Goal: Information Seeking & Learning: Check status

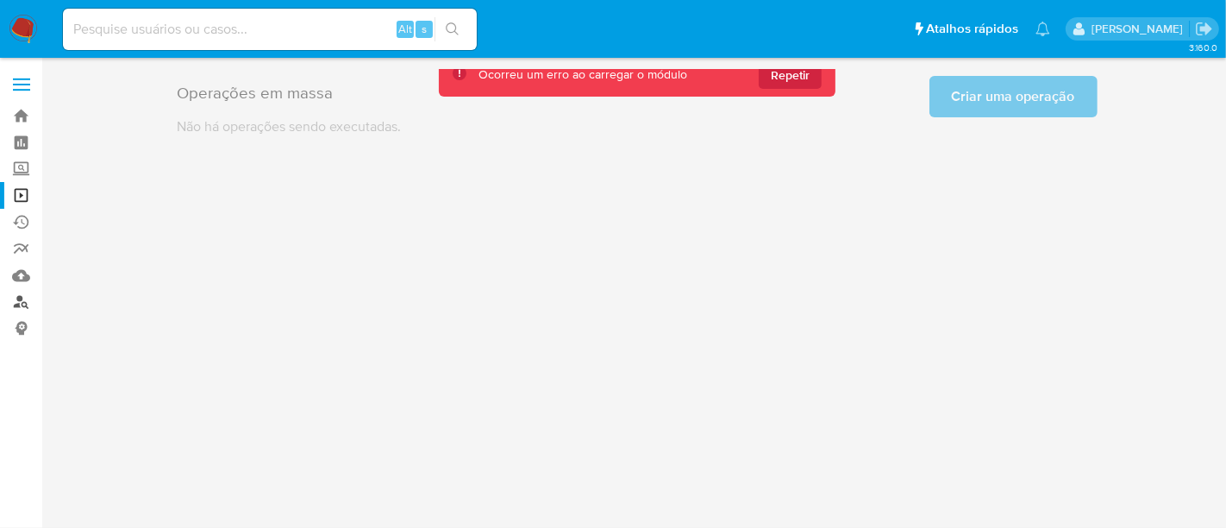
click at [22, 303] on link "Localizador de pessoas" at bounding box center [102, 302] width 205 height 27
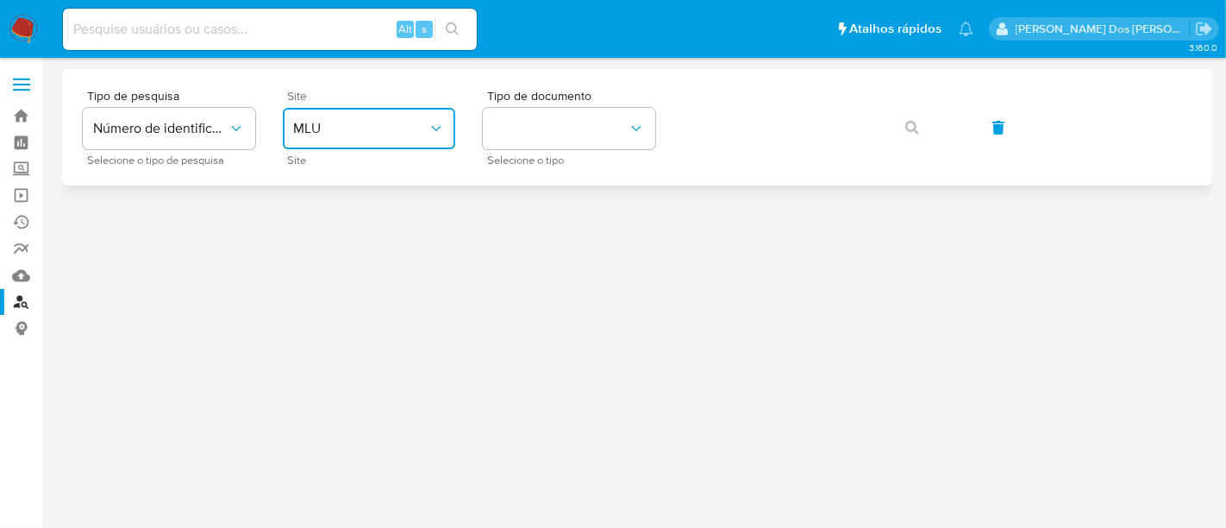
click at [372, 137] on button "MLU" at bounding box center [369, 128] width 172 height 41
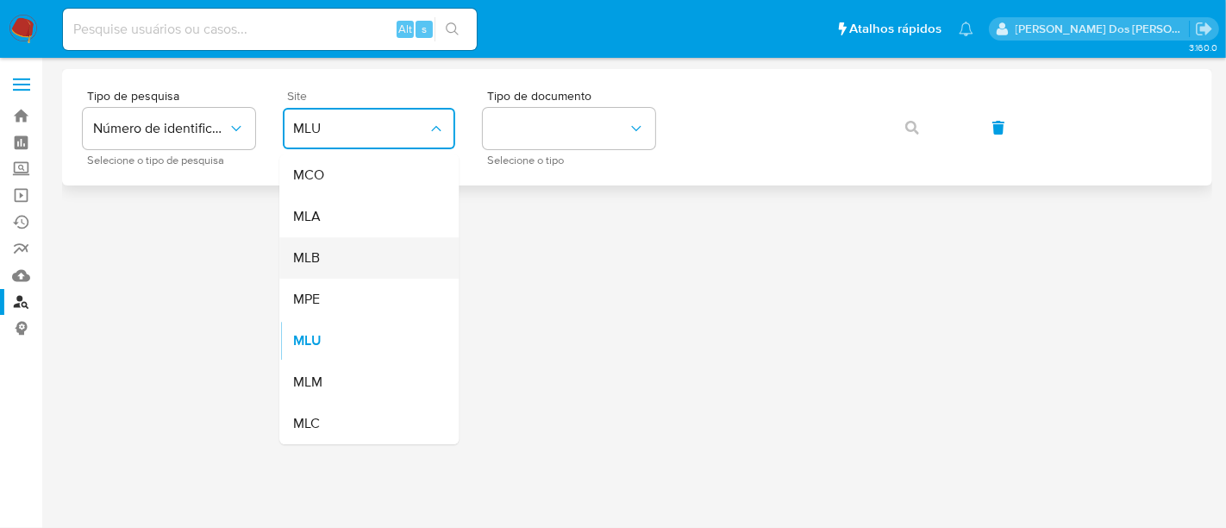
click at [361, 253] on div "MLB" at bounding box center [363, 257] width 141 height 41
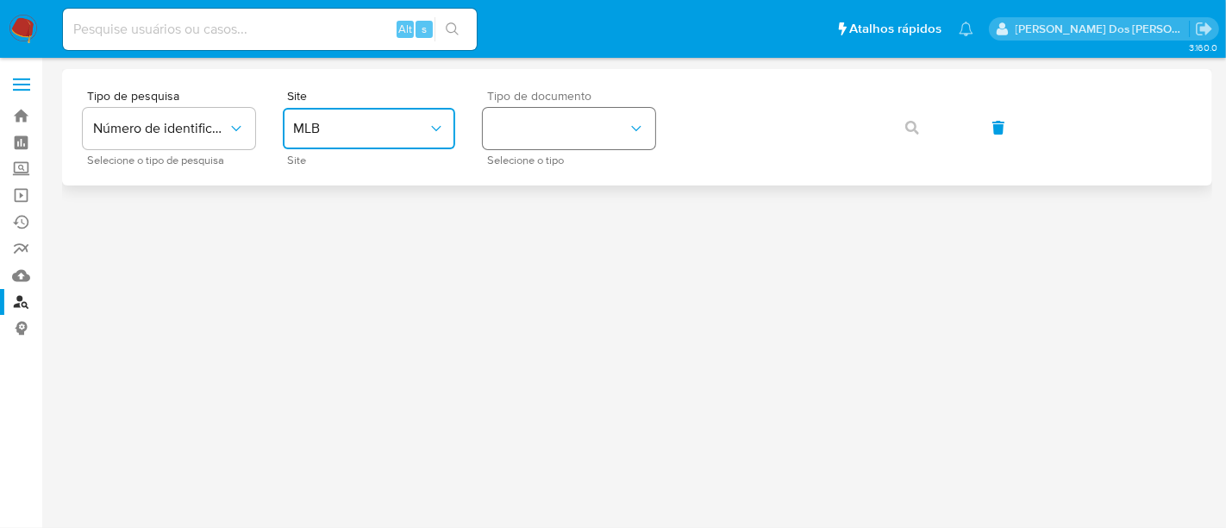
click at [541, 131] on button "identificationType" at bounding box center [569, 128] width 172 height 41
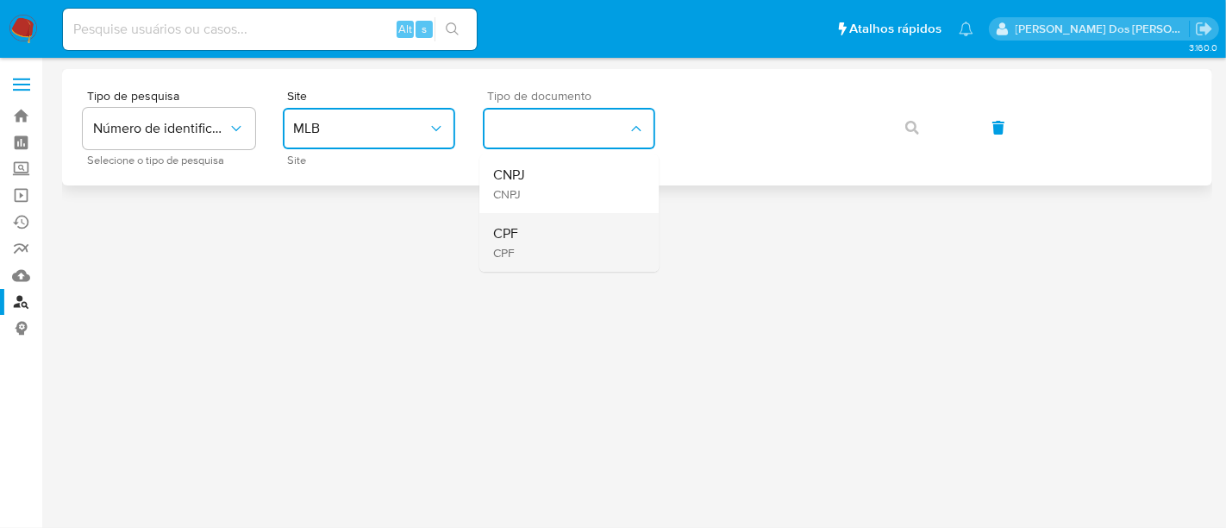
click at [541, 230] on div "CPF CPF" at bounding box center [563, 242] width 141 height 59
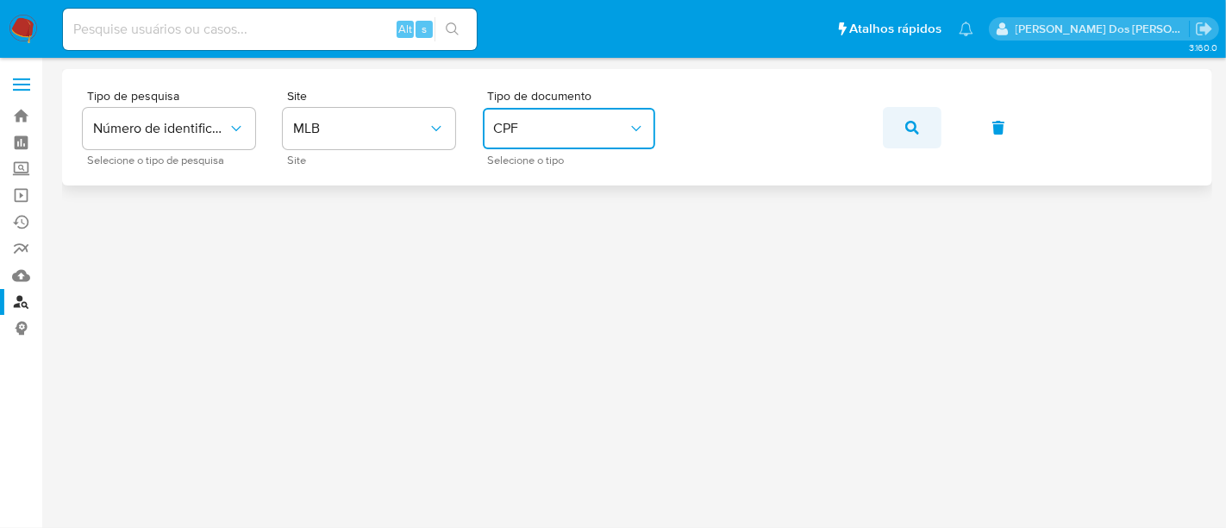
click at [913, 127] on icon "button" at bounding box center [912, 128] width 14 height 14
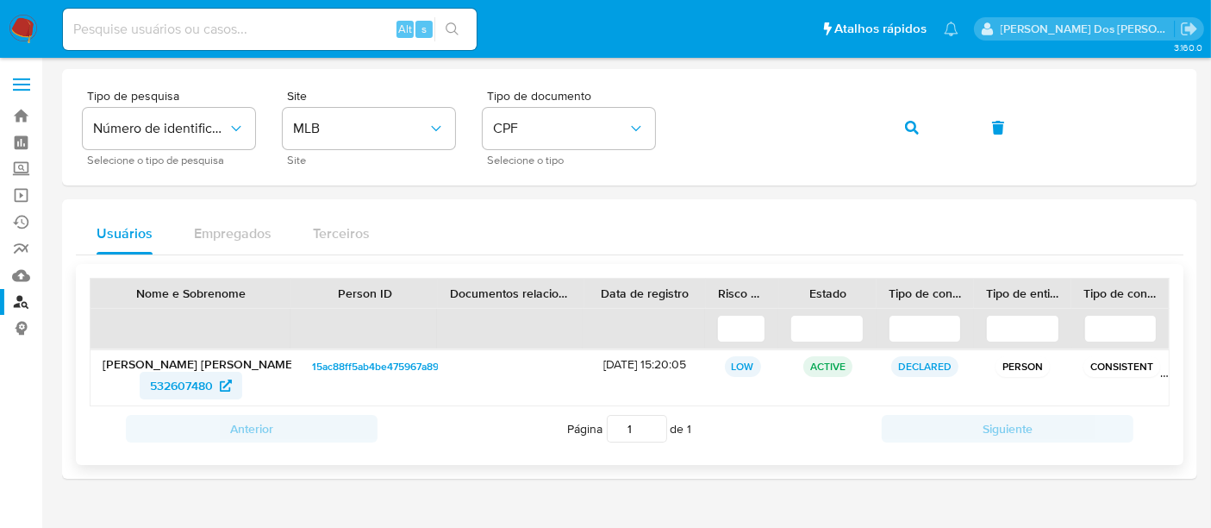
click at [192, 385] on span "532607480" at bounding box center [181, 386] width 63 height 28
click at [904, 122] on button "button" at bounding box center [912, 127] width 59 height 41
click at [197, 385] on span "111397858" at bounding box center [181, 386] width 53 height 28
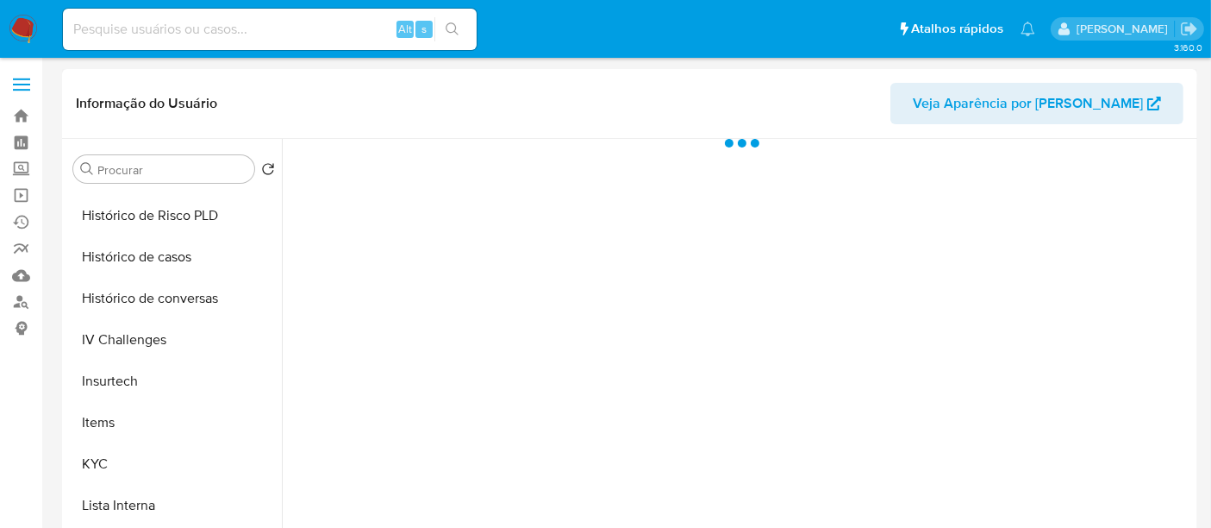
select select "10"
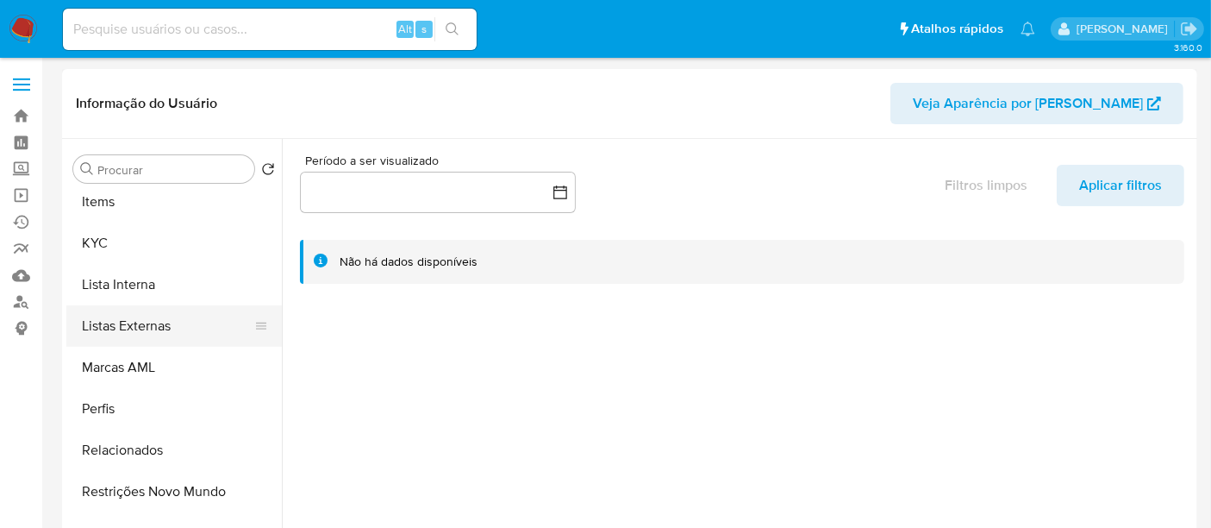
scroll to position [810, 0]
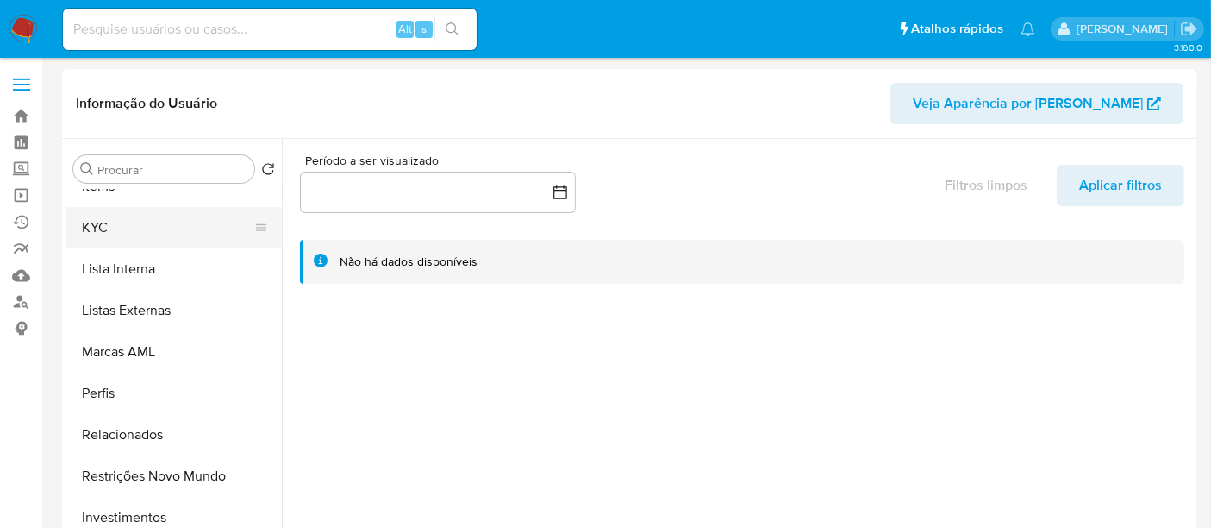
click at [98, 225] on button "KYC" at bounding box center [167, 227] width 202 height 41
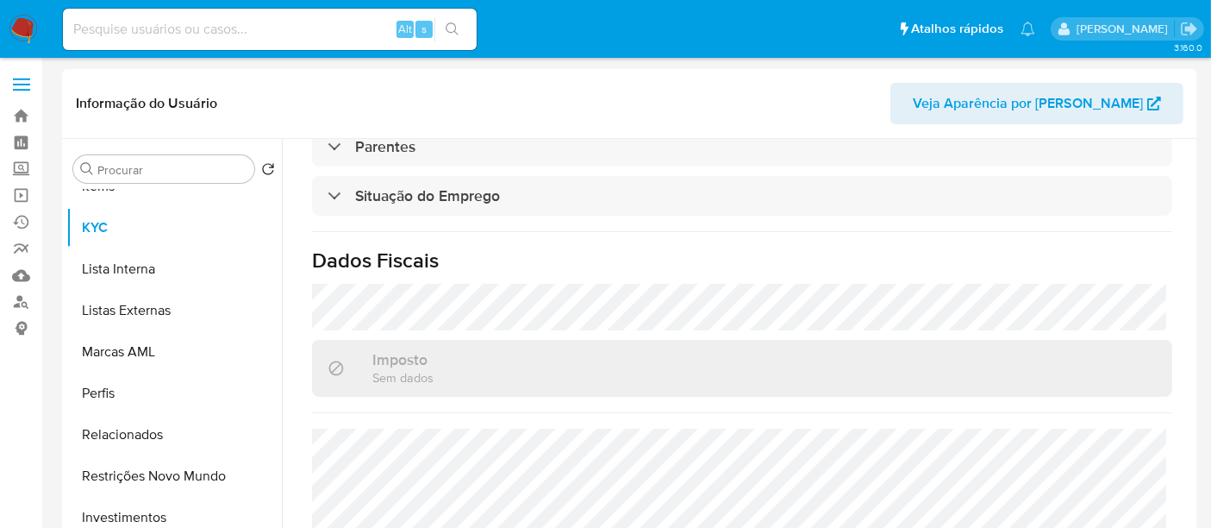
scroll to position [800, 0]
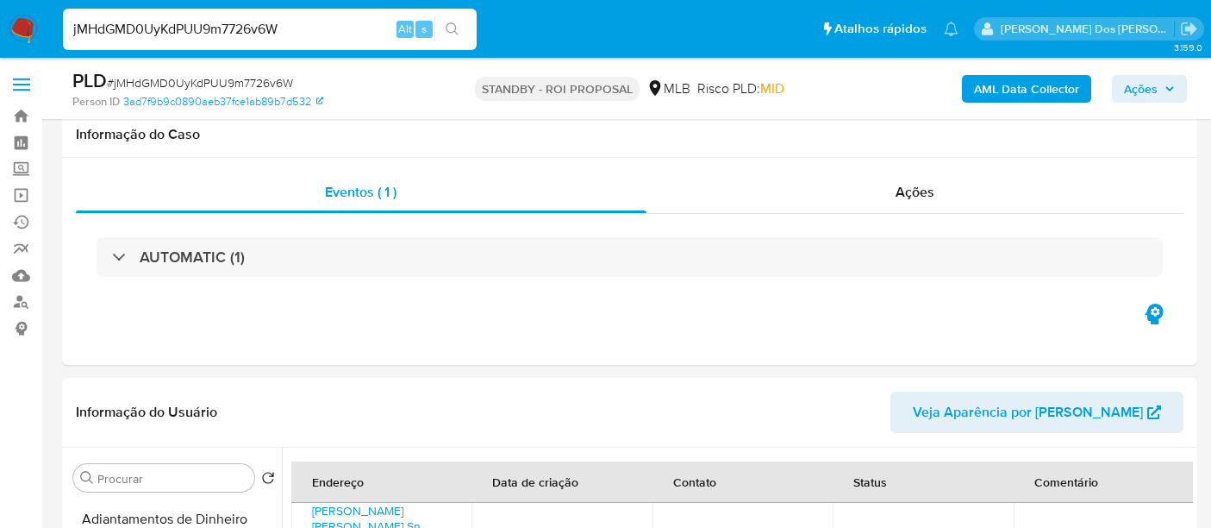
select select "100"
click at [188, 23] on input "jMHdGMD0UyKdPUU9m7726v6W" at bounding box center [270, 29] width 414 height 22
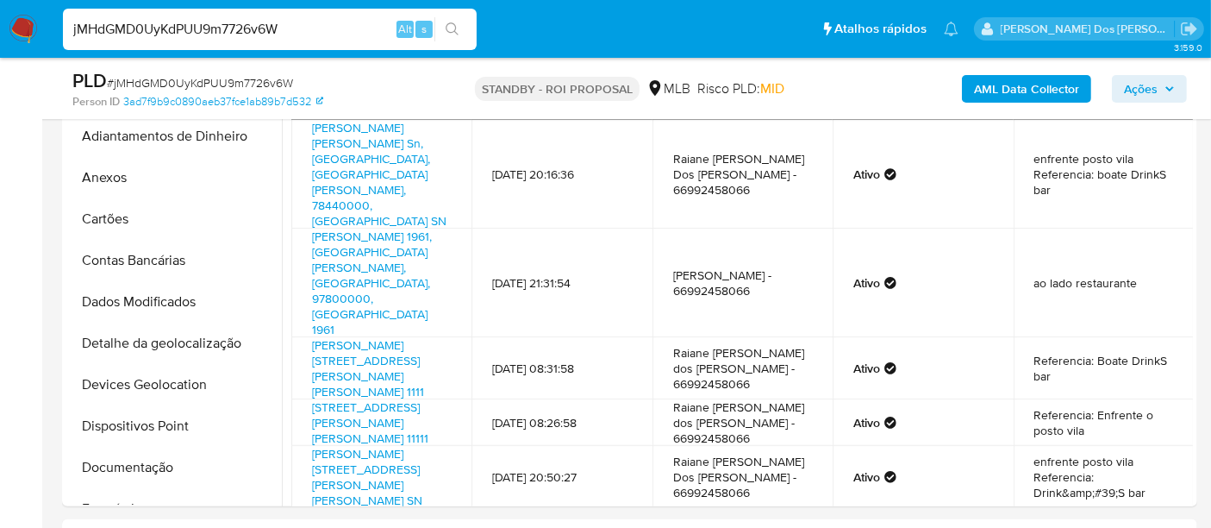
click at [189, 23] on input "jMHdGMD0UyKdPUU9m7726v6W" at bounding box center [270, 29] width 414 height 22
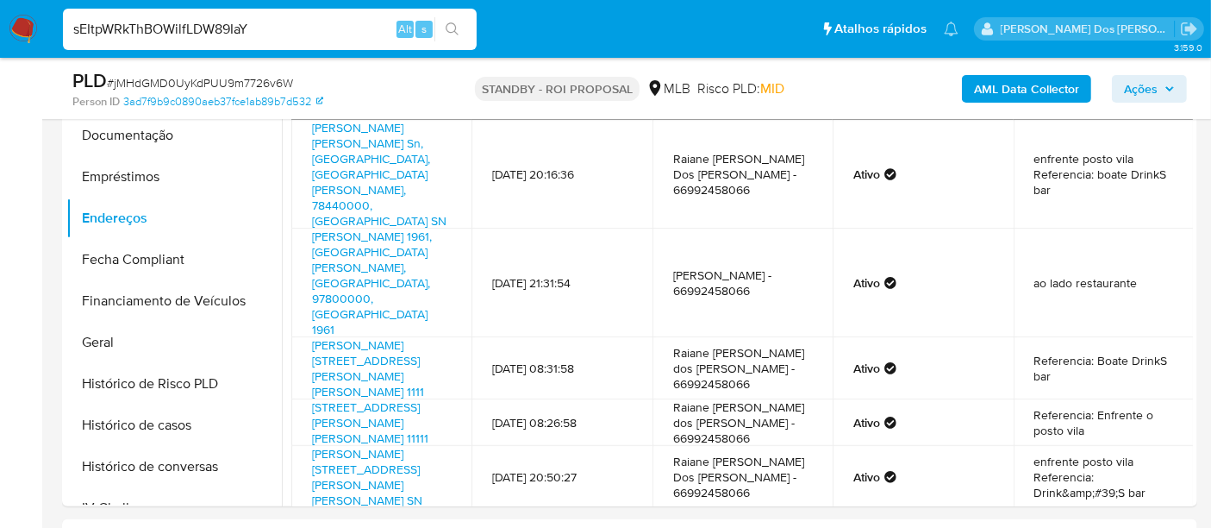
type input "sEItpWRkThBOWilfLDW89IaY"
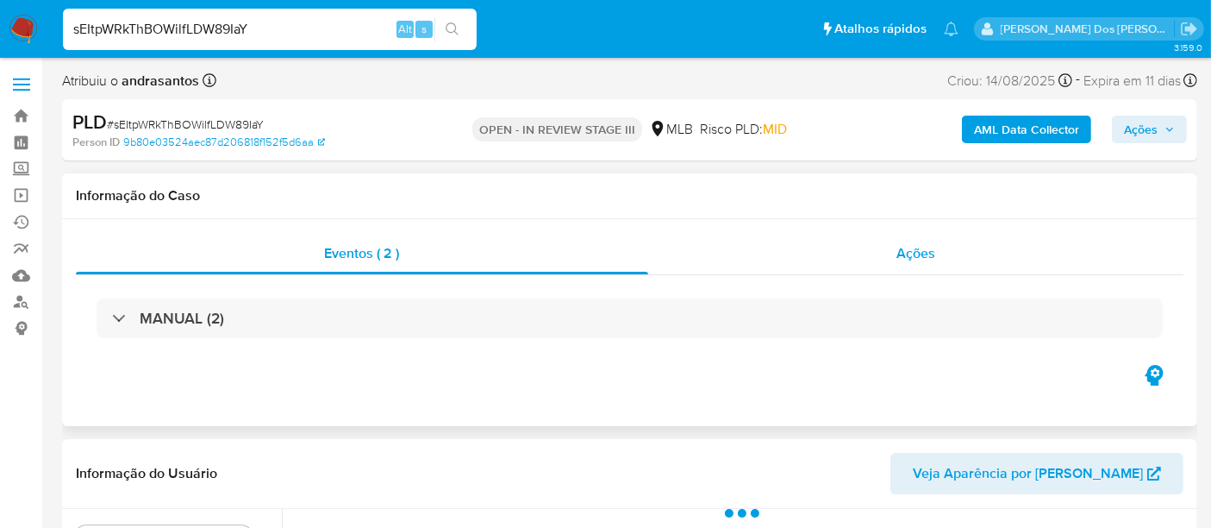
select select "10"
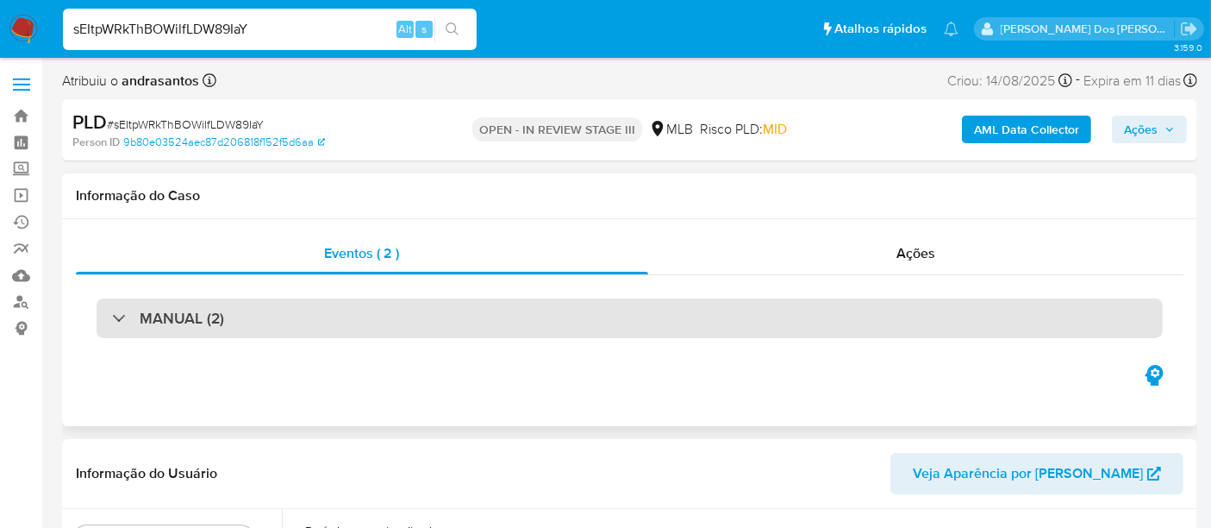
click at [536, 307] on div "MANUAL (2)" at bounding box center [630, 318] width 1066 height 40
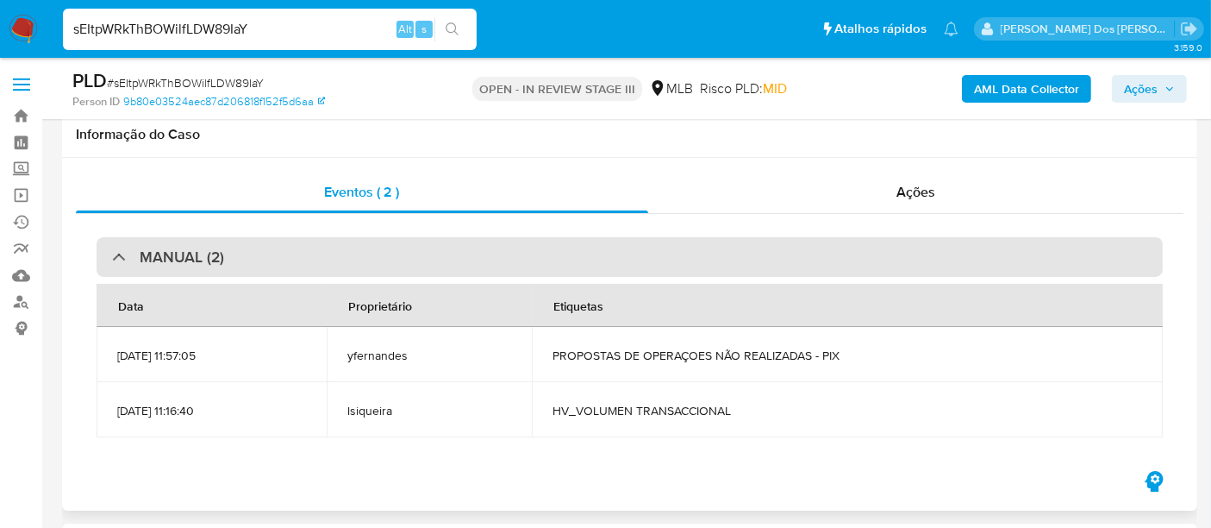
scroll to position [96, 0]
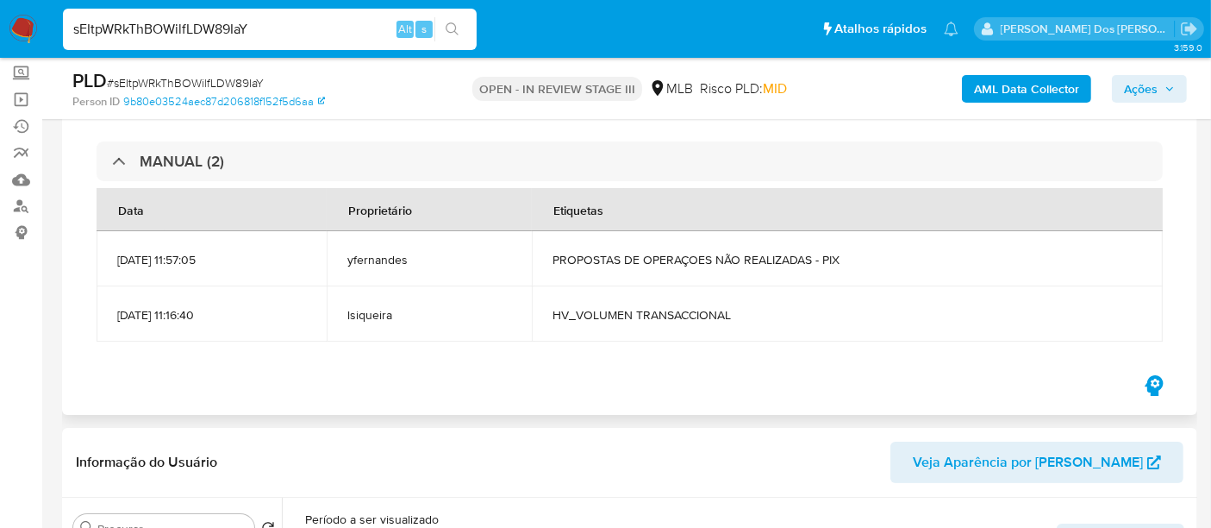
click at [780, 254] on span "PROPOSTAS DE OPERAÇOES NÃO REALIZADAS - PIX" at bounding box center [848, 260] width 590 height 16
copy span "PROPOSTAS DE OPERAÇOES NÃO REALIZADAS - PIX"
click at [190, 27] on input "sEItpWRkThBOWilfLDW89IaY" at bounding box center [270, 29] width 414 height 22
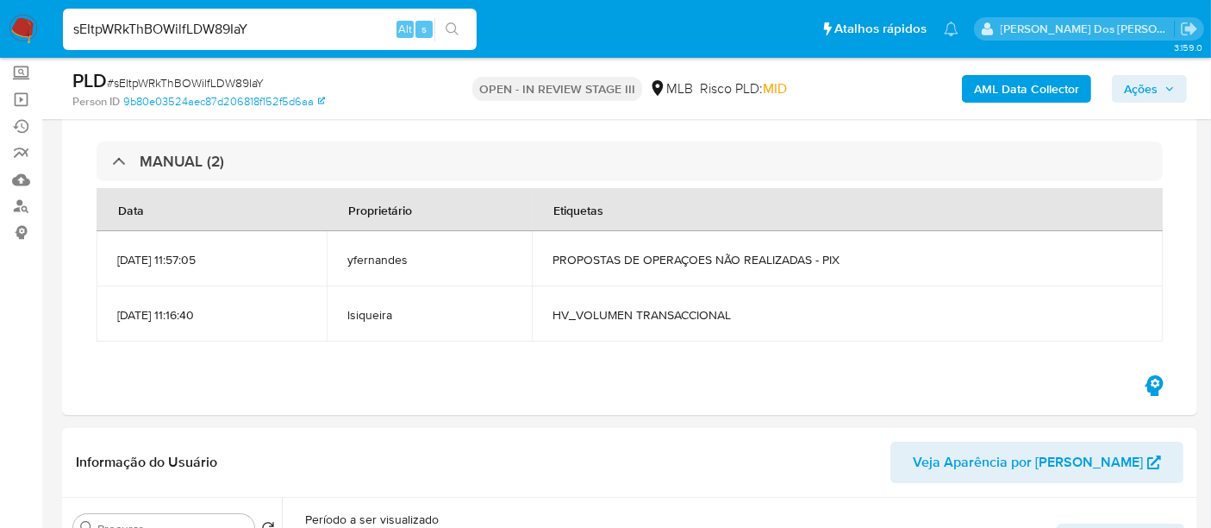
click at [190, 27] on input "sEItpWRkThBOWilfLDW89IaY" at bounding box center [270, 29] width 414 height 22
type input "simonelopes0610@gmail.com"
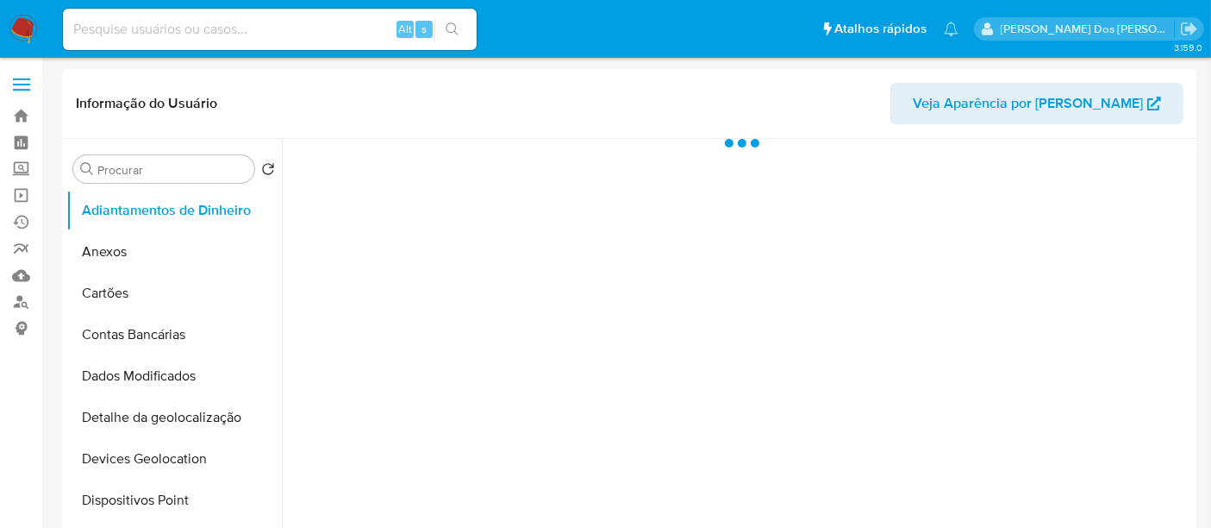
select select "10"
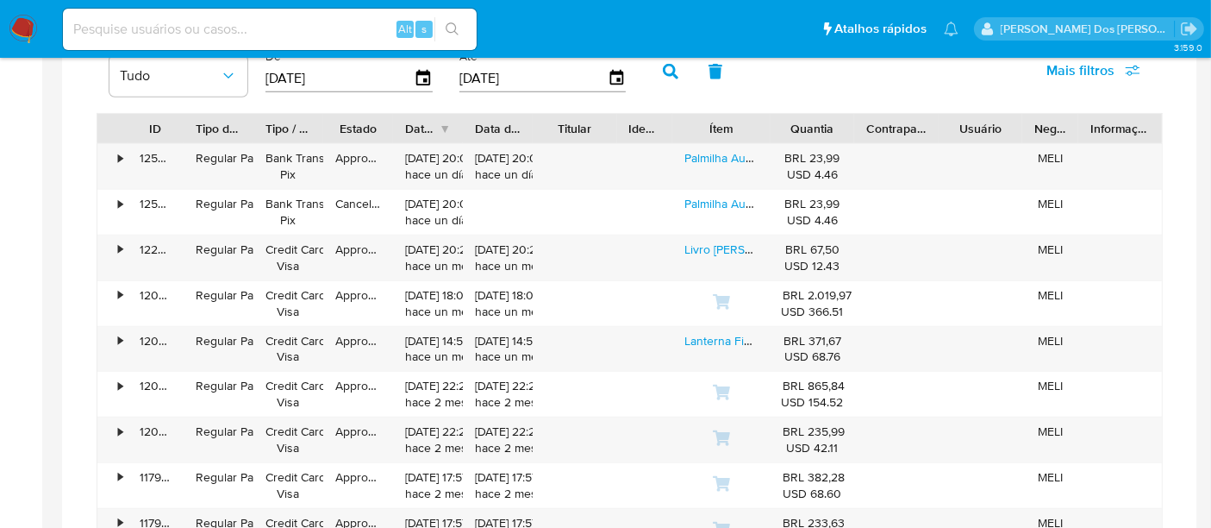
scroll to position [1149, 0]
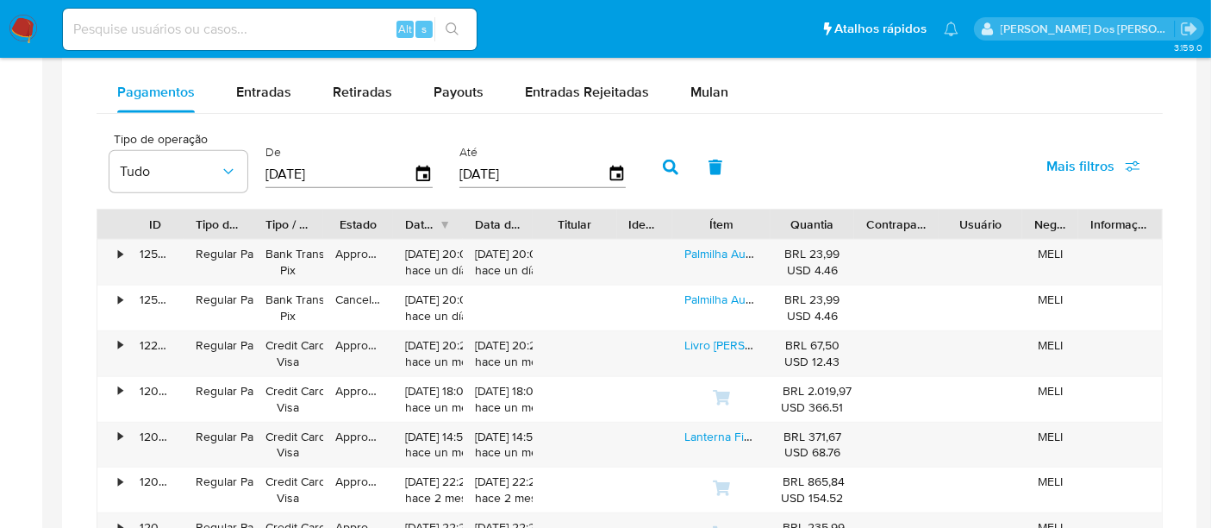
click at [293, 33] on input at bounding box center [270, 29] width 414 height 22
type input "renatolopesfilho1011@gmail.com"
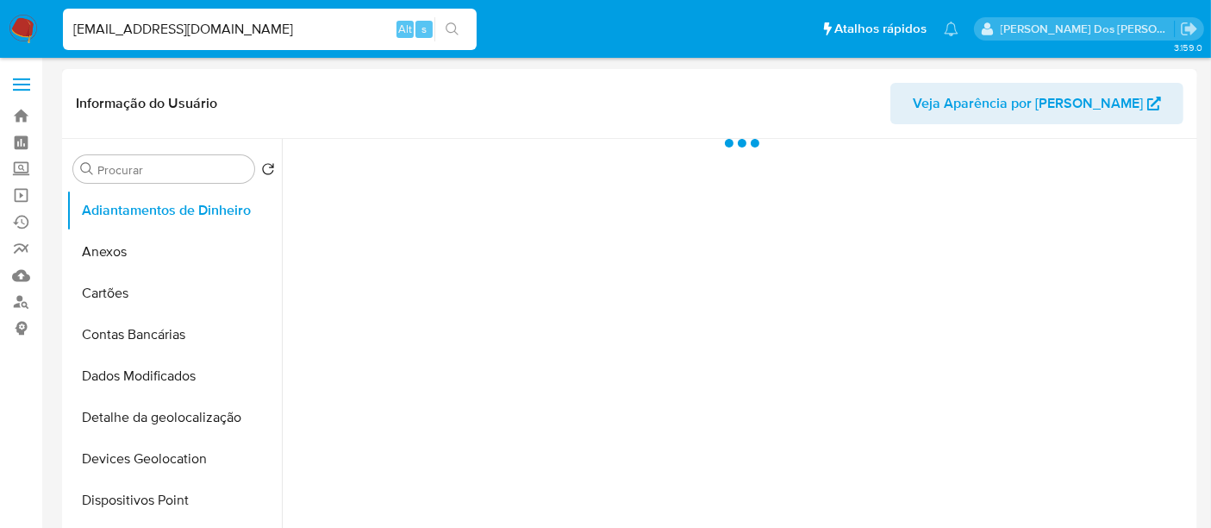
select select "10"
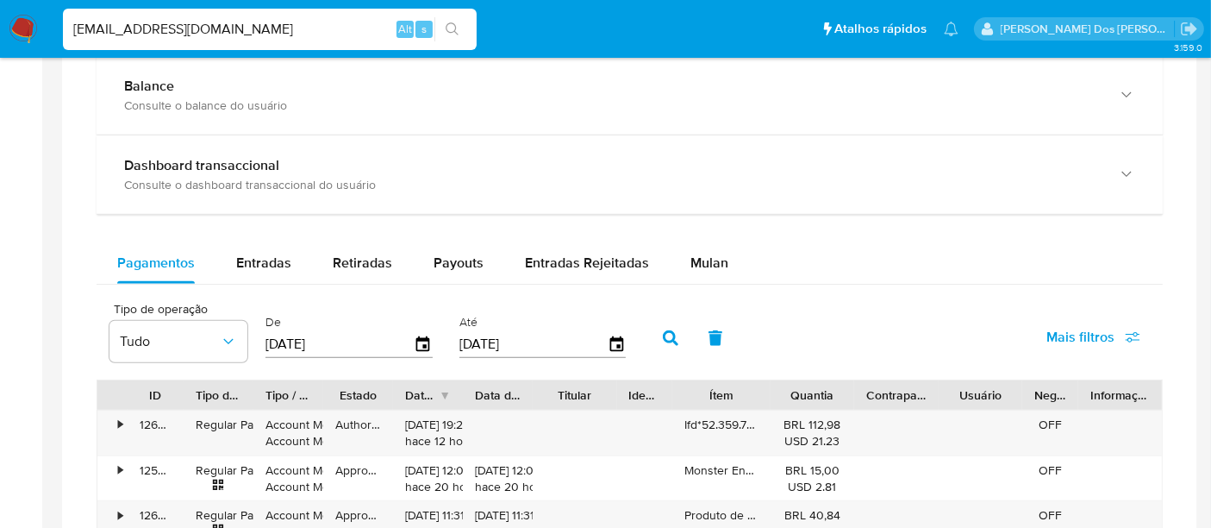
scroll to position [1054, 0]
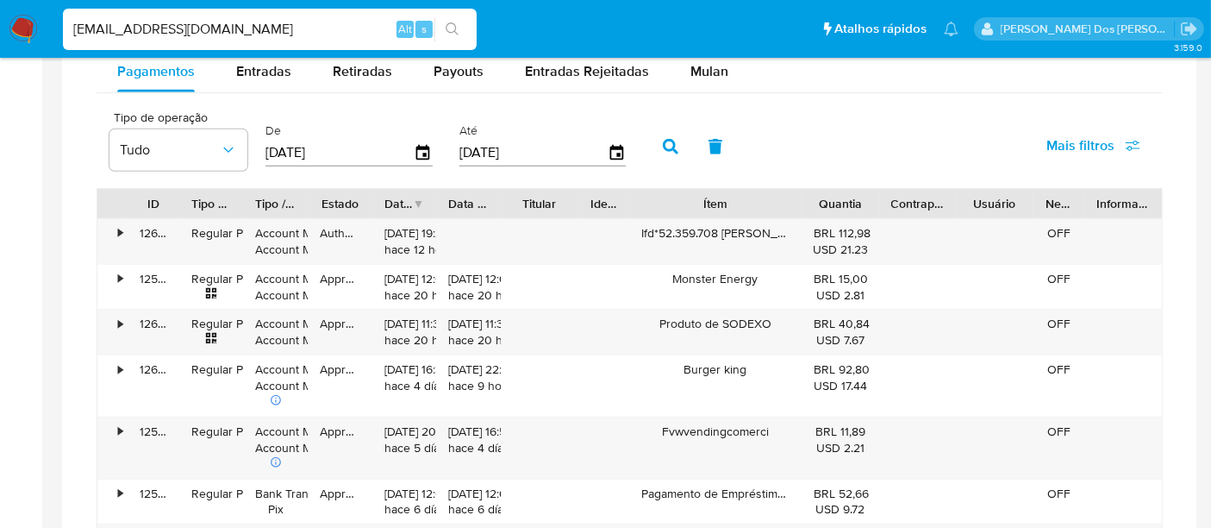
drag, startPoint x: 784, startPoint y: 198, endPoint x: 857, endPoint y: 198, distance: 73.3
click at [857, 198] on div "ID Tipo de operação Tipo / Método Estado Data de criação Data de aprovação Titu…" at bounding box center [629, 203] width 1065 height 29
click at [210, 26] on input "renatolopesfilho1011@gmail.com" at bounding box center [270, 29] width 414 height 22
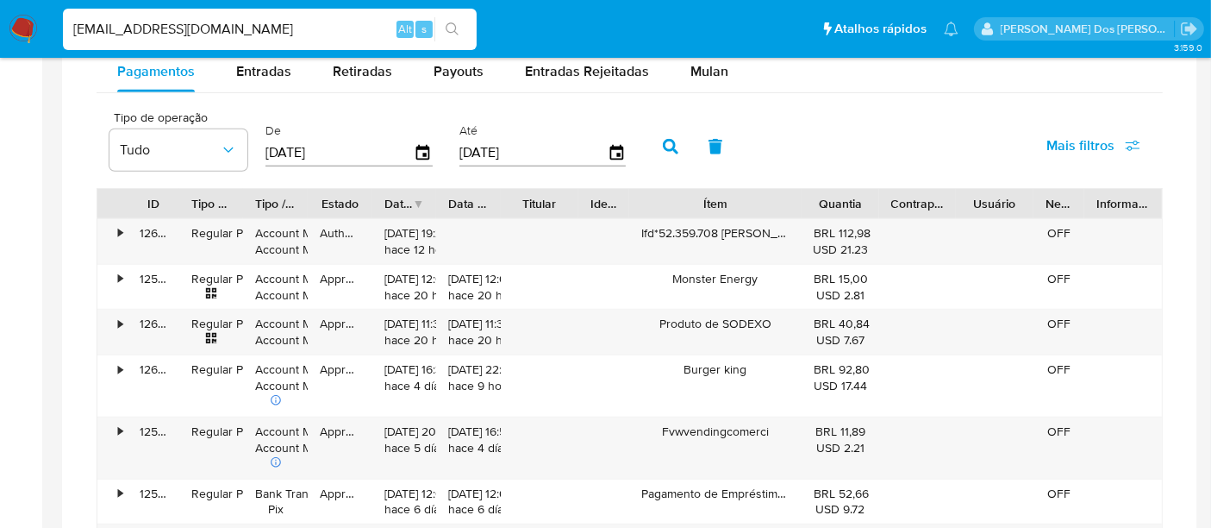
type input "msaluha@yahoo.com"
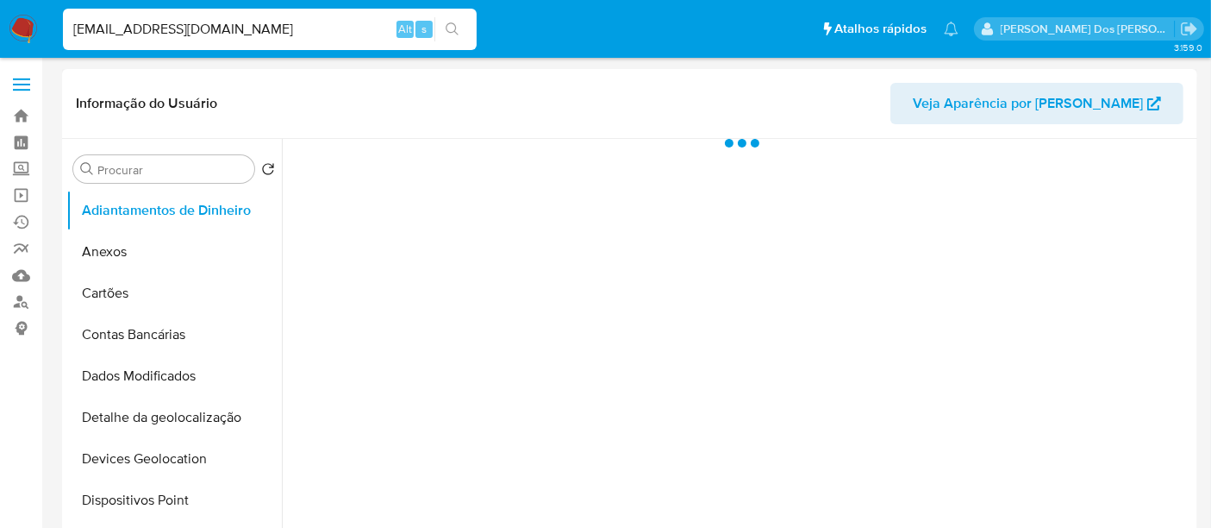
select select "10"
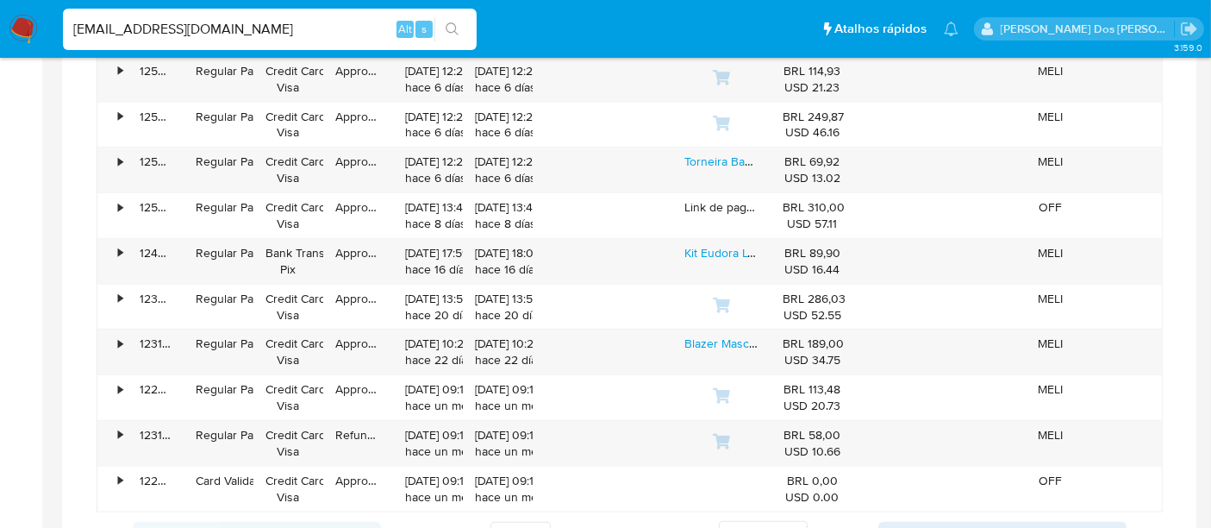
scroll to position [1149, 0]
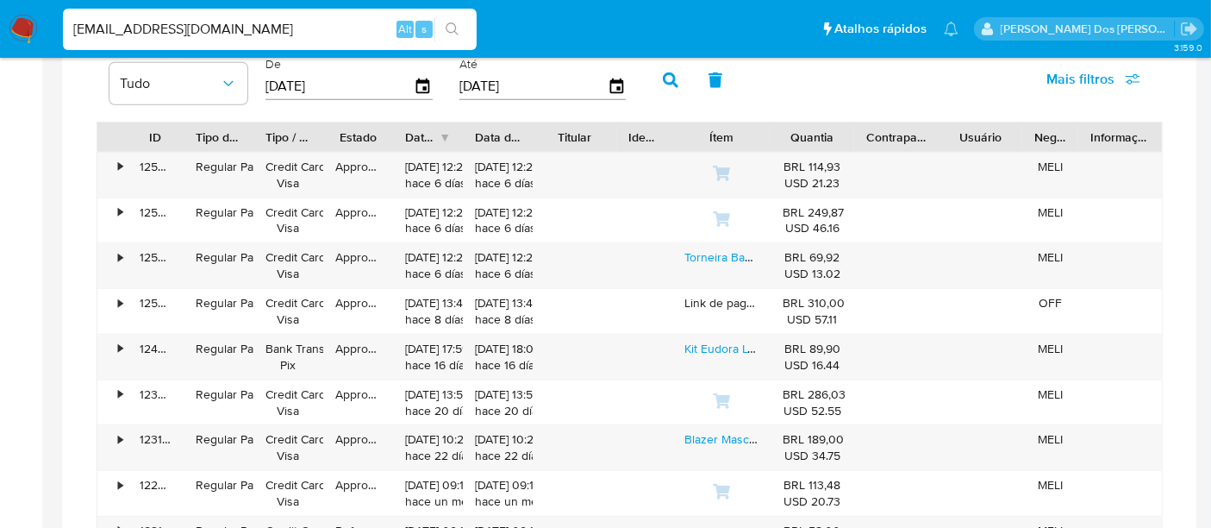
click at [20, 28] on img at bounding box center [23, 29] width 29 height 29
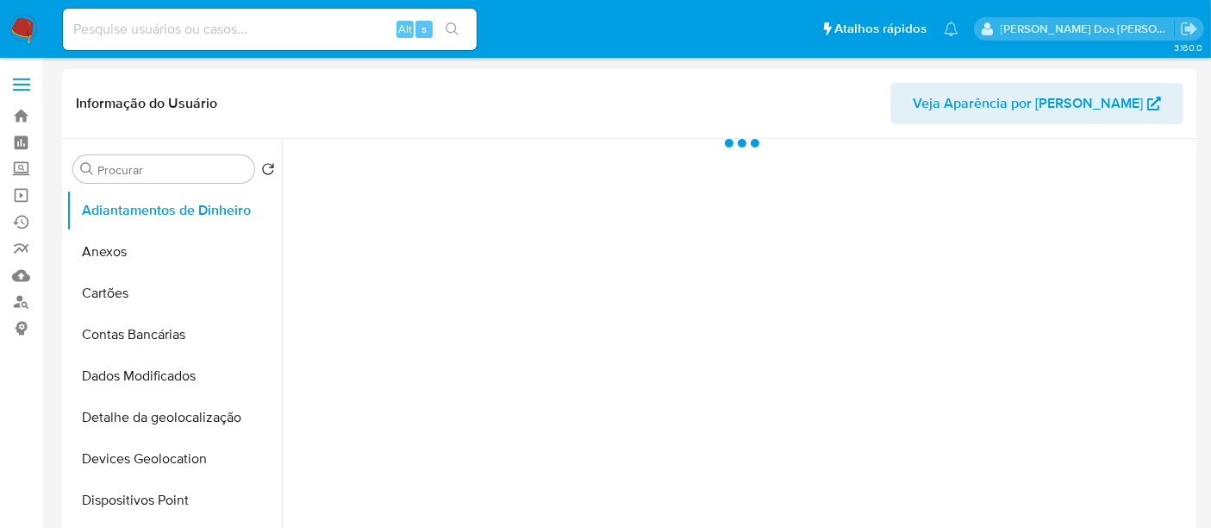
select select "10"
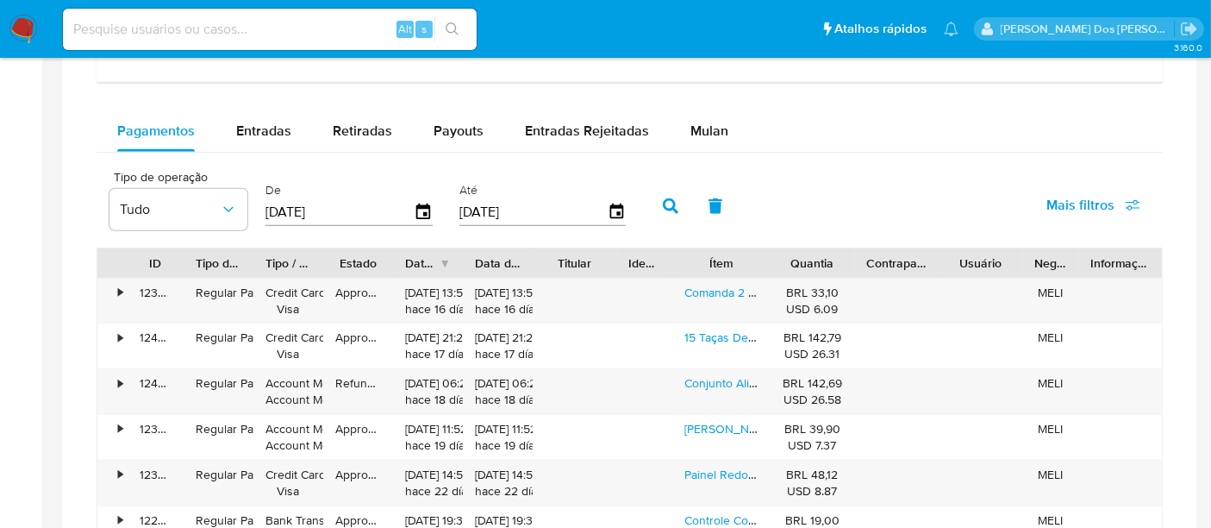
scroll to position [1054, 0]
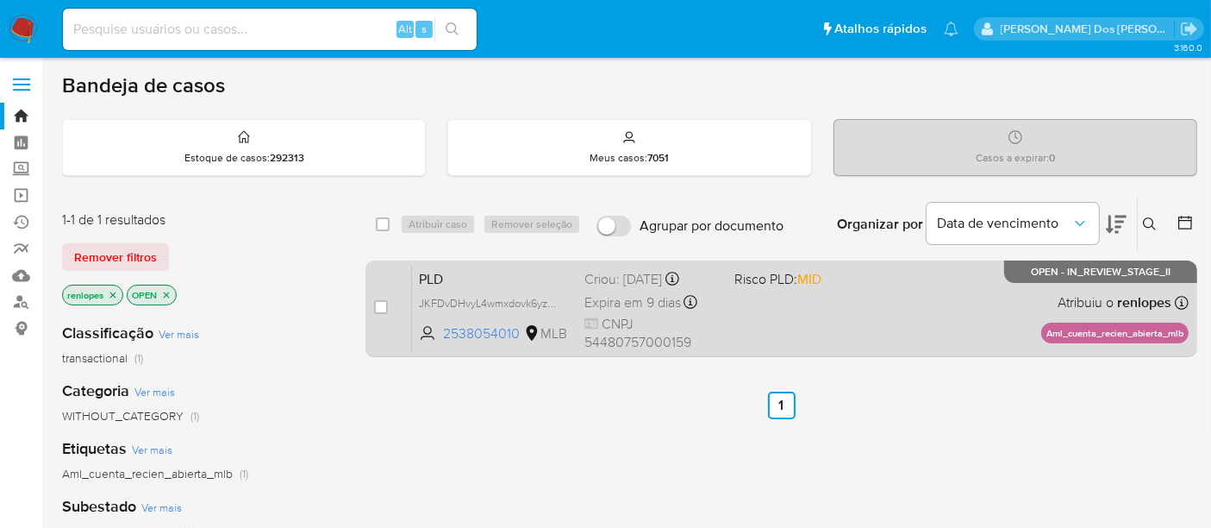
click at [630, 293] on span "Expira em 9 dias" at bounding box center [633, 302] width 97 height 19
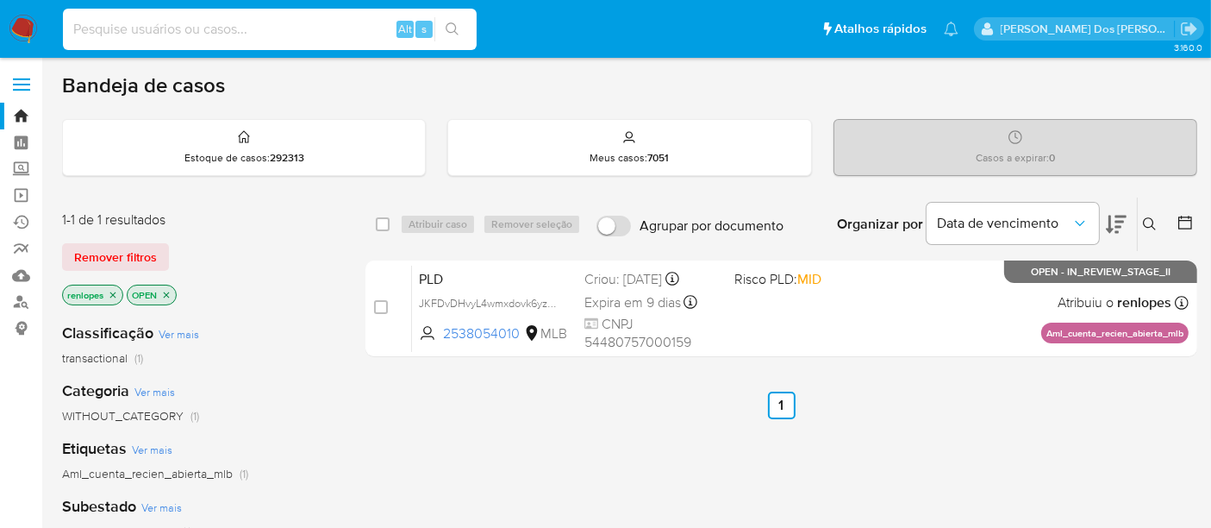
click at [167, 23] on input at bounding box center [270, 29] width 414 height 22
paste input "3UrSZhKGH1ZGRGigKlMuIMJG"
type input "3UrSZhKGH1ZGRGigKlMuIMJG"
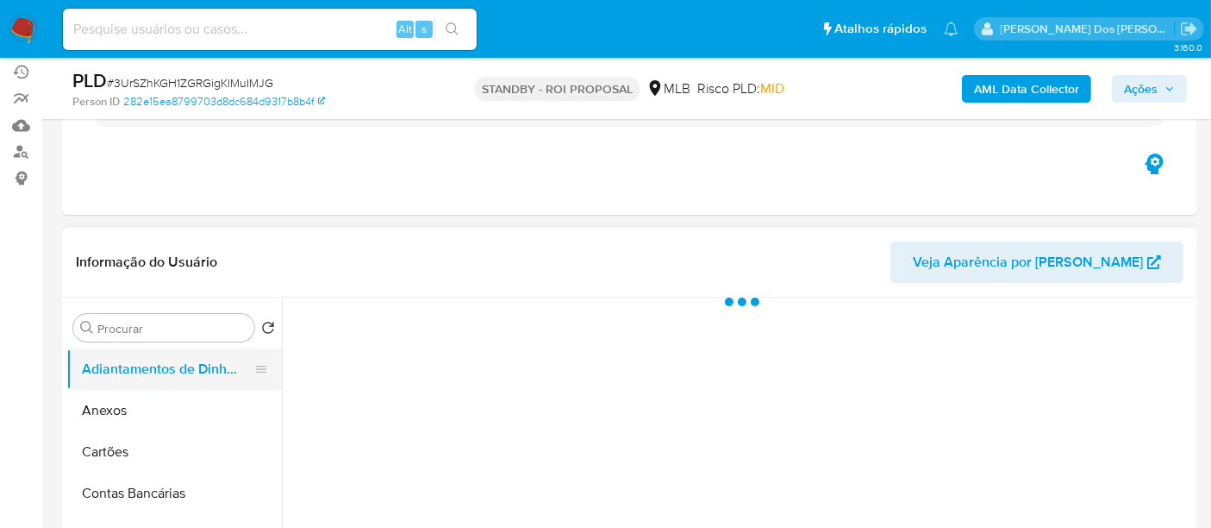
scroll to position [287, 0]
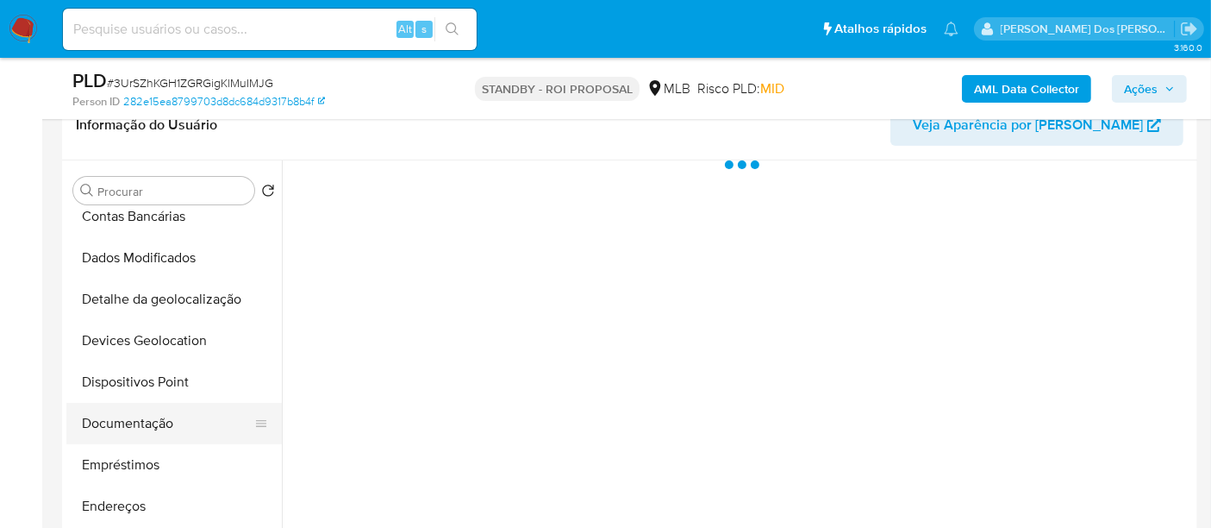
select select "10"
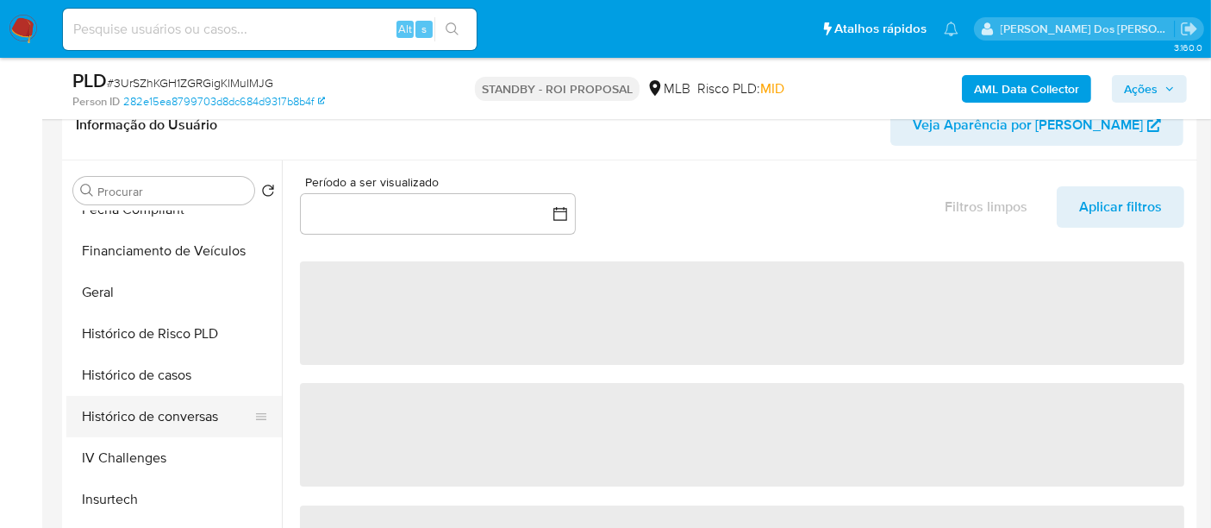
scroll to position [573, 0]
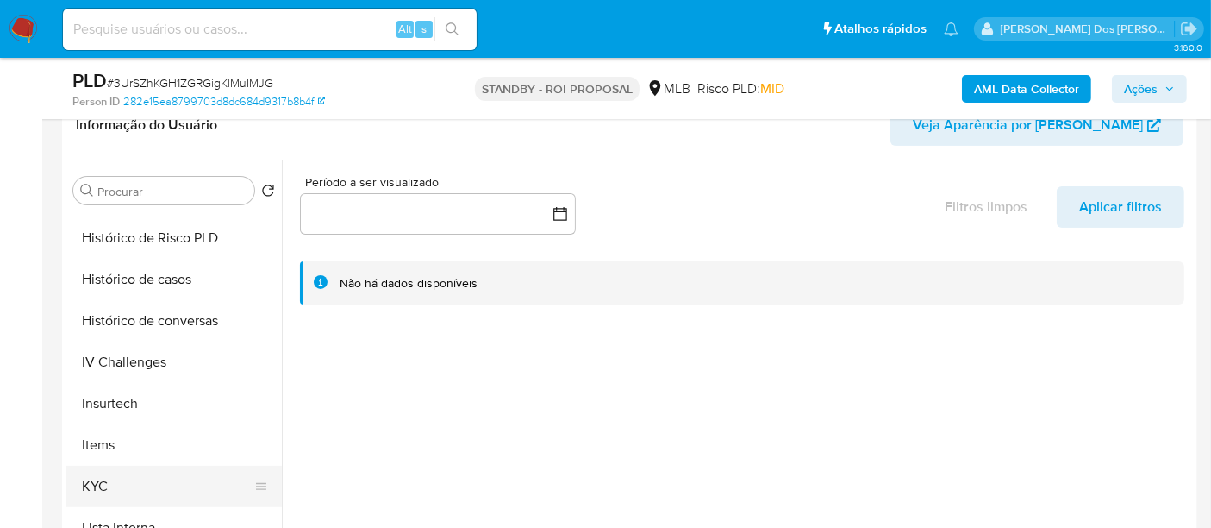
click at [95, 483] on button "KYC" at bounding box center [167, 486] width 202 height 41
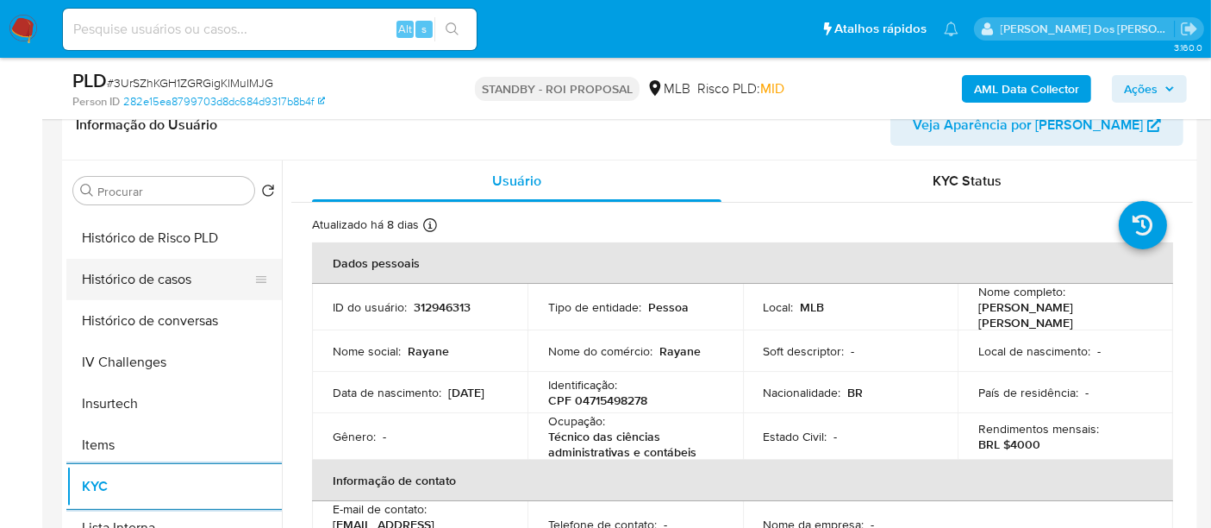
click at [166, 284] on button "Histórico de casos" at bounding box center [167, 279] width 202 height 41
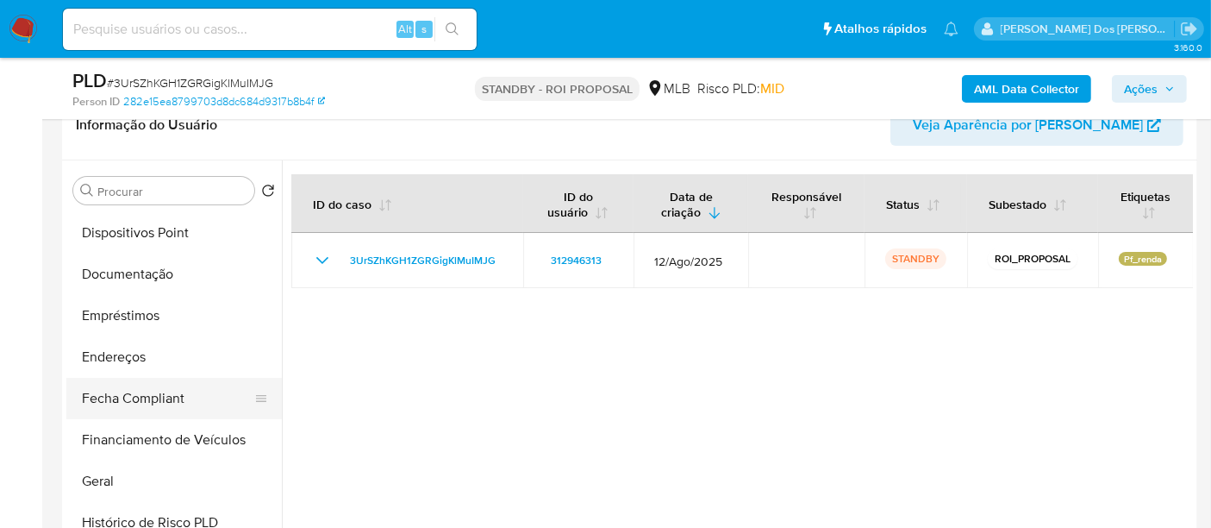
scroll to position [286, 0]
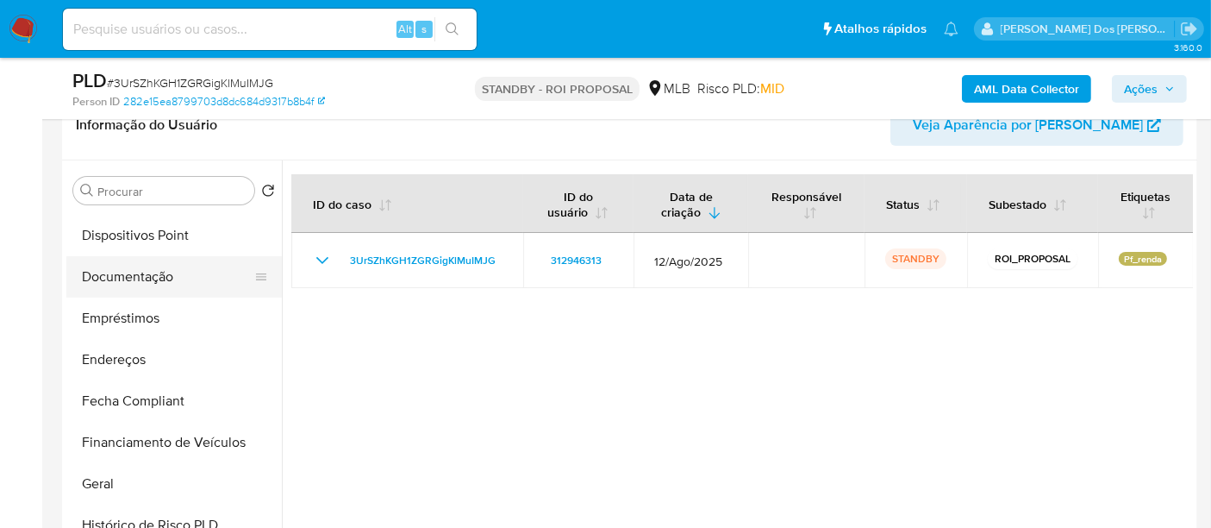
click at [148, 278] on button "Documentação" at bounding box center [167, 276] width 202 height 41
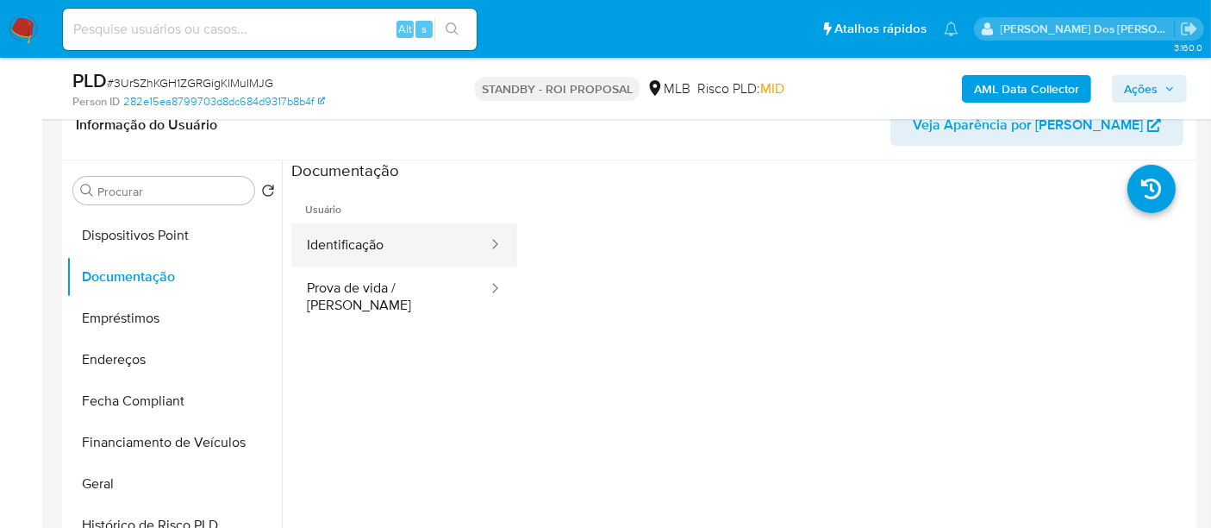
click at [349, 238] on button "Identificação" at bounding box center [390, 245] width 198 height 44
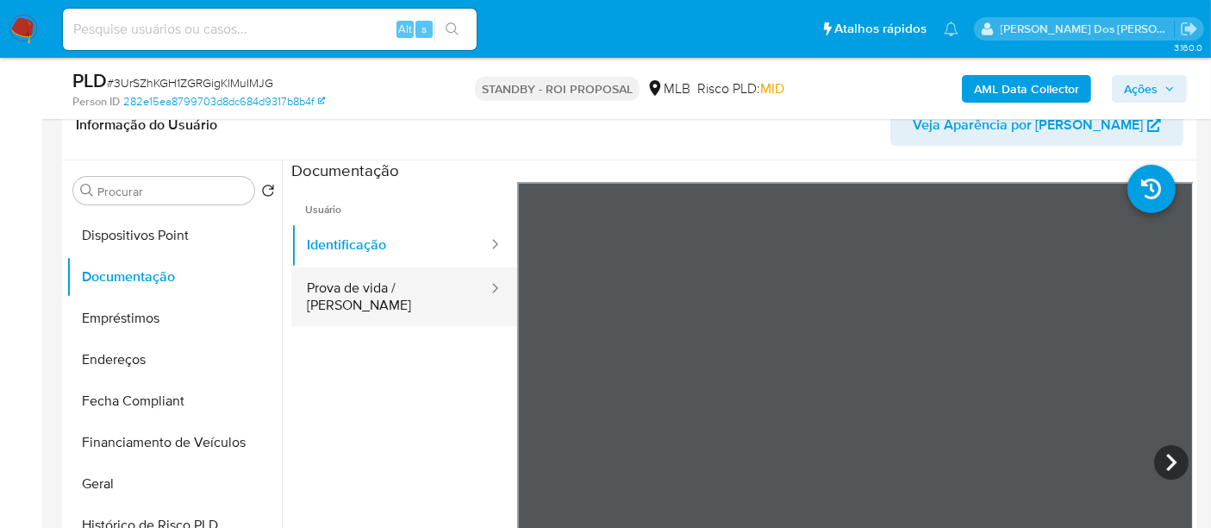
click at [414, 294] on button "Prova de vida / Selfie" at bounding box center [390, 296] width 198 height 59
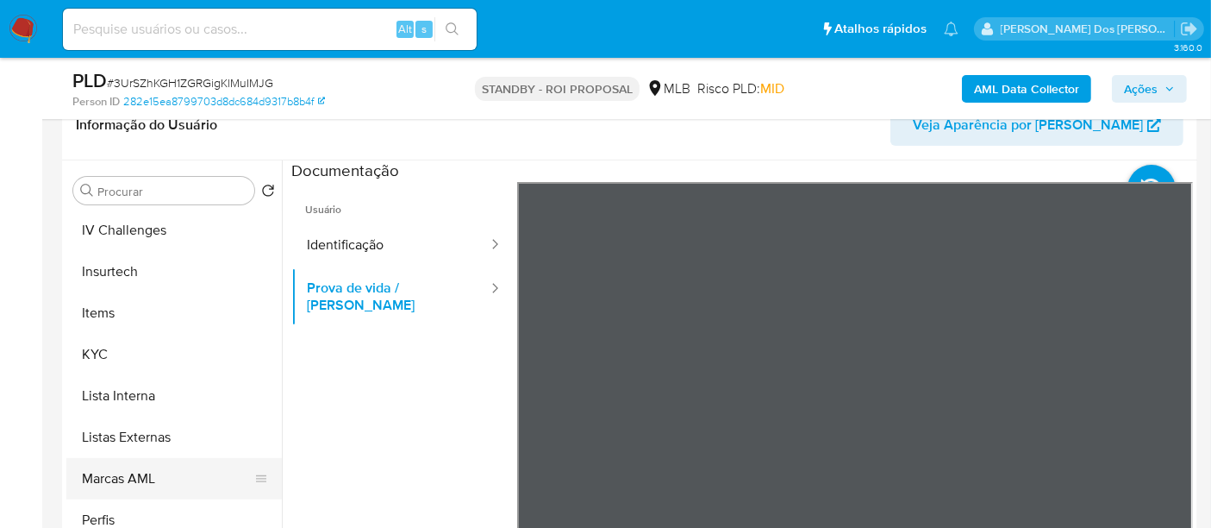
scroll to position [810, 0]
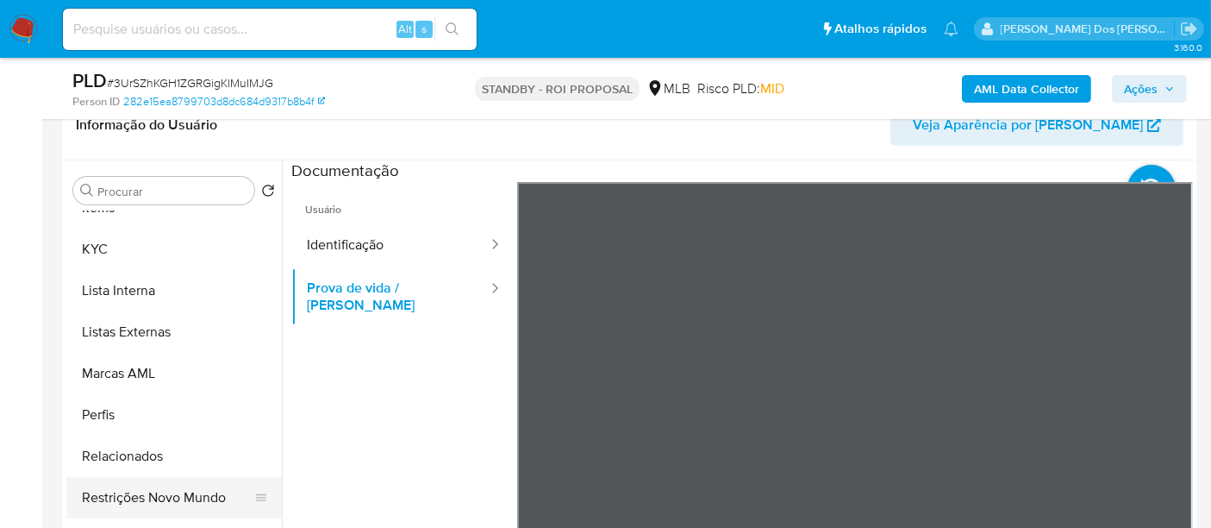
click at [180, 489] on button "Restrições Novo Mundo" at bounding box center [167, 497] width 202 height 41
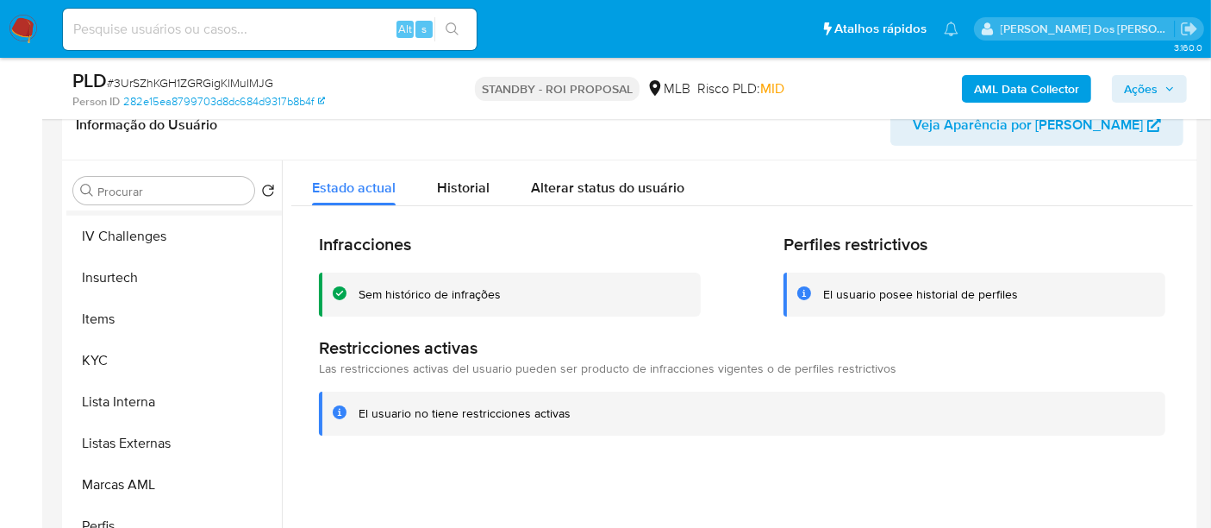
scroll to position [523, 0]
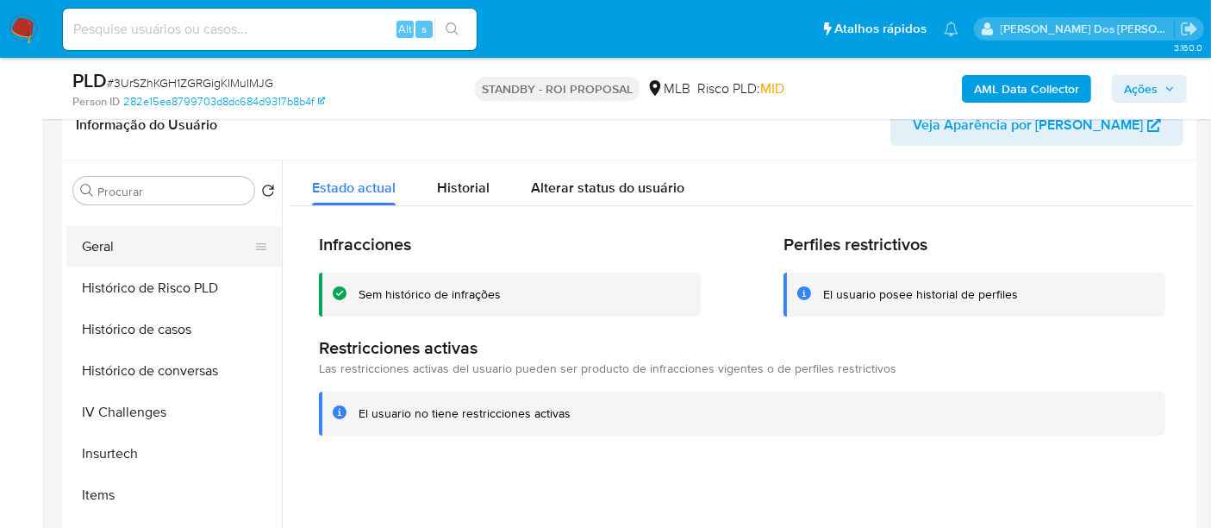
click at [105, 245] on button "Geral" at bounding box center [167, 246] width 202 height 41
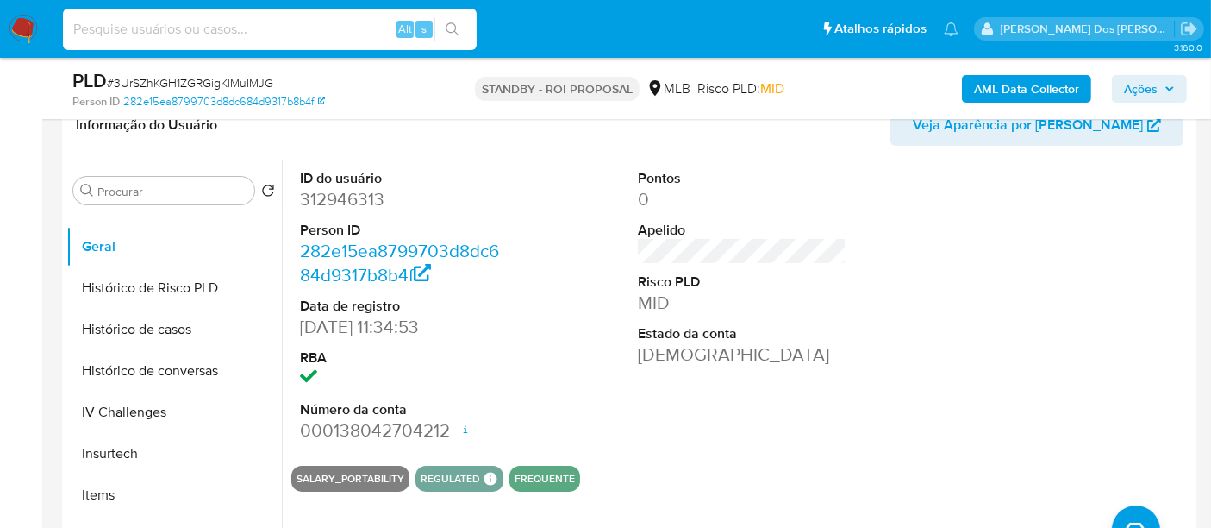
click at [230, 33] on input at bounding box center [270, 29] width 414 height 22
paste input "7a6Jr88rJzANdrRfq0EJ57Zs"
type input "7a6Jr88rJzANdrRfq0EJ57Zs"
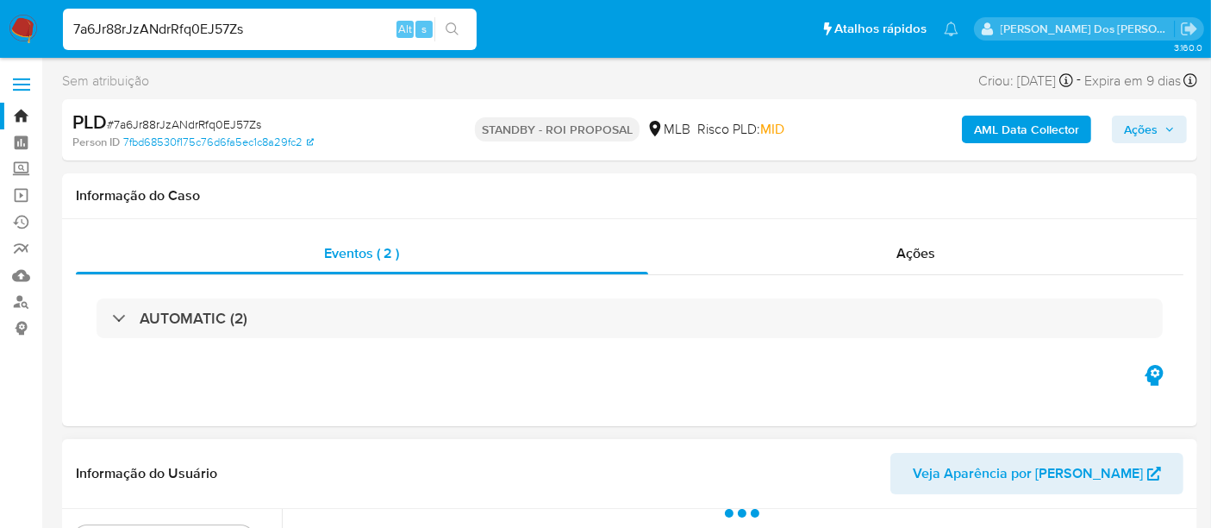
select select "10"
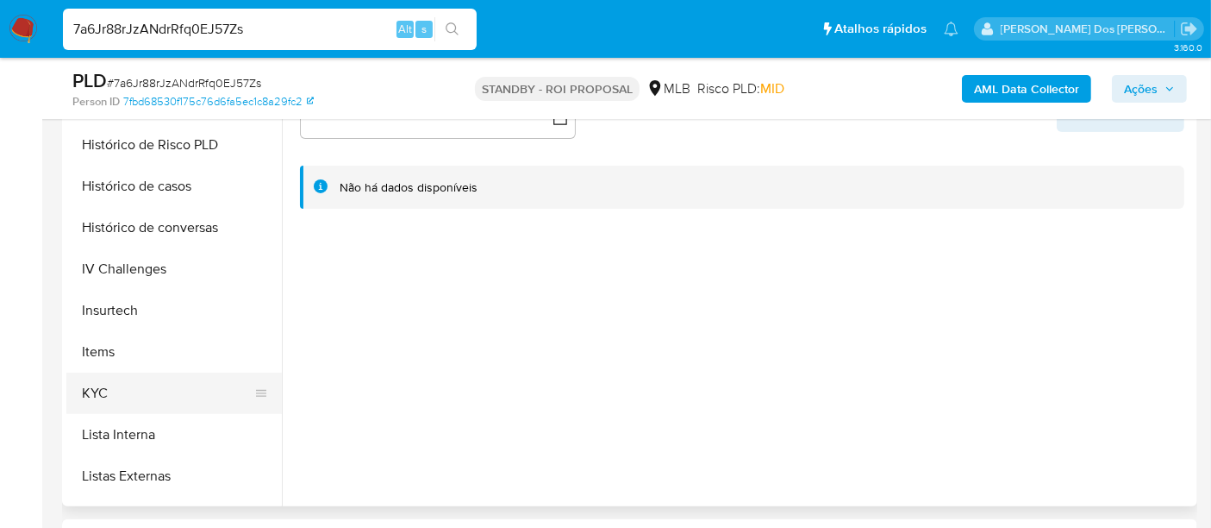
scroll to position [670, 0]
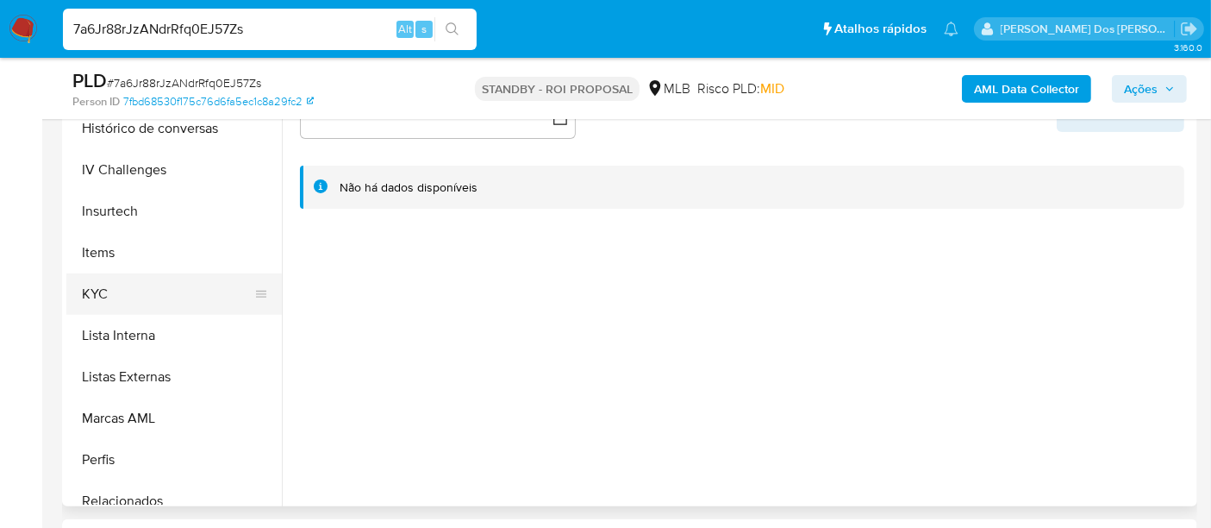
click at [93, 294] on button "KYC" at bounding box center [167, 293] width 202 height 41
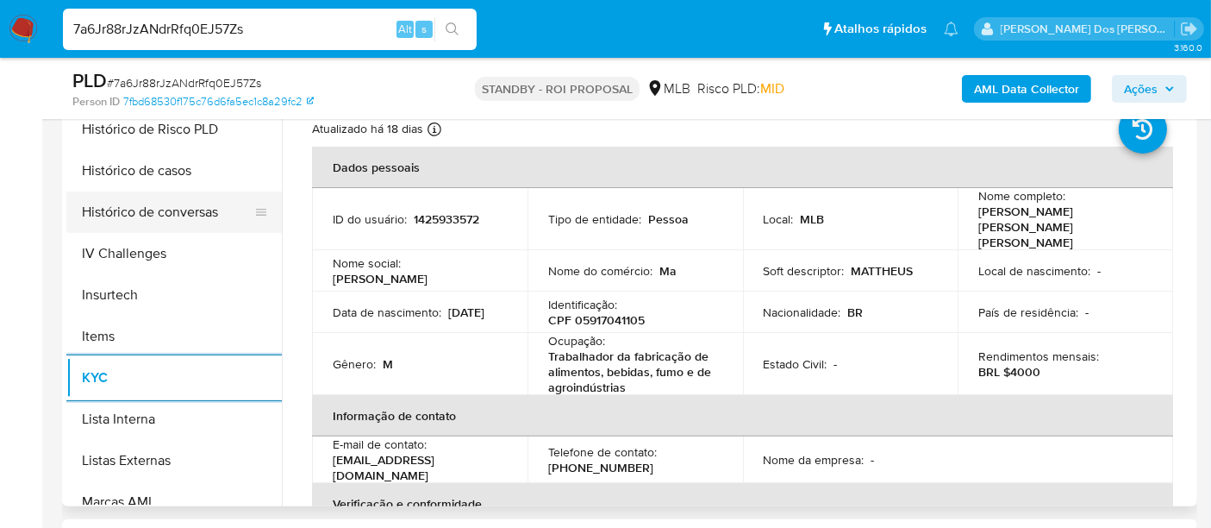
scroll to position [478, 0]
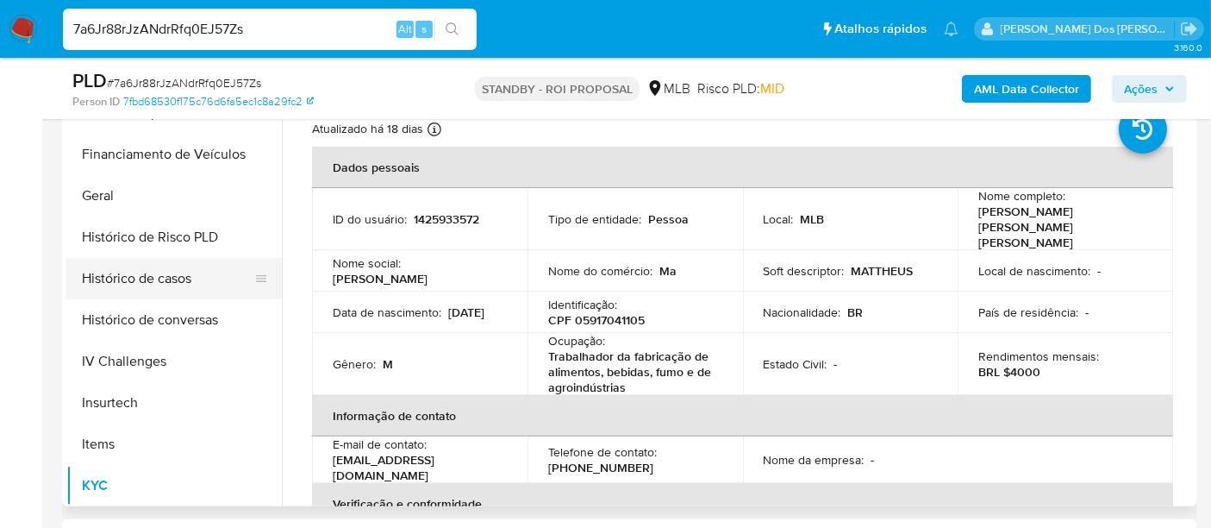
click at [144, 277] on button "Histórico de casos" at bounding box center [167, 278] width 202 height 41
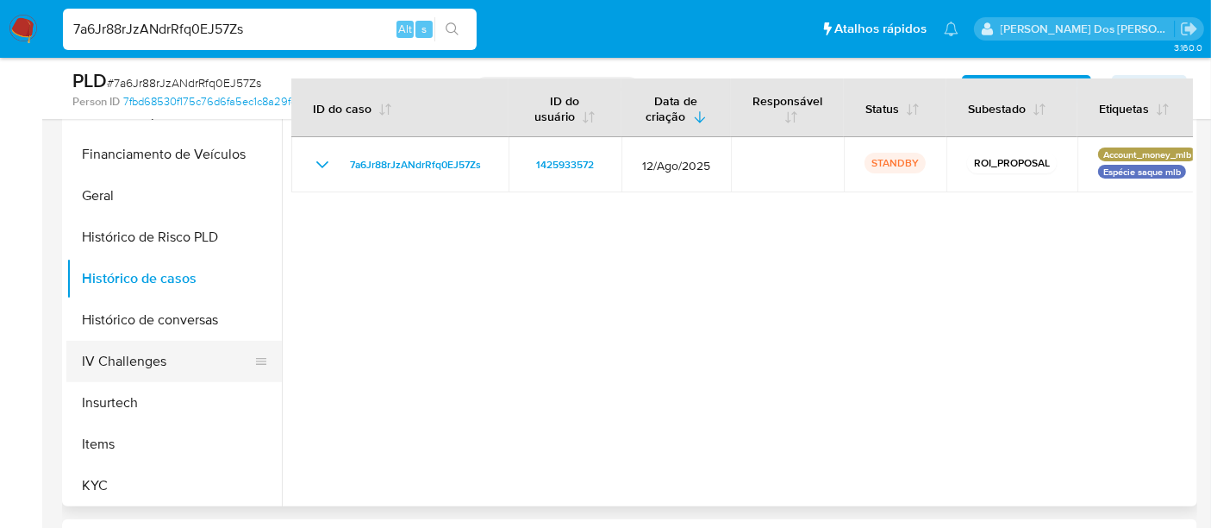
scroll to position [191, 0]
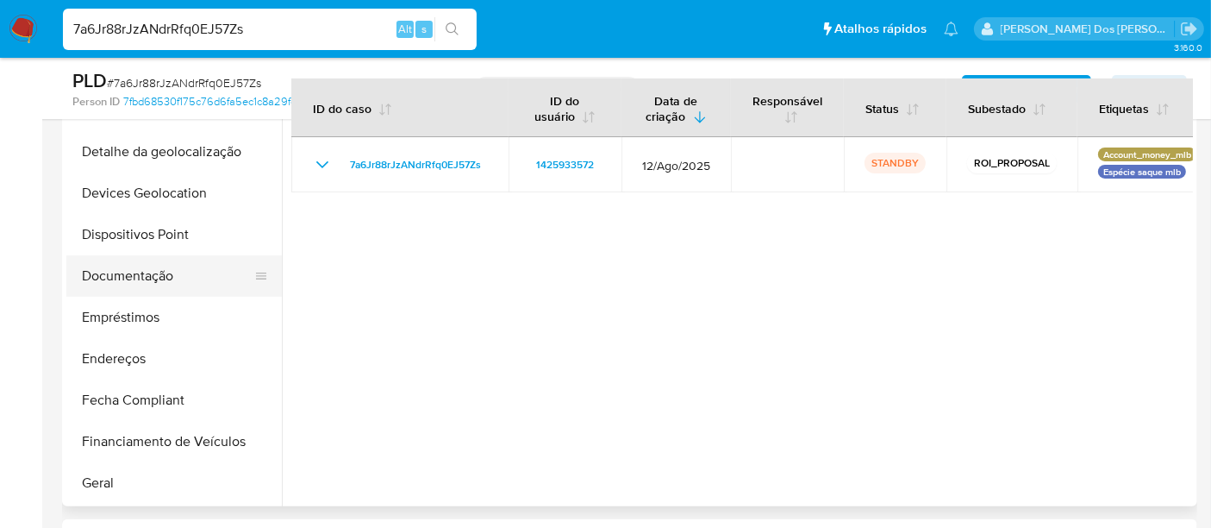
click at [128, 274] on button "Documentação" at bounding box center [167, 275] width 202 height 41
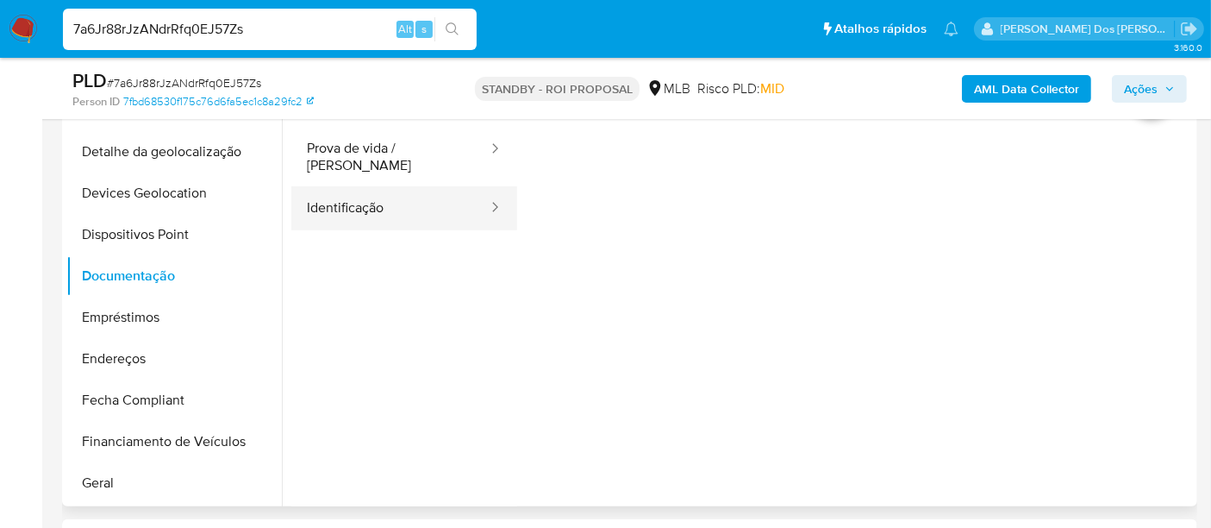
click at [360, 203] on button "Identificação" at bounding box center [390, 208] width 198 height 44
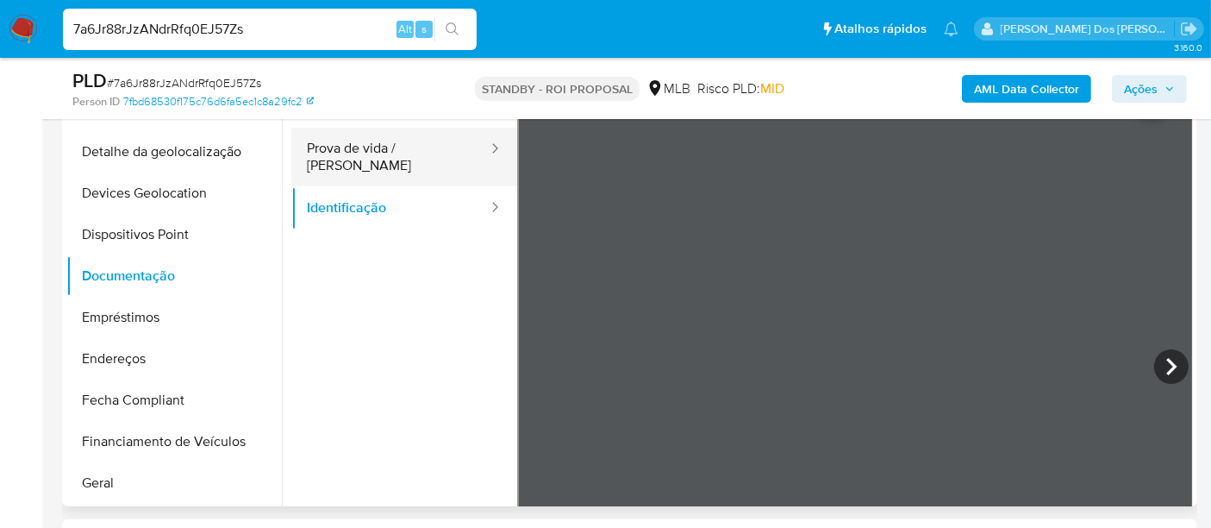
click at [343, 129] on button "Prova de vida / Selfie" at bounding box center [390, 157] width 198 height 59
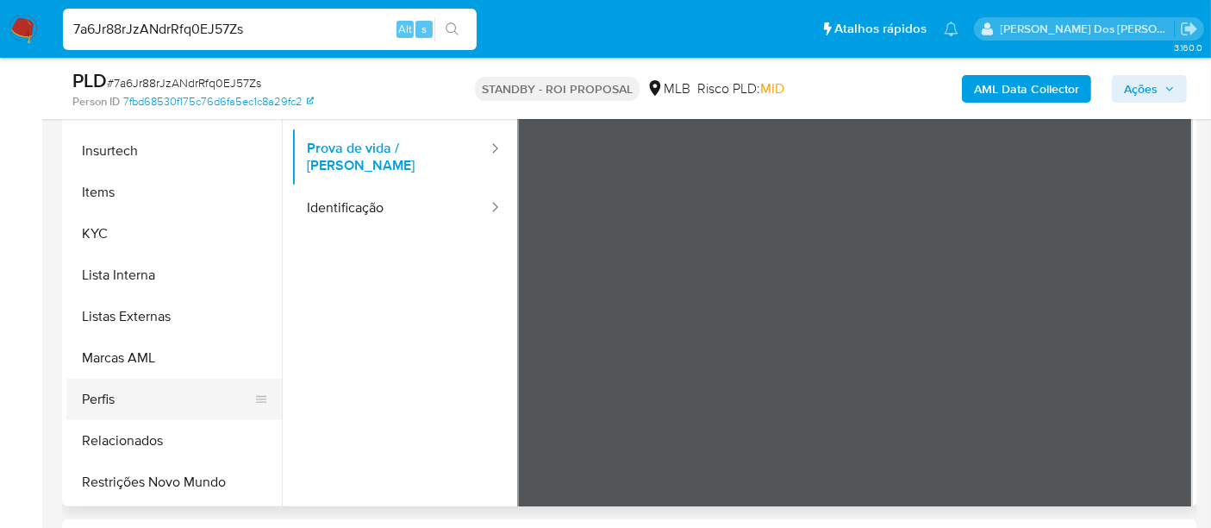
scroll to position [810, 0]
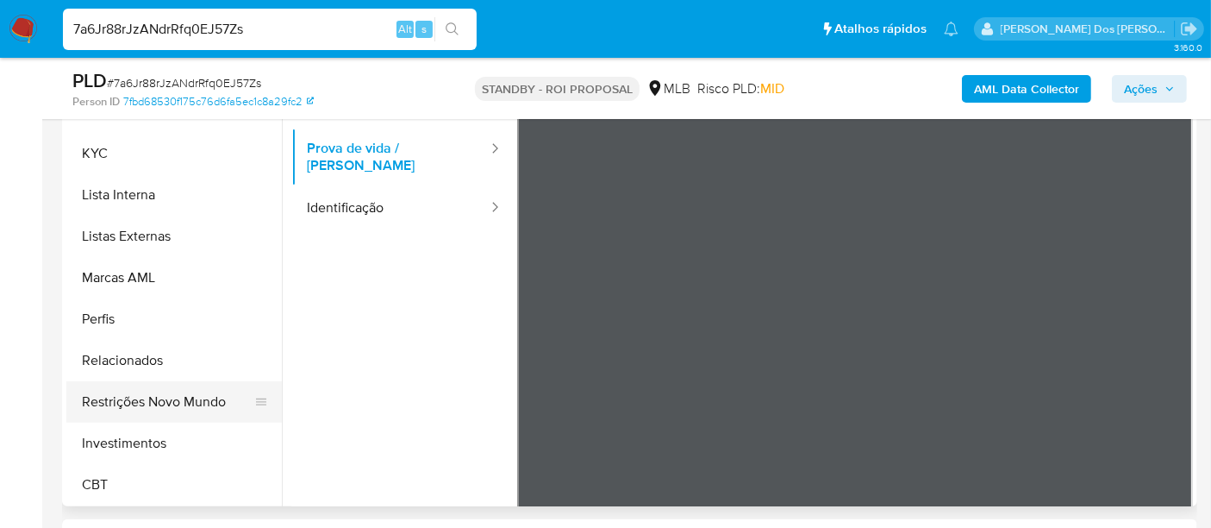
click at [195, 409] on button "Restrições Novo Mundo" at bounding box center [167, 401] width 202 height 41
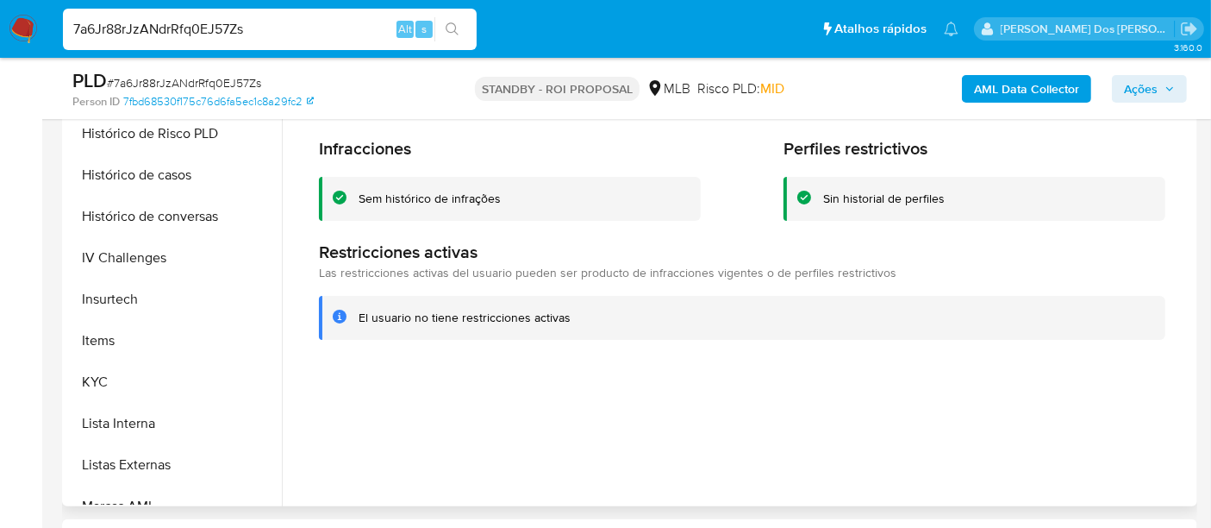
scroll to position [428, 0]
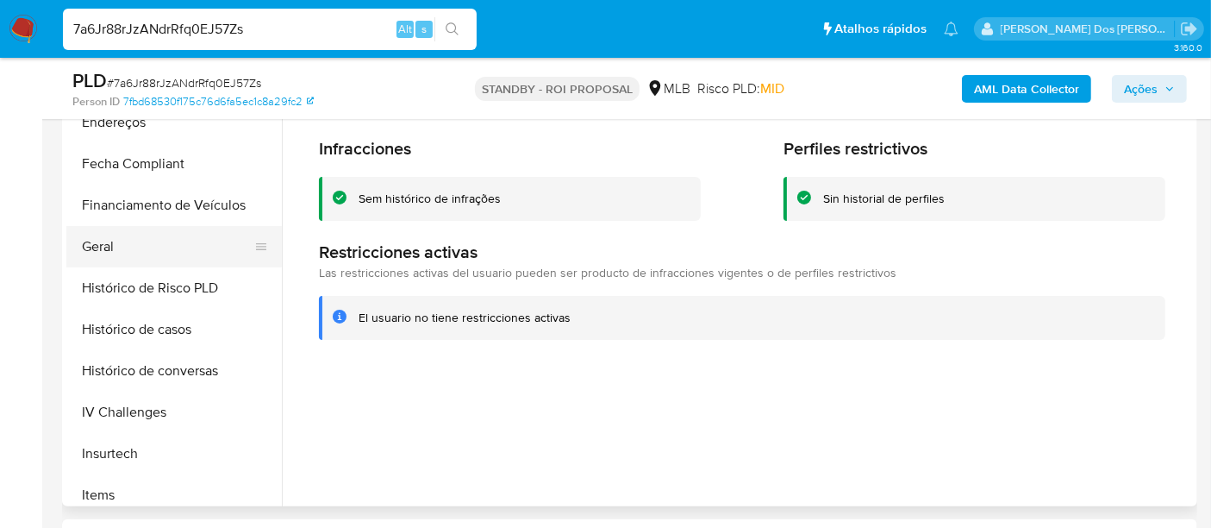
click at [103, 240] on button "Geral" at bounding box center [167, 246] width 202 height 41
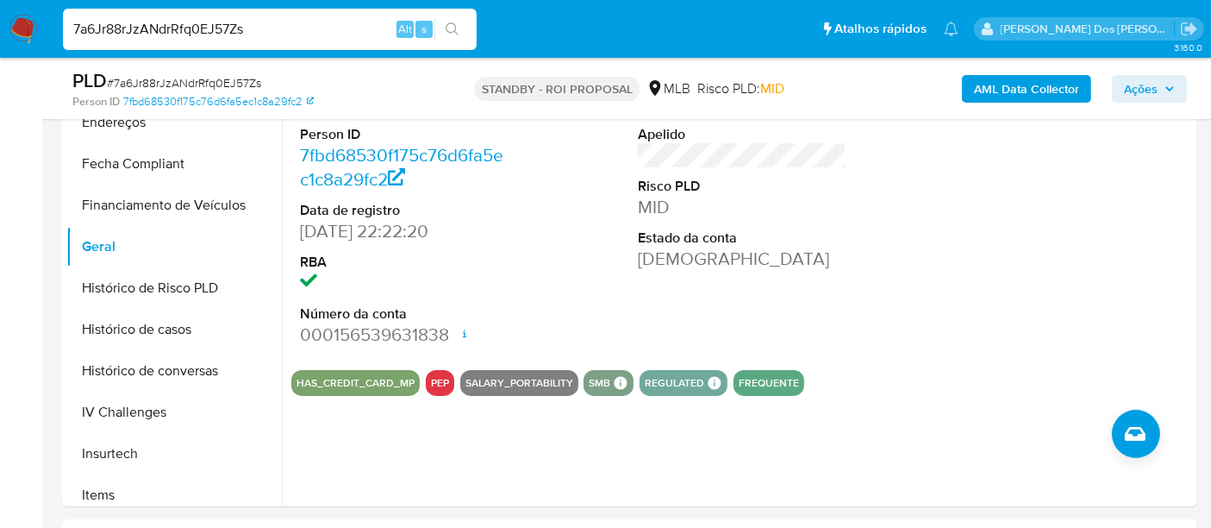
click at [197, 25] on input "7a6Jr88rJzANdrRfq0EJ57Zs" at bounding box center [270, 29] width 414 height 22
paste input "aaAcqsshTDnTukBd3GnmsyIC"
type input "aaAcqsshTDnTukBd3GnmsyIC"
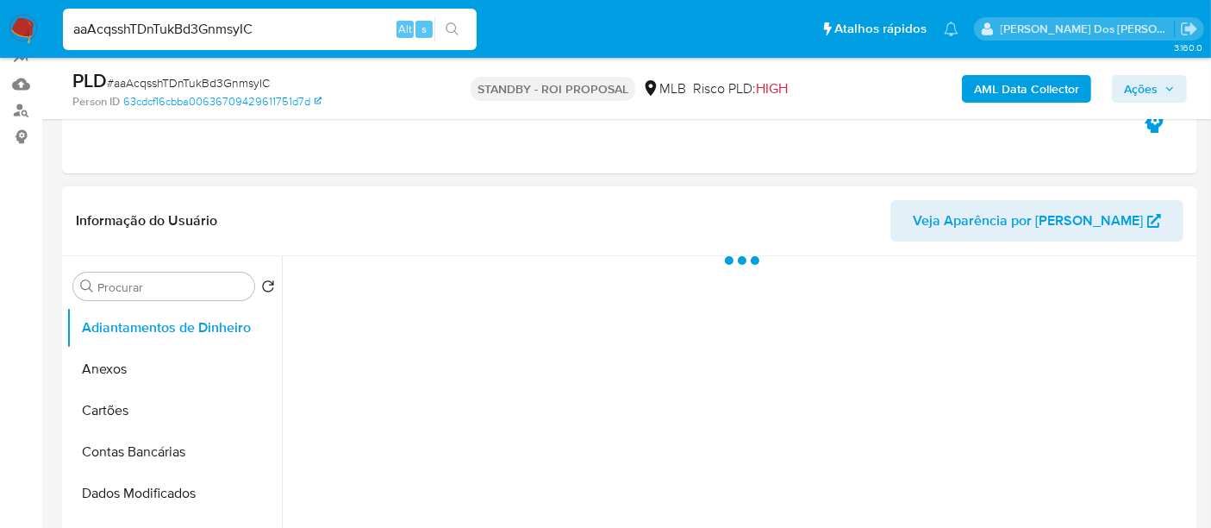
select select "10"
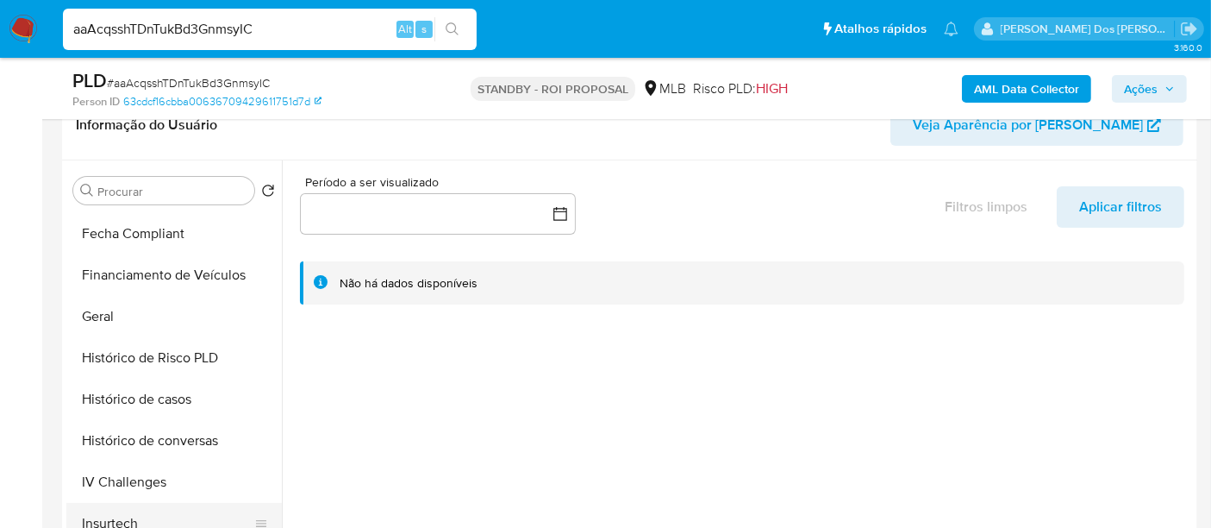
scroll to position [574, 0]
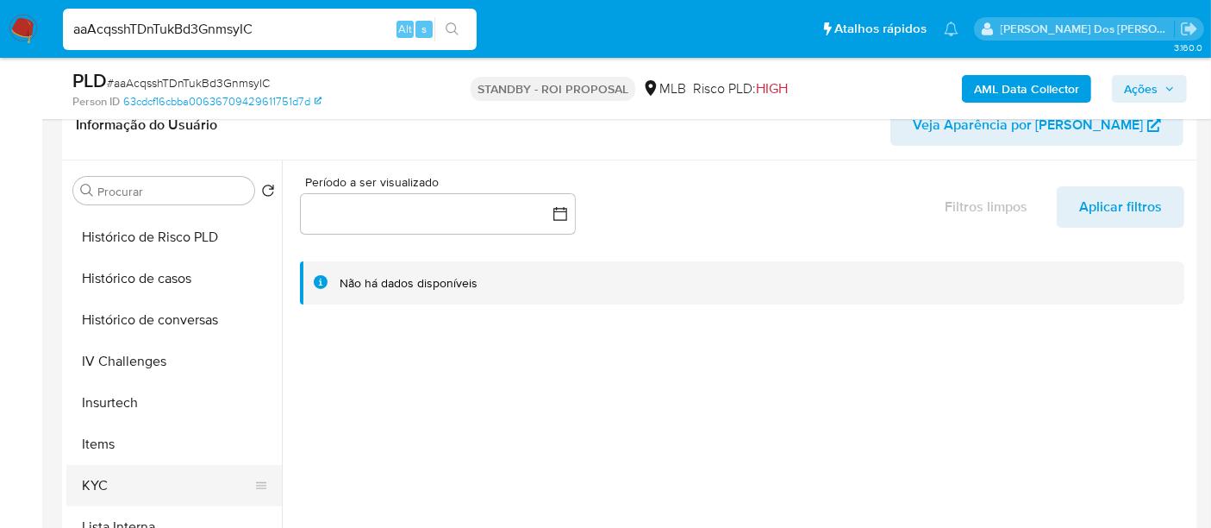
click at [98, 474] on button "KYC" at bounding box center [167, 485] width 202 height 41
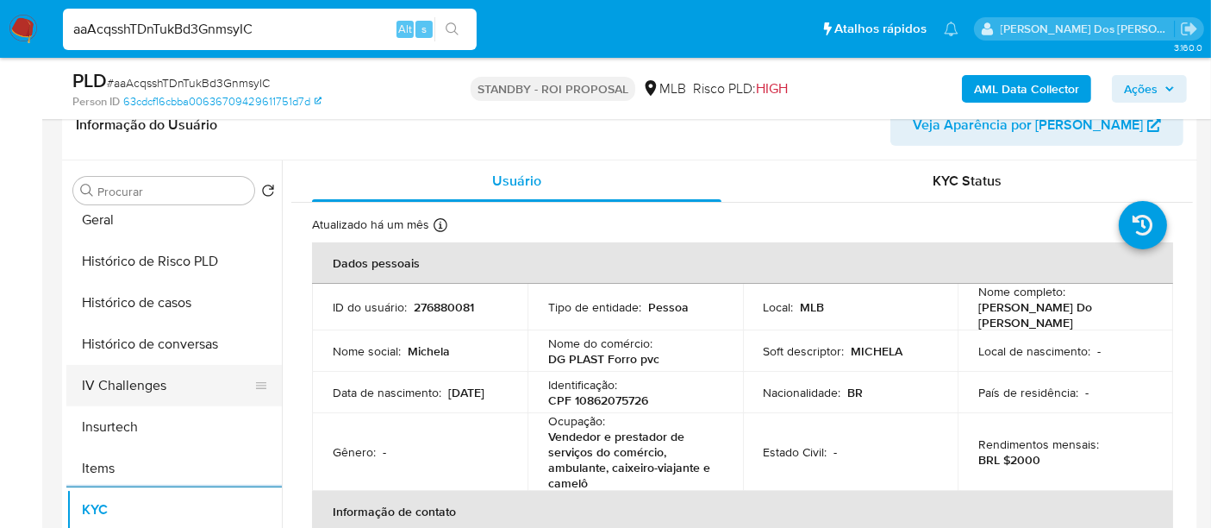
scroll to position [478, 0]
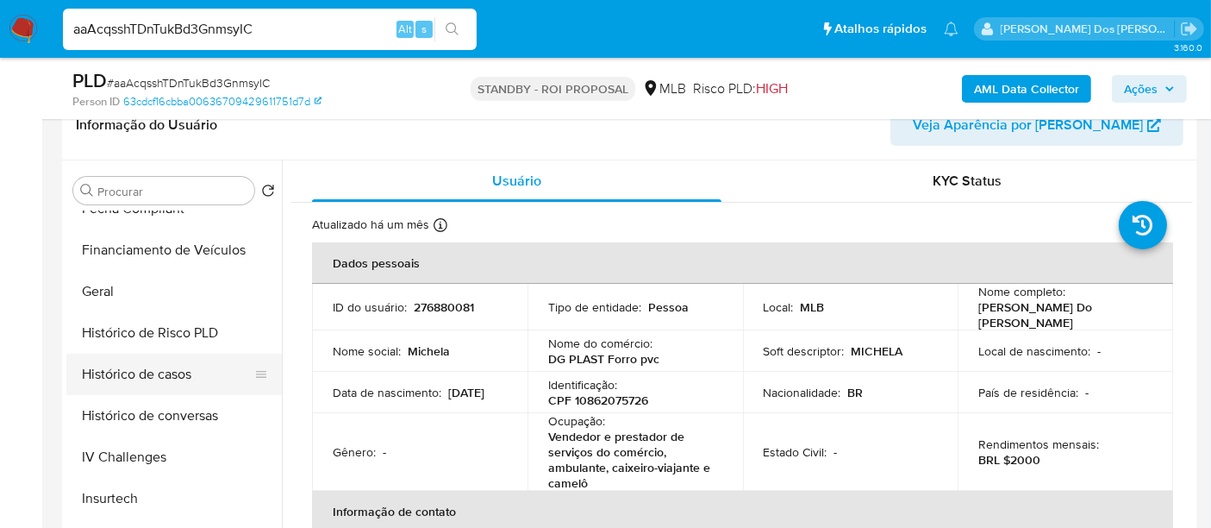
click at [128, 378] on button "Histórico de casos" at bounding box center [167, 373] width 202 height 41
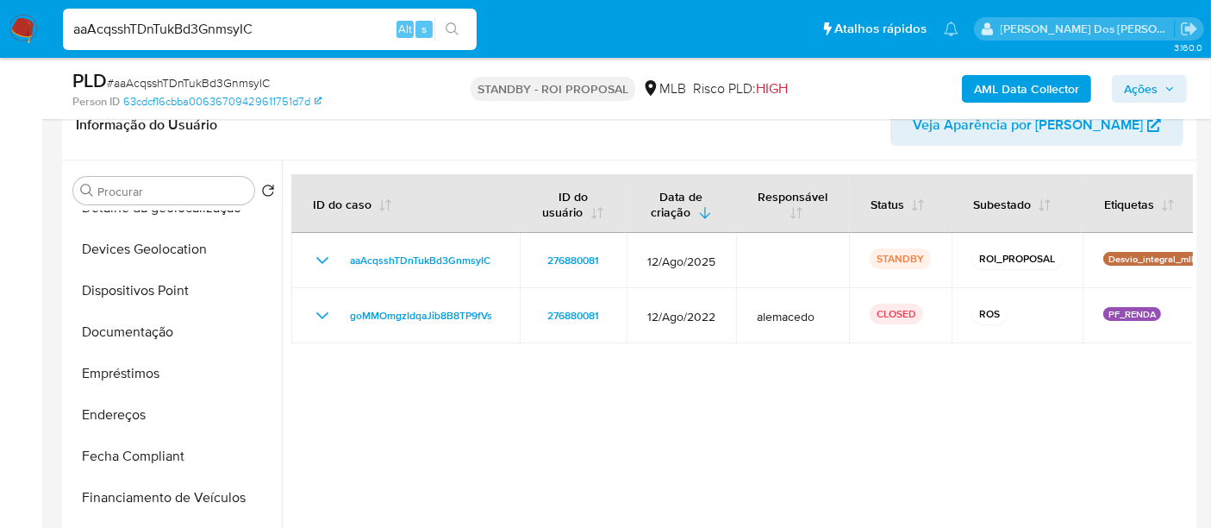
scroll to position [191, 0]
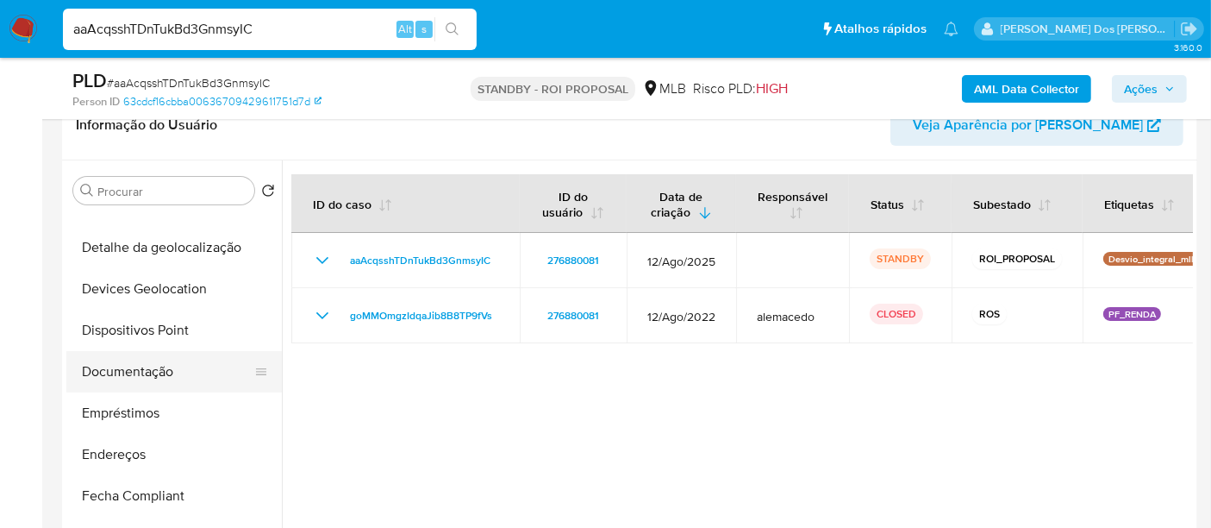
click at [131, 372] on button "Documentação" at bounding box center [167, 371] width 202 height 41
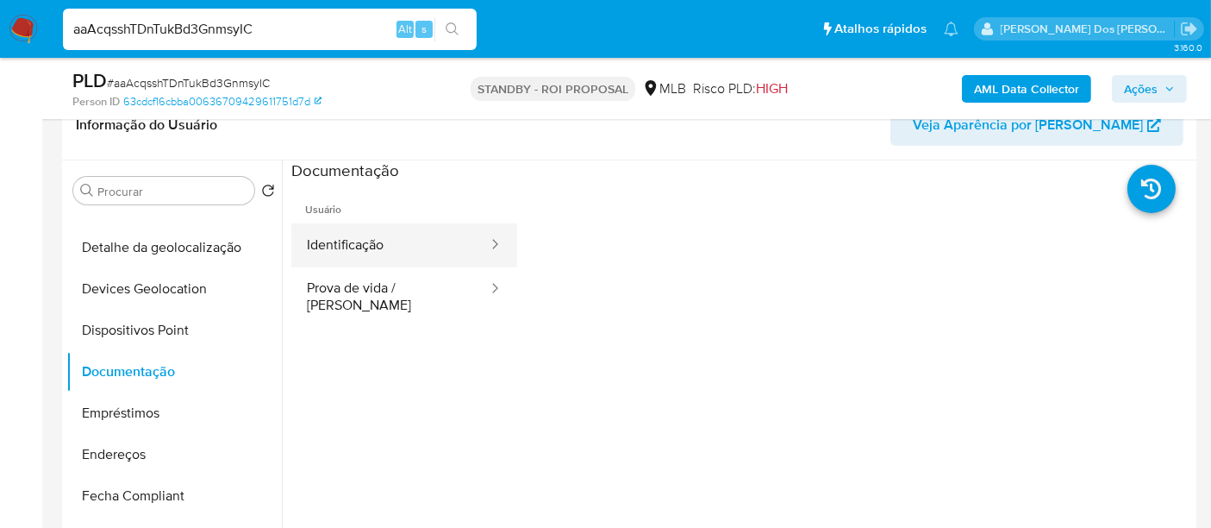
click at [402, 262] on button "Identificação" at bounding box center [390, 245] width 198 height 44
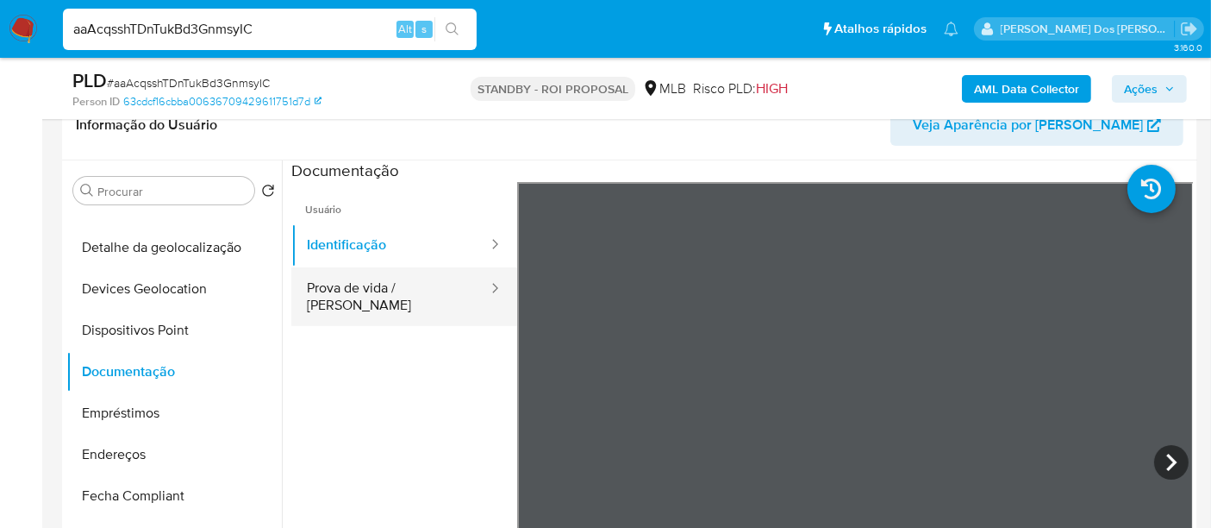
click at [391, 283] on button "Prova de vida / Selfie" at bounding box center [390, 296] width 198 height 59
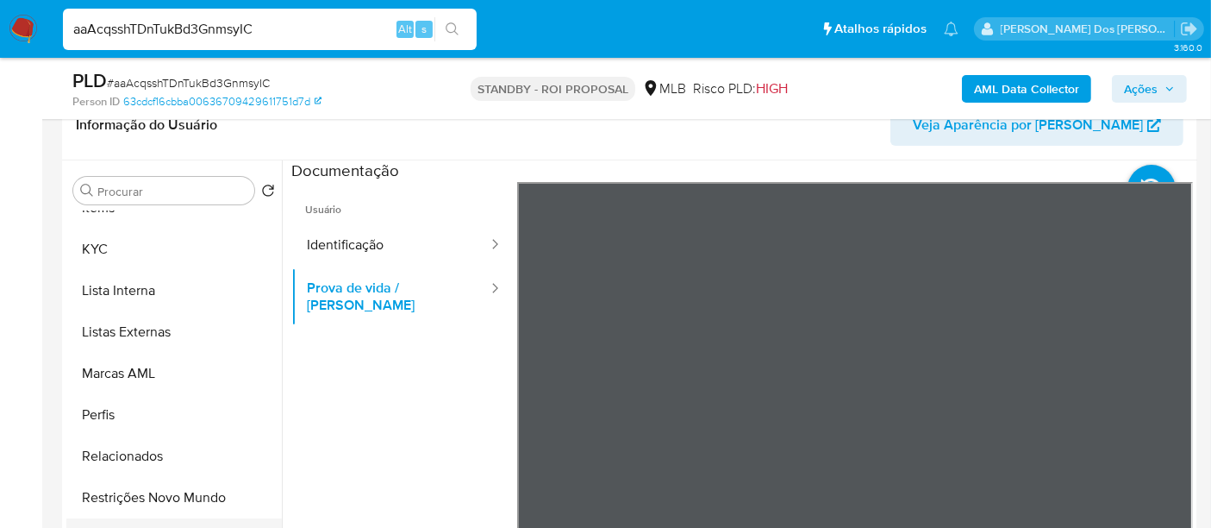
scroll to position [478, 0]
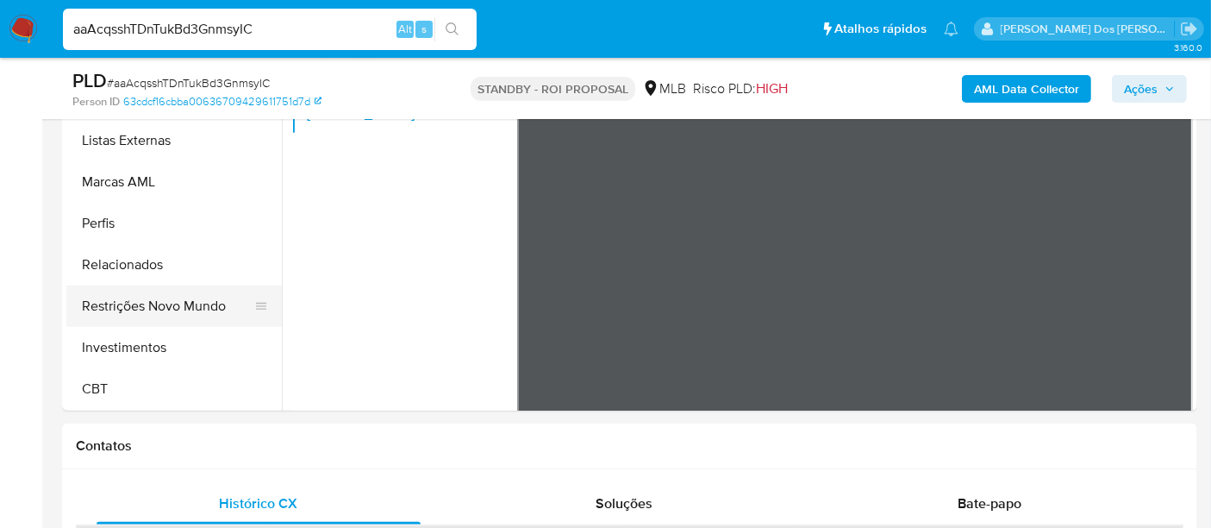
click at [191, 306] on button "Restrições Novo Mundo" at bounding box center [167, 305] width 202 height 41
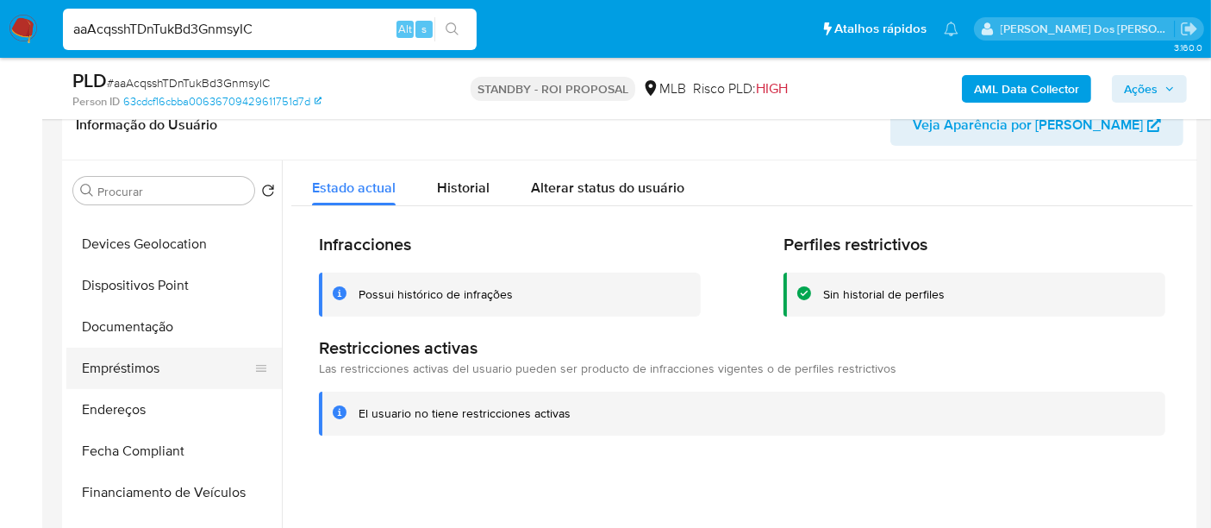
scroll to position [332, 0]
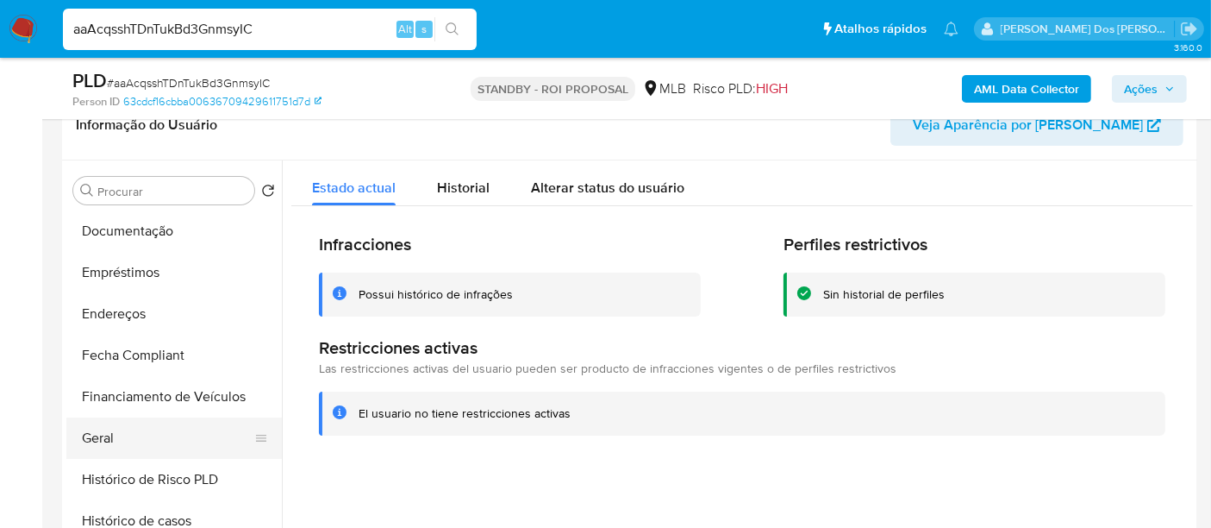
click at [96, 430] on button "Geral" at bounding box center [167, 437] width 202 height 41
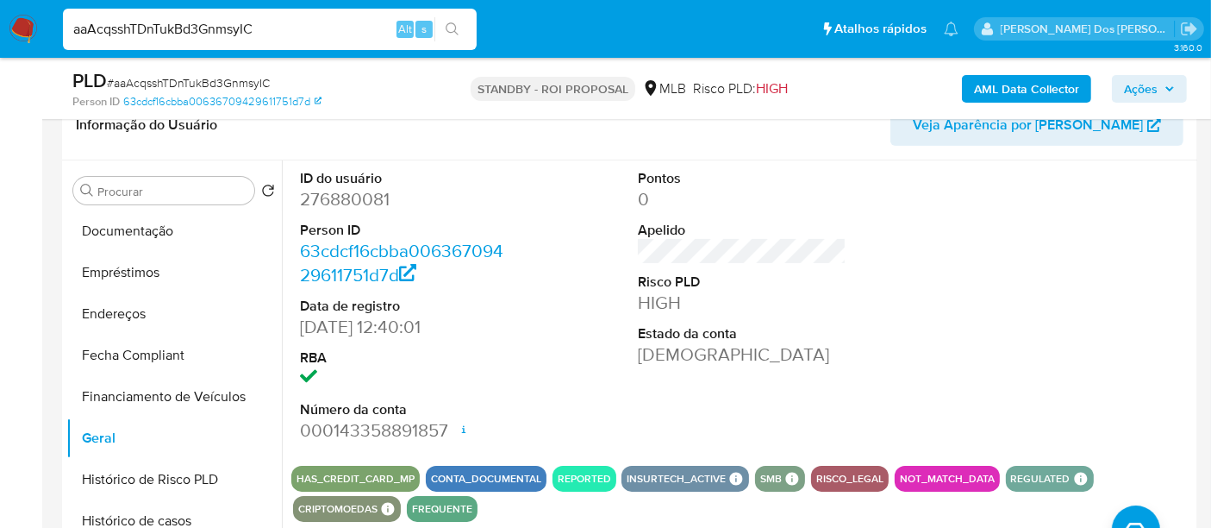
click at [166, 19] on input "aaAcqsshTDnTukBd3GnmsyIC" at bounding box center [270, 29] width 414 height 22
paste input "DOeGgZ73H5YtkOkuiaiCkn61"
type input "DOeGgZ73H5YtkOkuiaiCkn61"
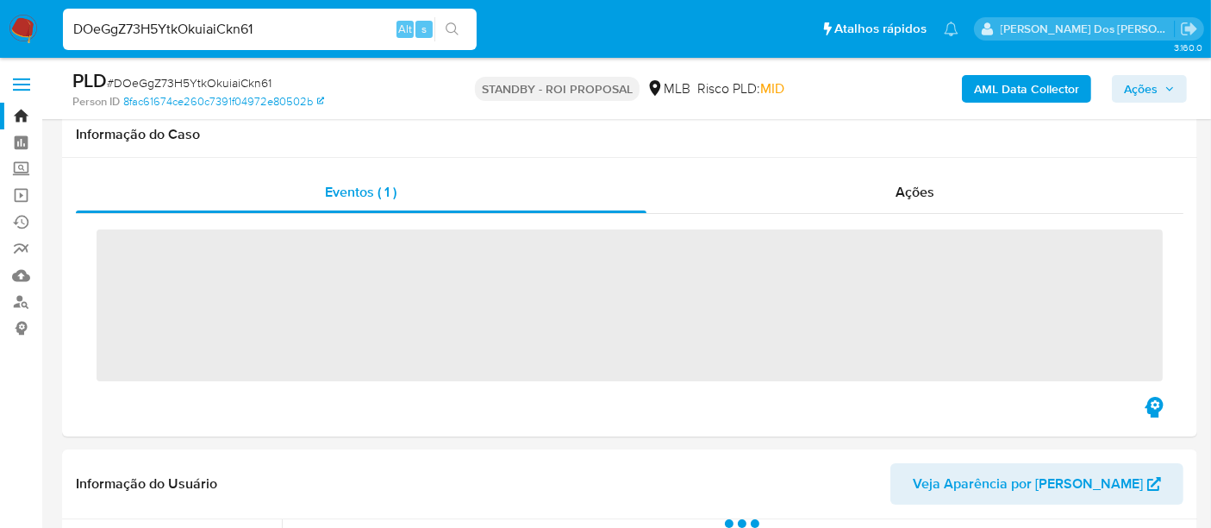
scroll to position [191, 0]
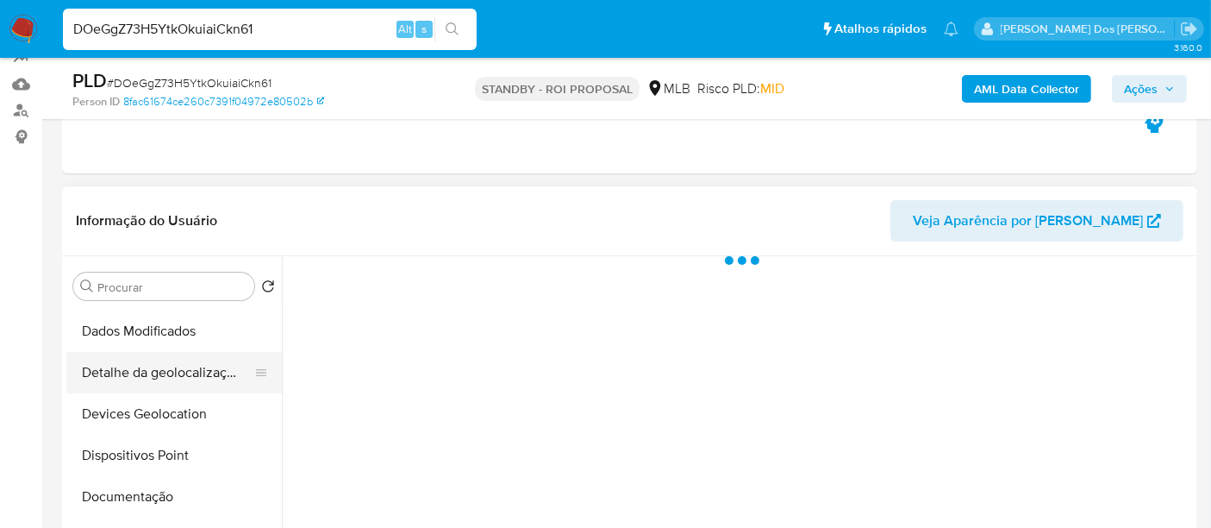
select select "10"
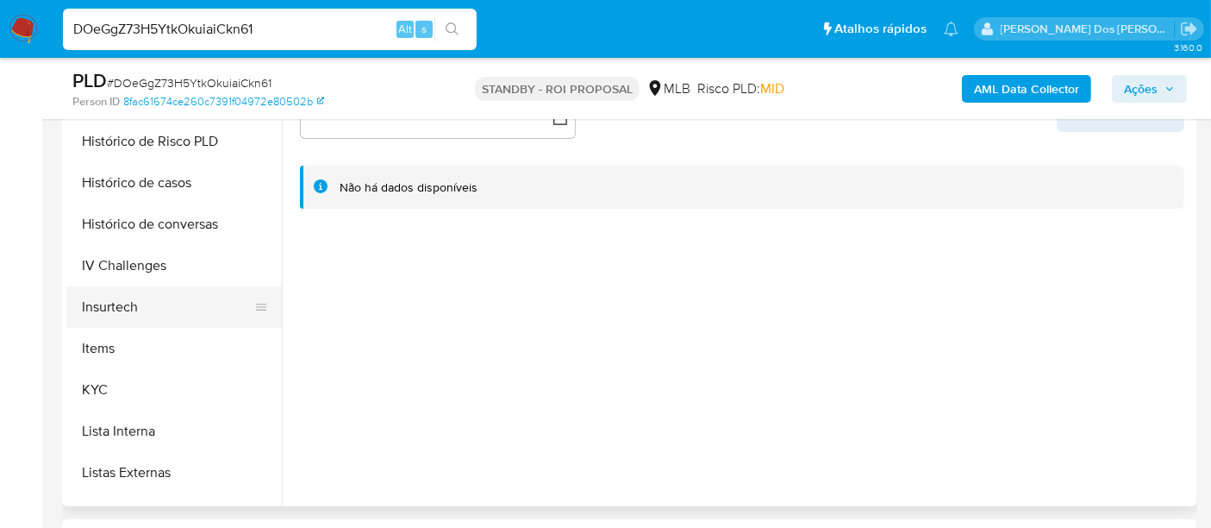
scroll to position [670, 0]
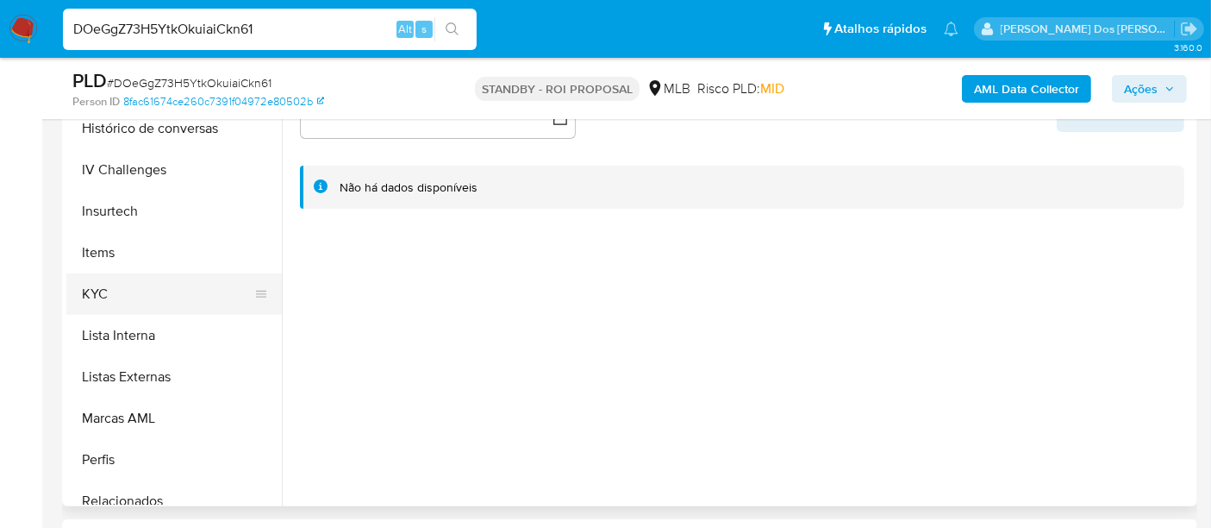
click at [101, 288] on button "KYC" at bounding box center [167, 293] width 202 height 41
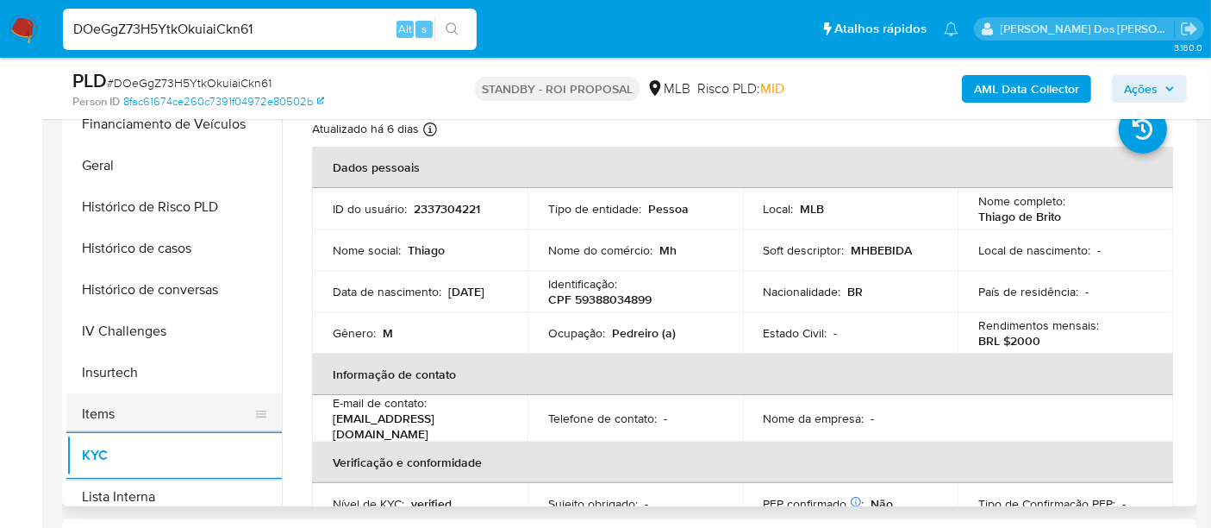
scroll to position [478, 0]
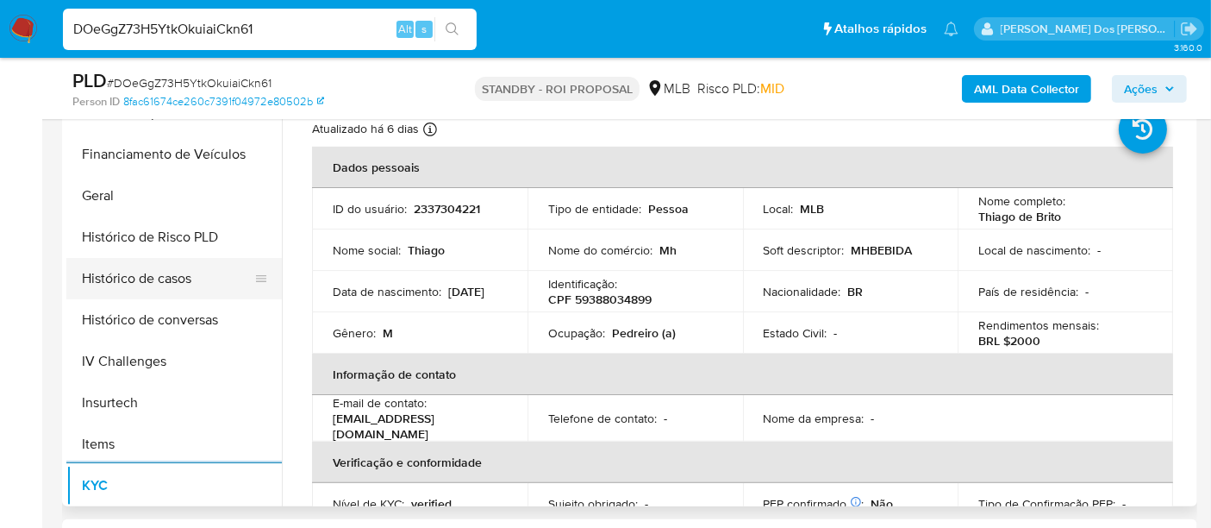
click at [142, 259] on button "Histórico de casos" at bounding box center [167, 278] width 202 height 41
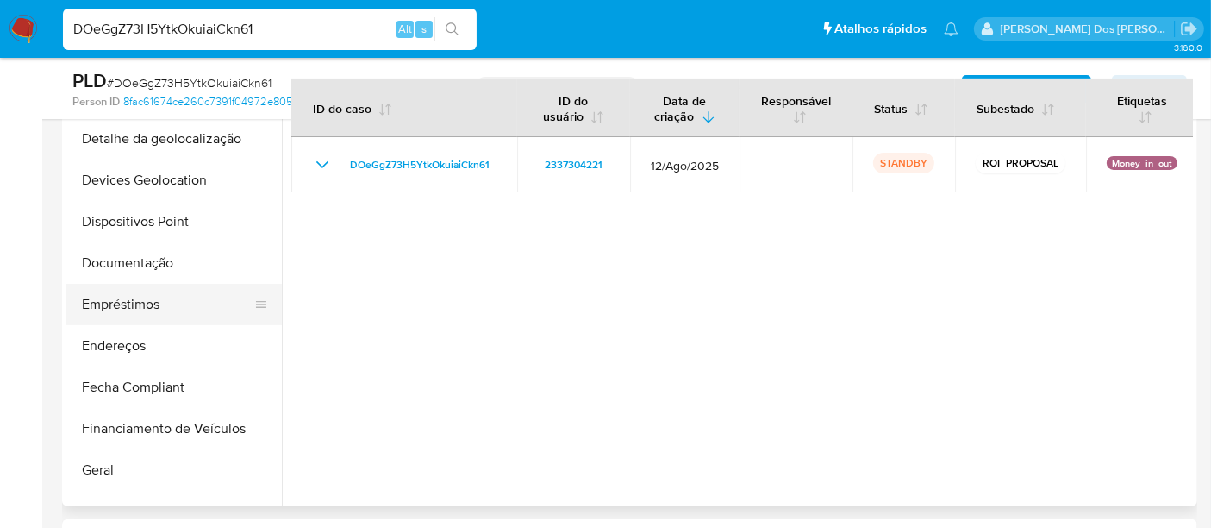
scroll to position [191, 0]
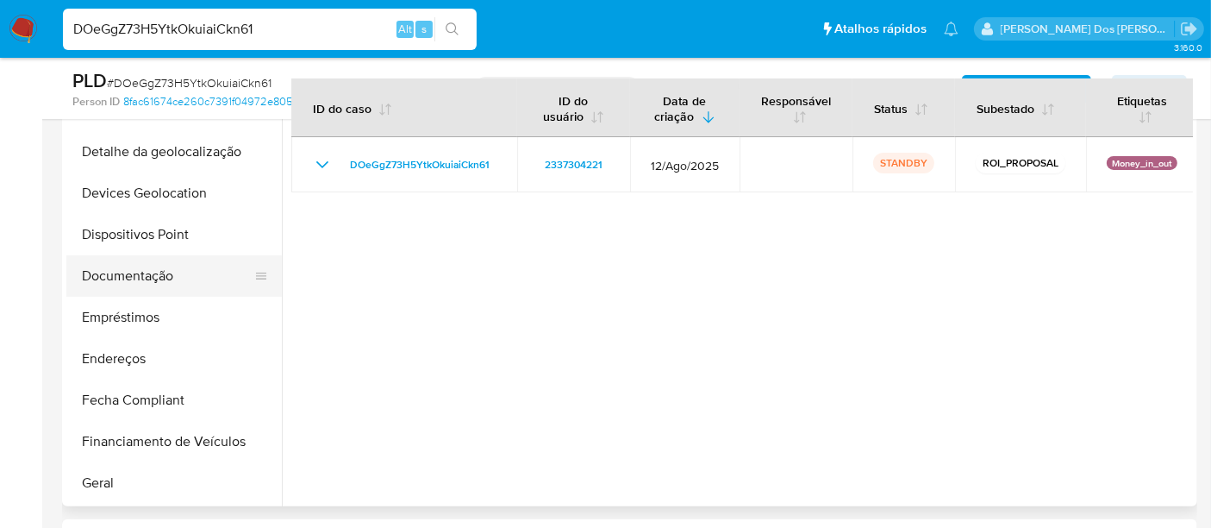
click at [114, 277] on button "Documentação" at bounding box center [167, 275] width 202 height 41
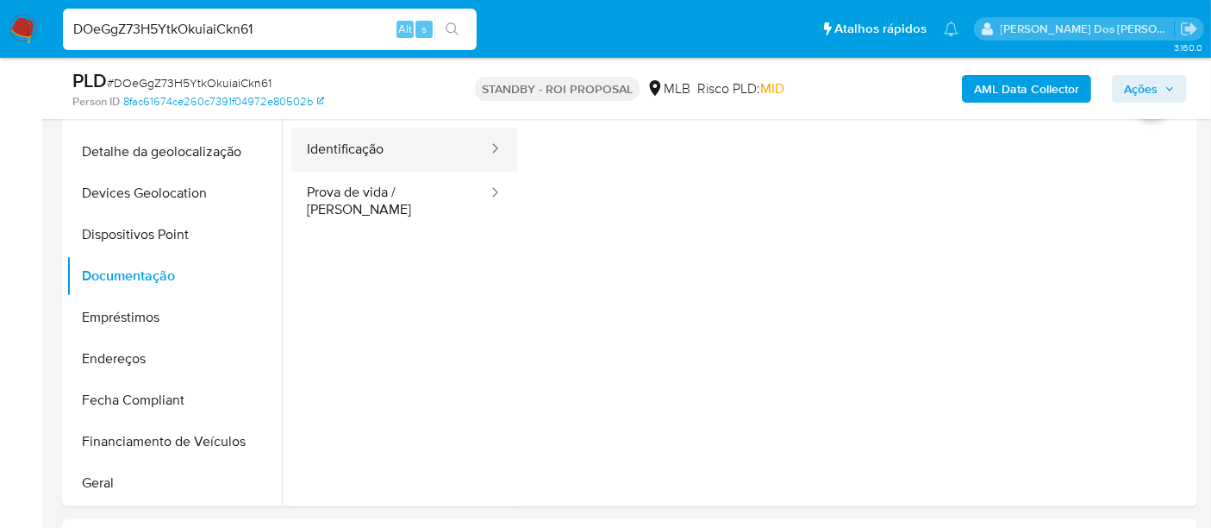
click at [352, 156] on button "Identificação" at bounding box center [390, 150] width 198 height 44
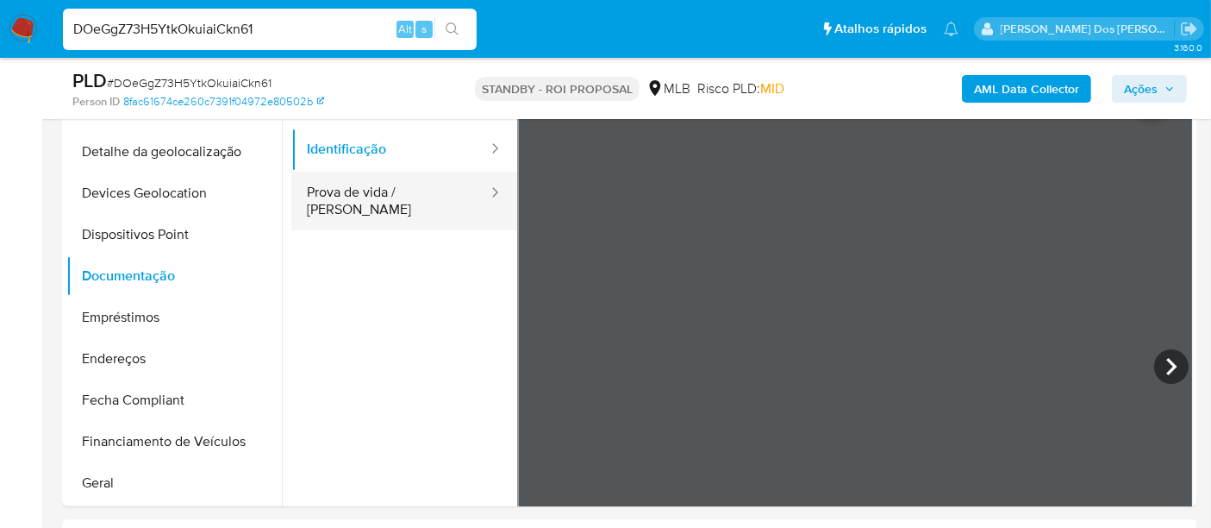
click at [421, 197] on button "Prova de vida / [PERSON_NAME]" at bounding box center [390, 201] width 198 height 59
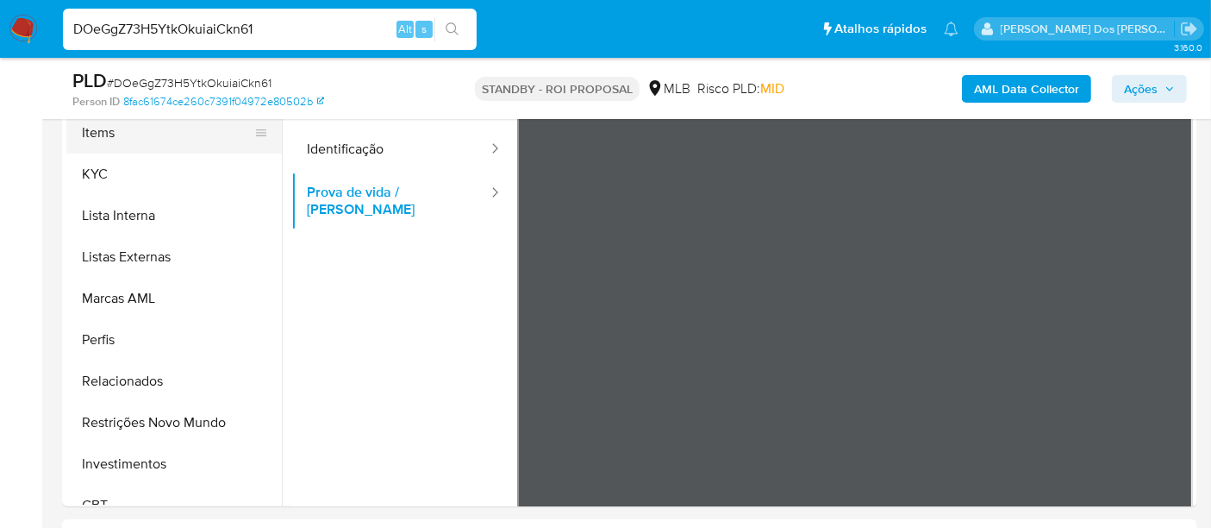
scroll to position [810, 0]
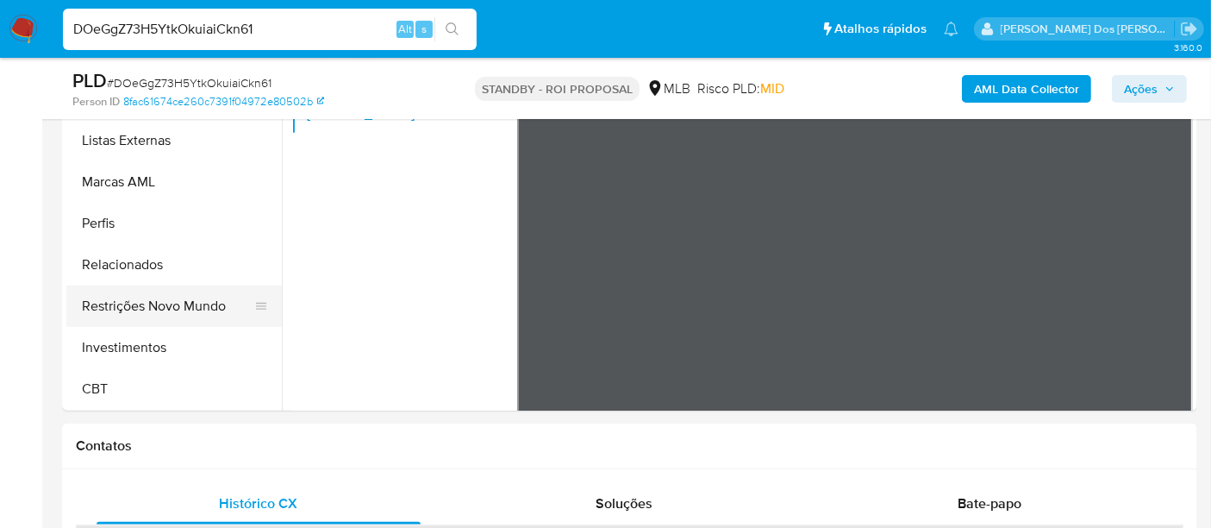
click at [162, 303] on button "Restrições Novo Mundo" at bounding box center [167, 305] width 202 height 41
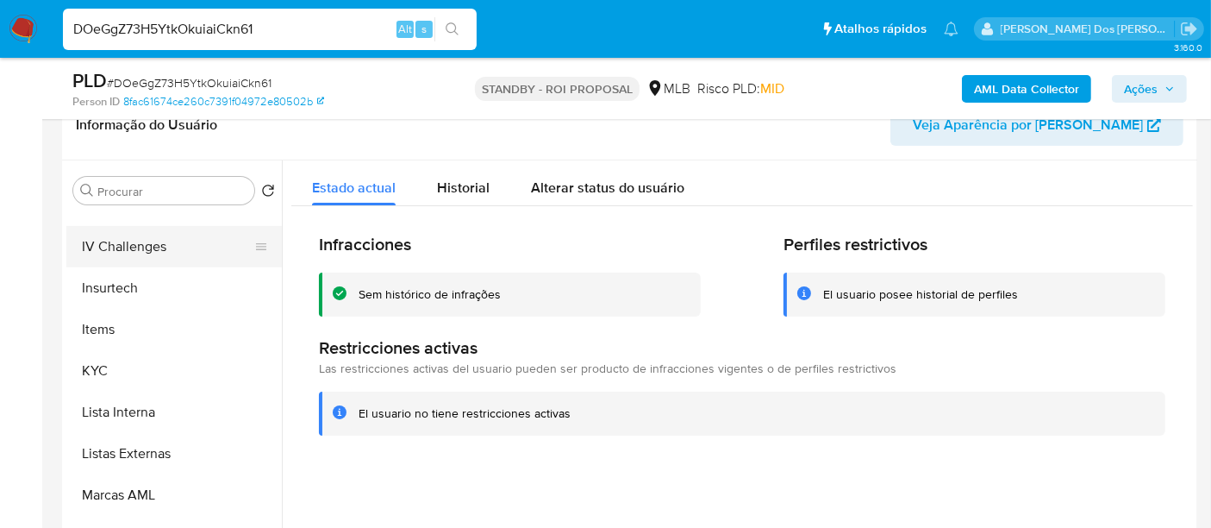
scroll to position [523, 0]
click at [112, 254] on button "Geral" at bounding box center [167, 246] width 202 height 41
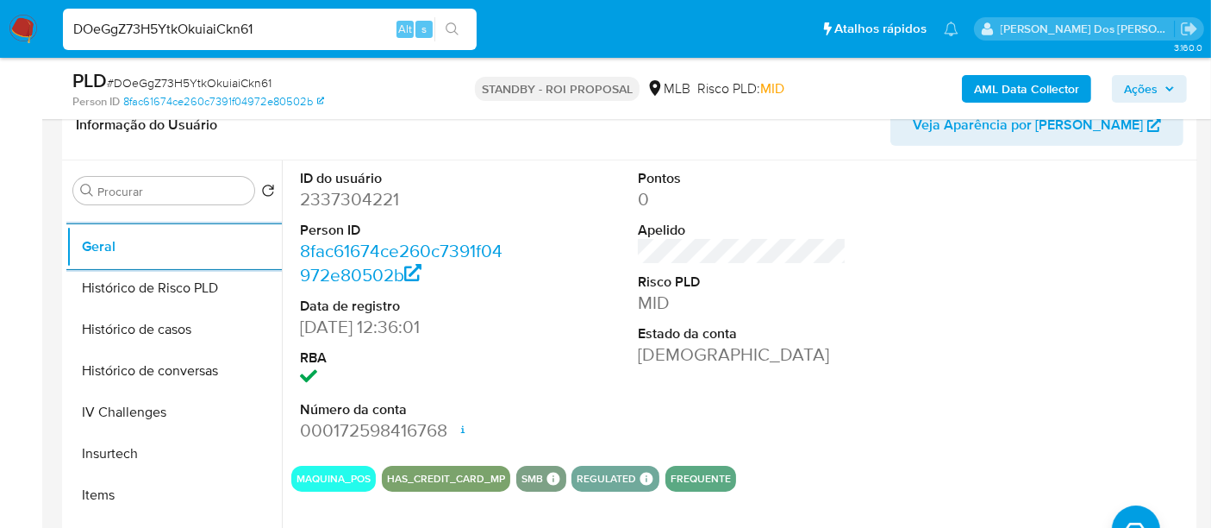
click at [236, 22] on input "DOeGgZ73H5YtkOkuiaiCkn61" at bounding box center [270, 29] width 414 height 22
paste input "ulUZGVb6YTwqRZbT8efGCqQb"
type input "ulUZGVb6YTwqRZbT8efGCqQb"
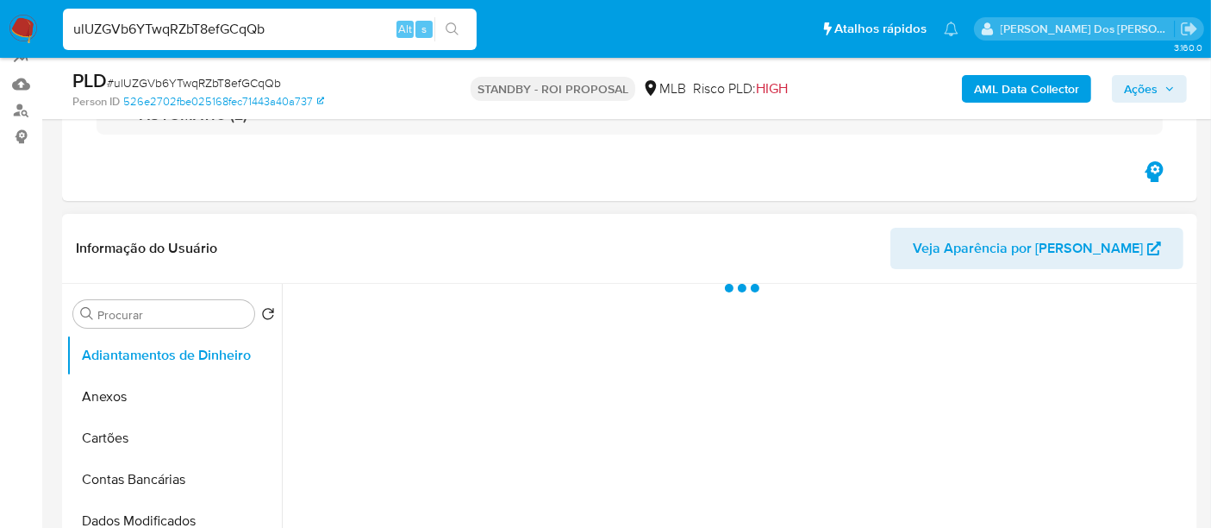
select select "10"
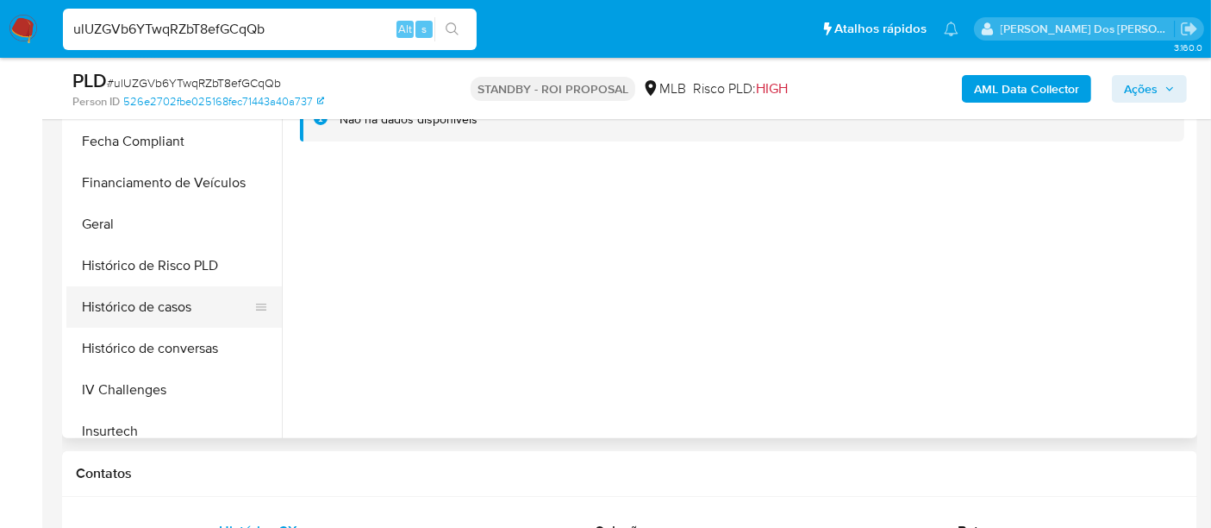
scroll to position [478, 0]
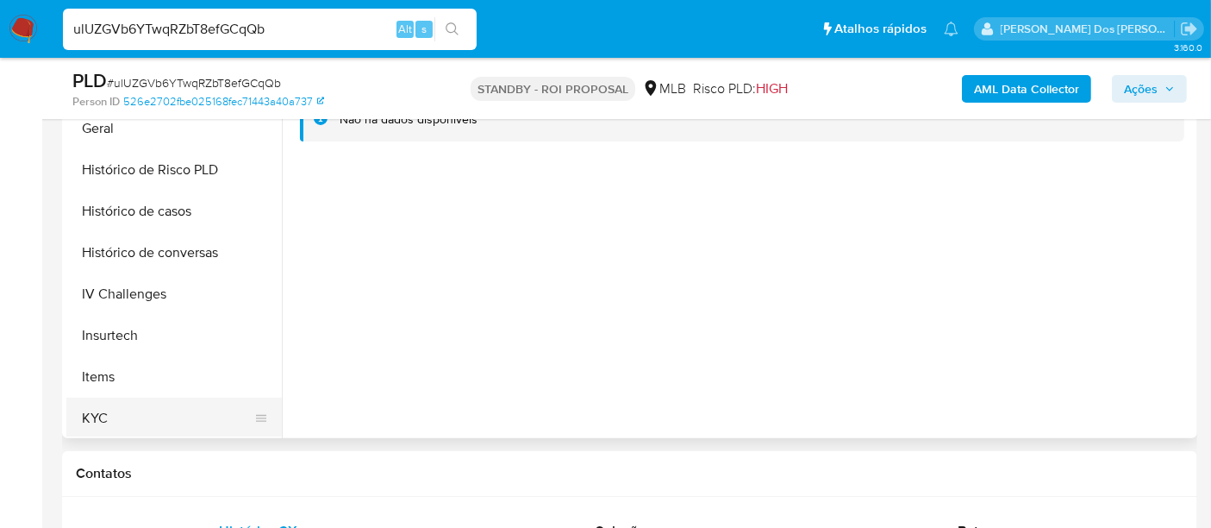
click at [93, 415] on button "KYC" at bounding box center [167, 417] width 202 height 41
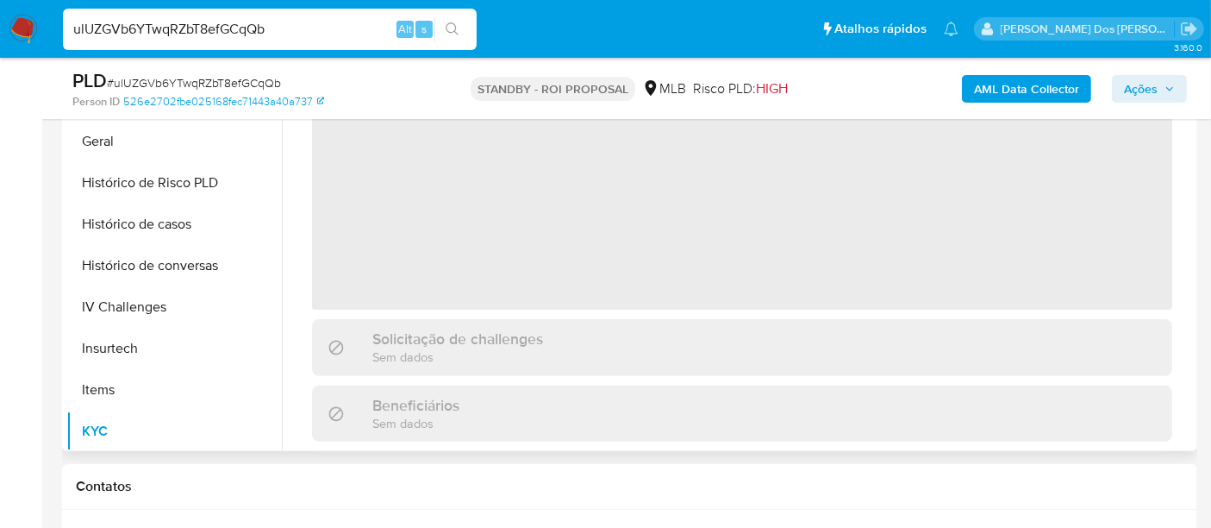
scroll to position [383, 0]
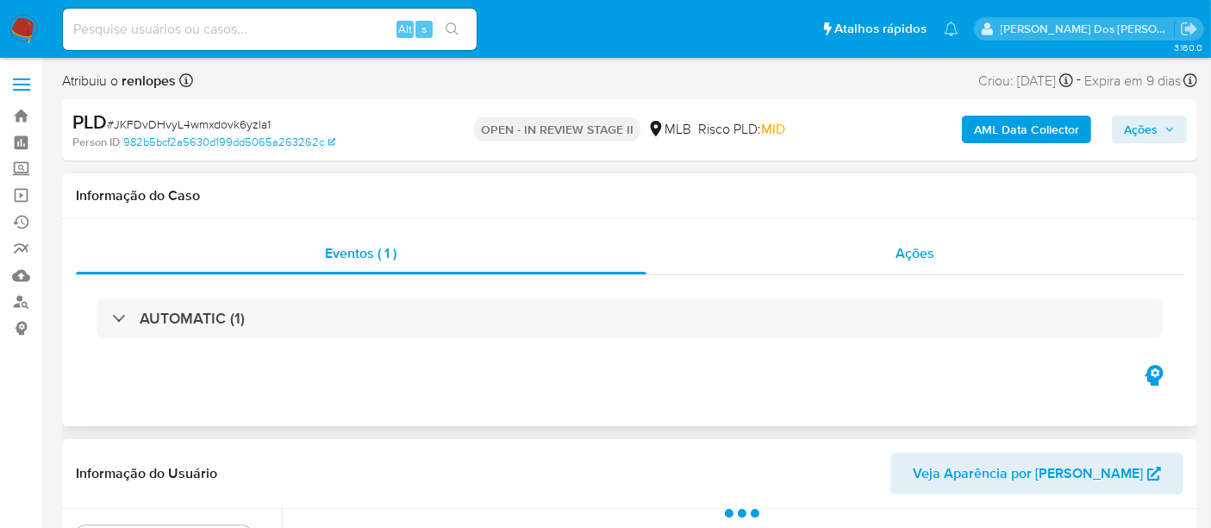
select select "10"
click at [906, 249] on span "Ações" at bounding box center [915, 253] width 39 height 20
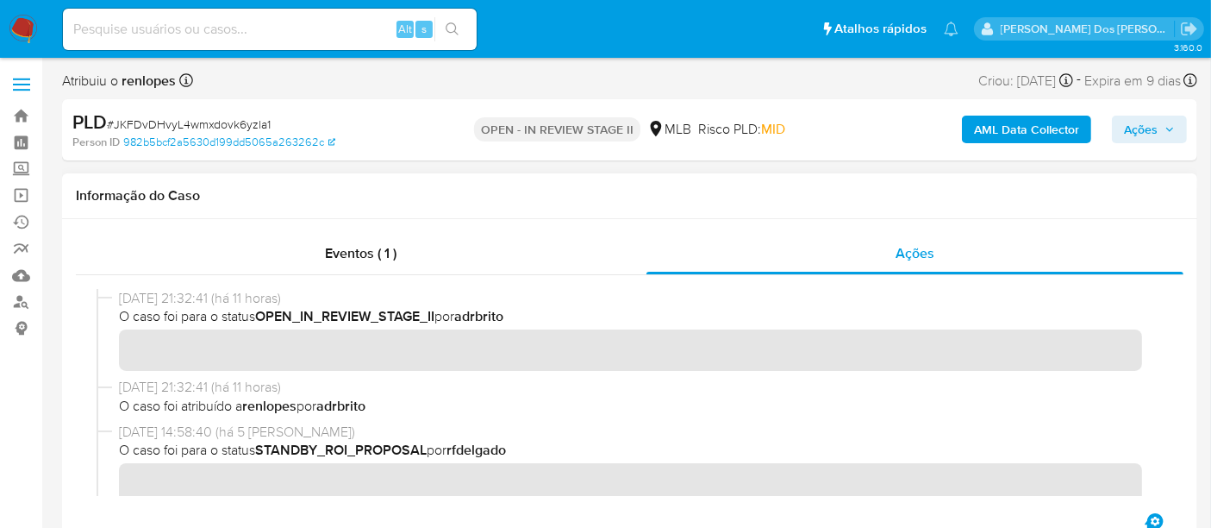
scroll to position [96, 0]
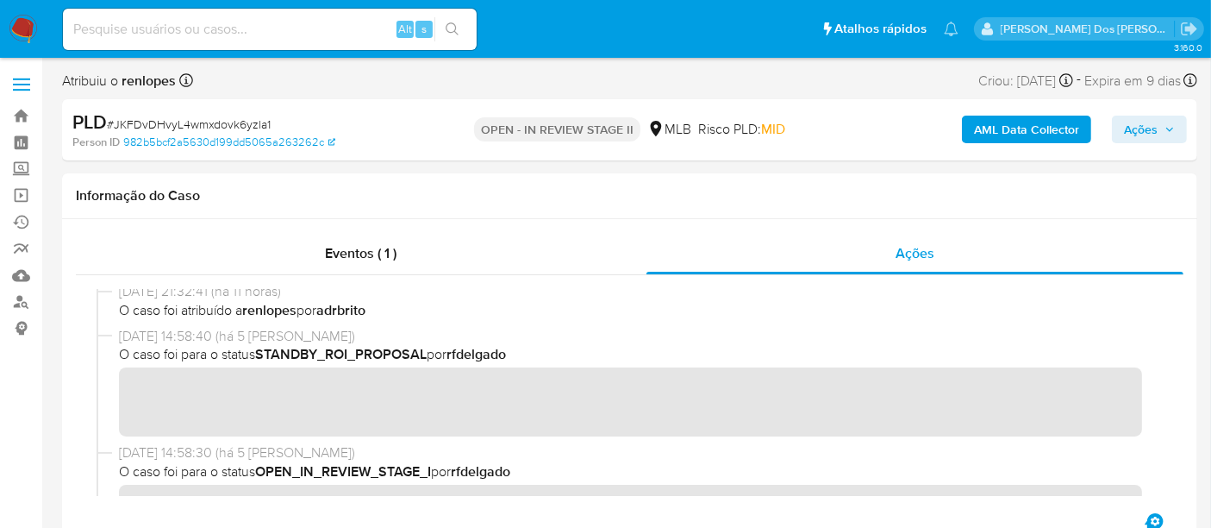
click at [246, 122] on span "# JKFDvDHvyL4wmxdovk6yzla1" at bounding box center [189, 124] width 164 height 17
copy span "JKFDvDHvyL4wmxdovk6yzla1"
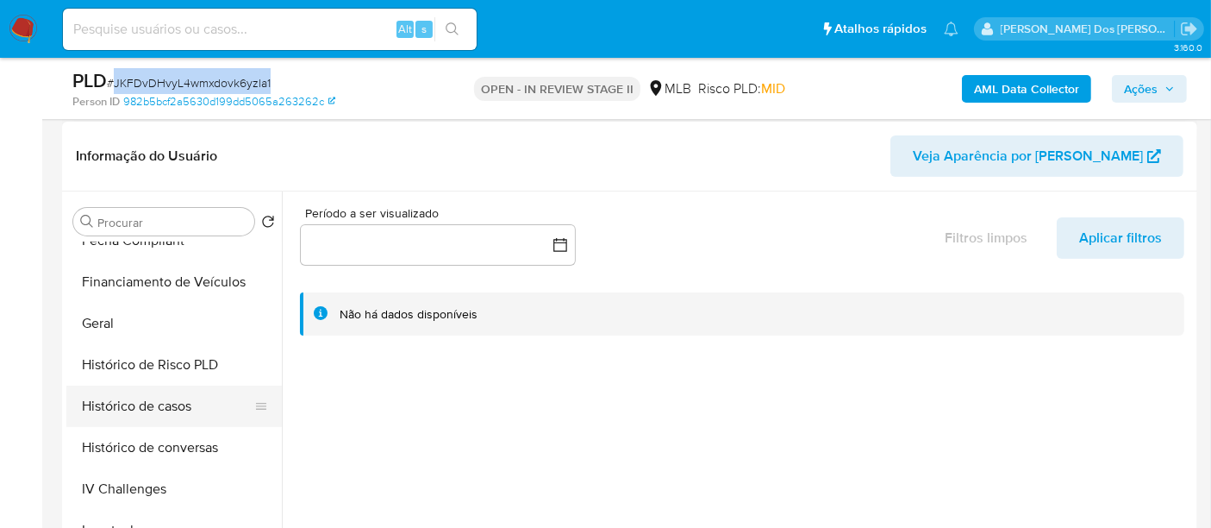
scroll to position [670, 0]
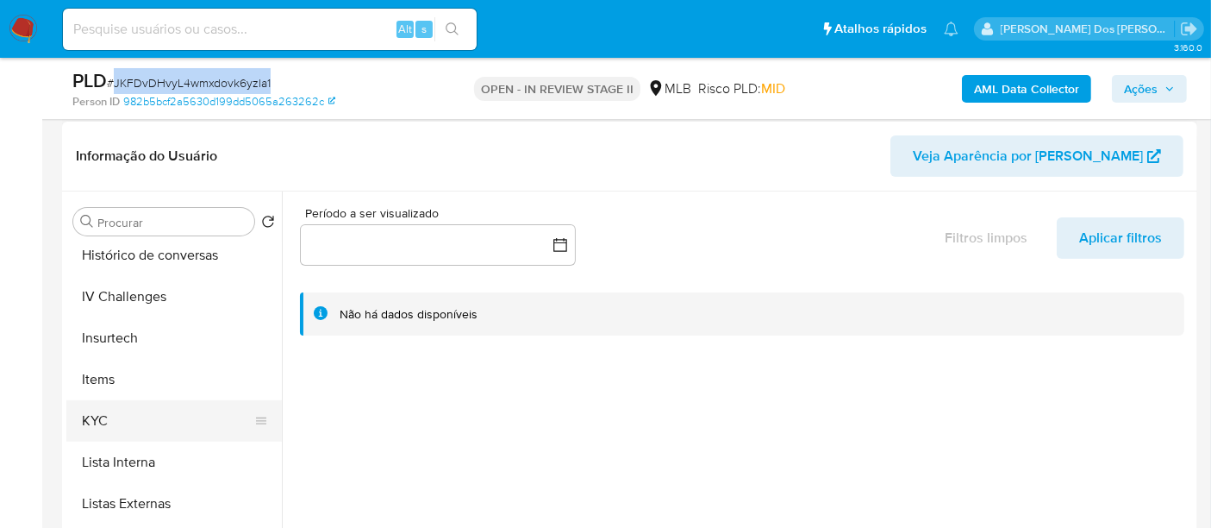
drag, startPoint x: 97, startPoint y: 420, endPoint x: 106, endPoint y: 411, distance: 12.8
click at [97, 420] on button "KYC" at bounding box center [167, 420] width 202 height 41
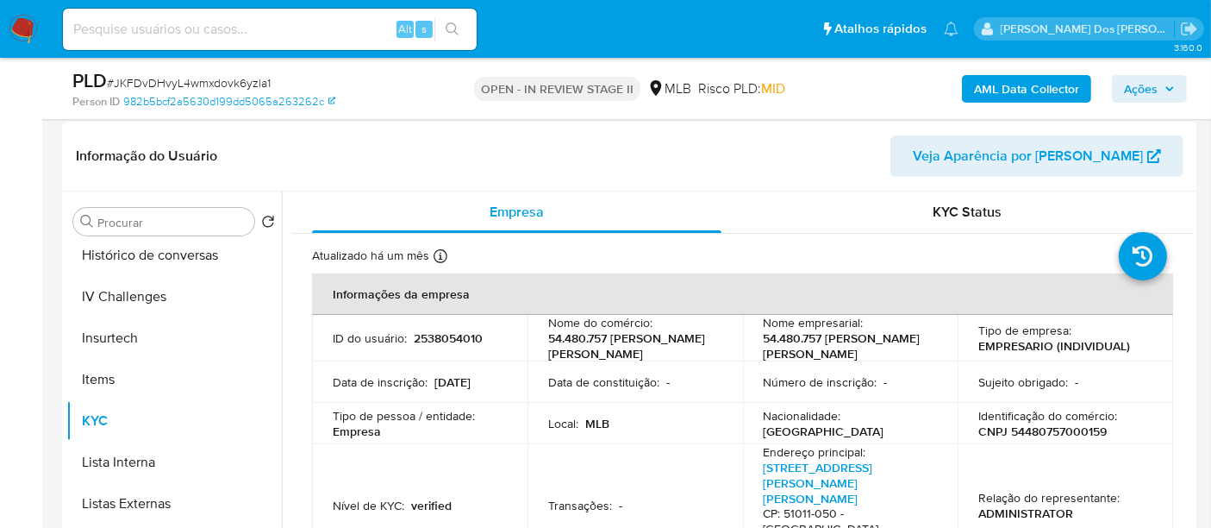
click at [269, 21] on input at bounding box center [270, 29] width 414 height 22
paste input "1297567044"
type input "1297567044"
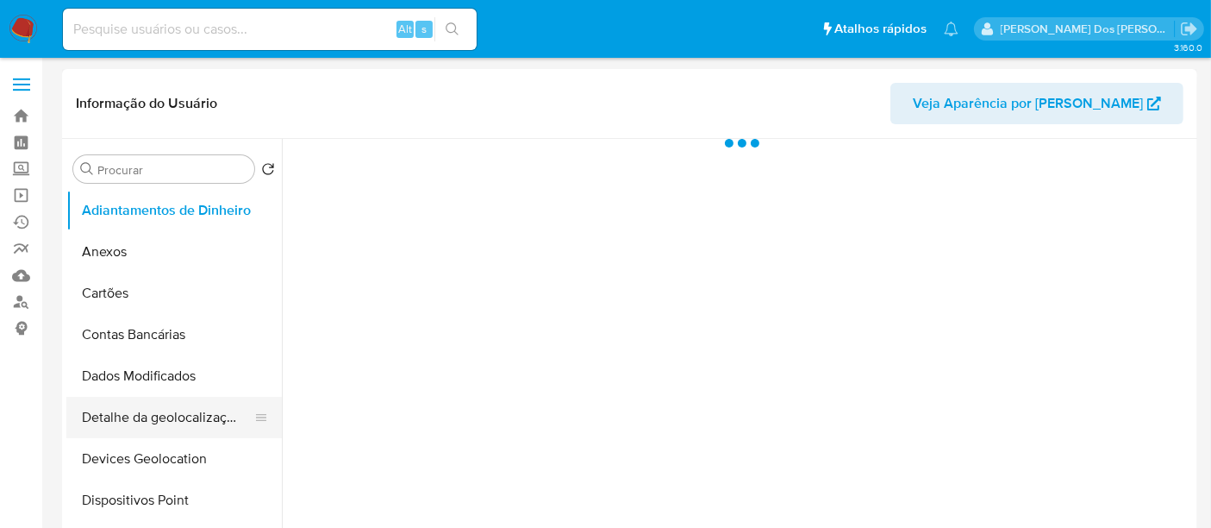
select select "10"
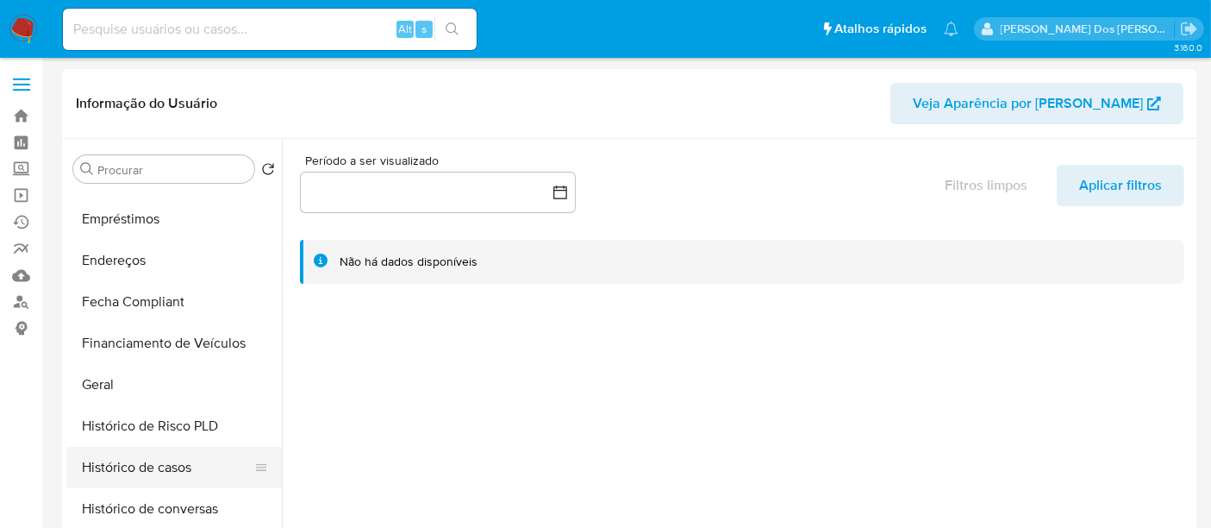
scroll to position [383, 0]
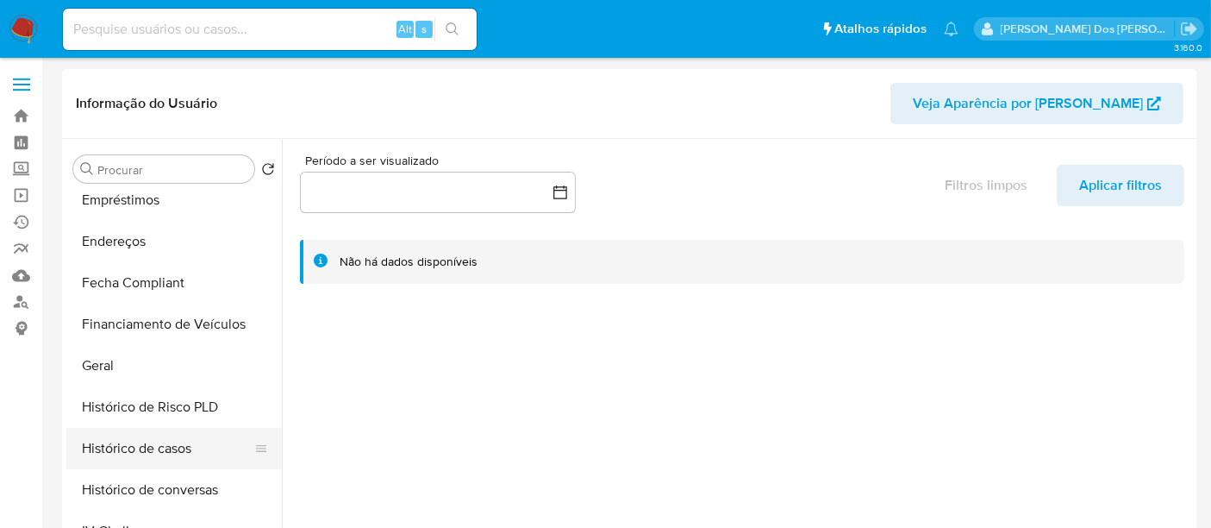
click at [141, 458] on button "Histórico de casos" at bounding box center [167, 448] width 202 height 41
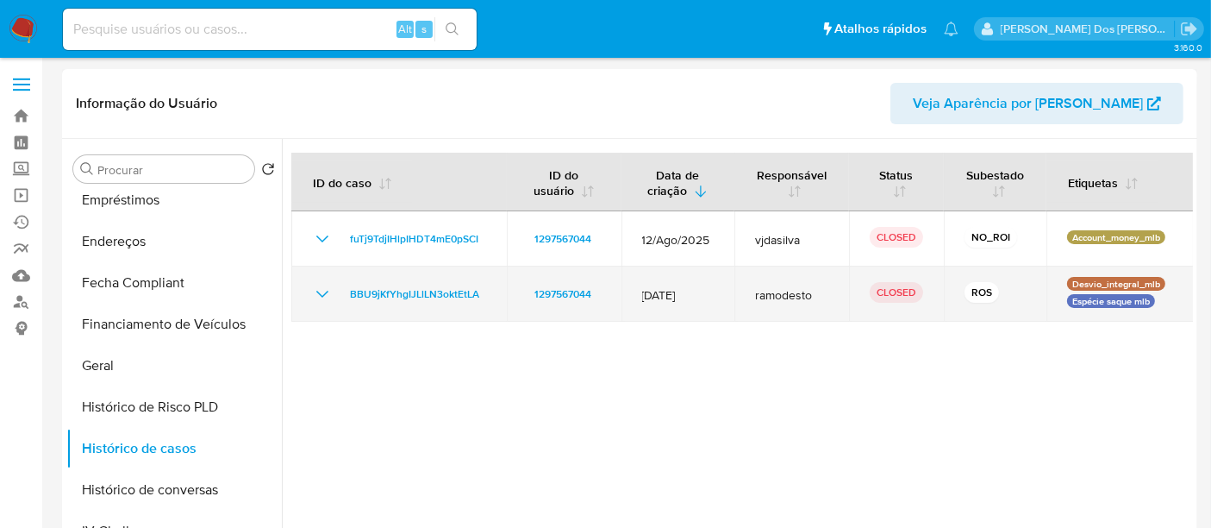
click at [318, 288] on icon "Mostrar/Ocultar" at bounding box center [322, 294] width 21 height 21
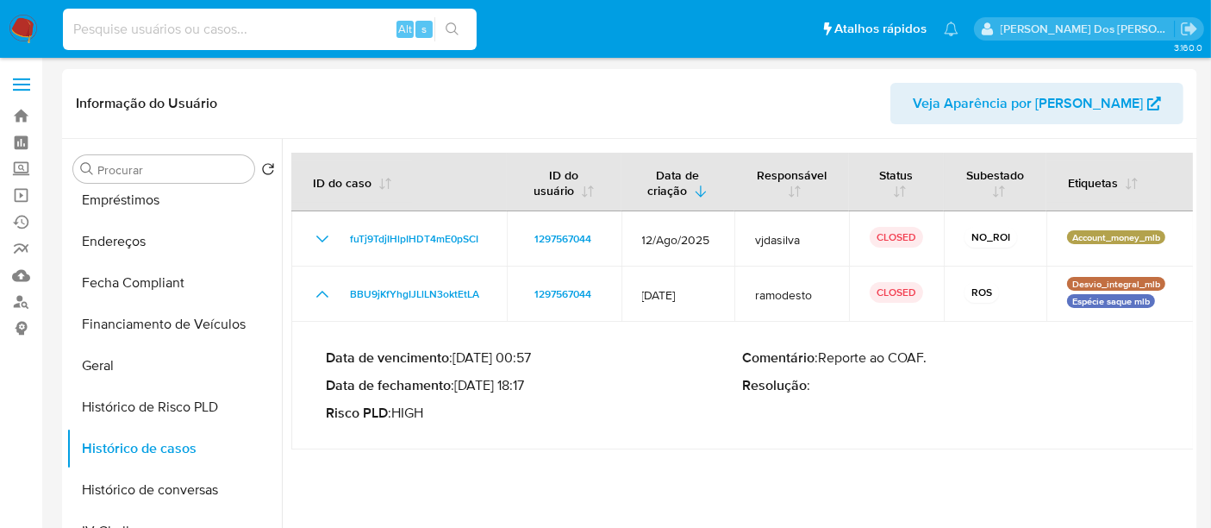
click at [214, 24] on input at bounding box center [270, 29] width 414 height 22
paste input "2095951553"
type input "2095951553"
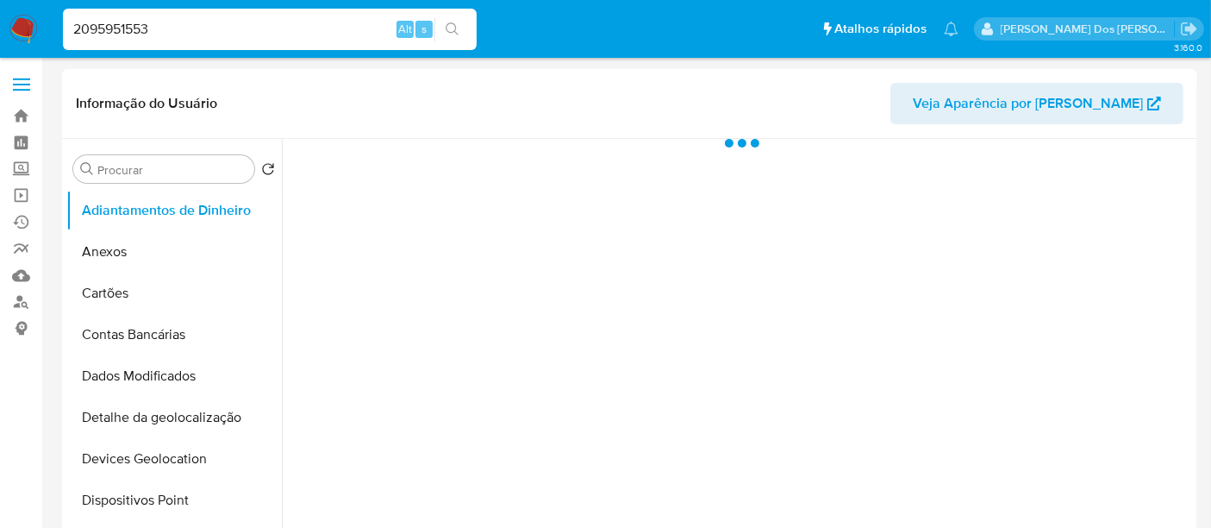
select select "10"
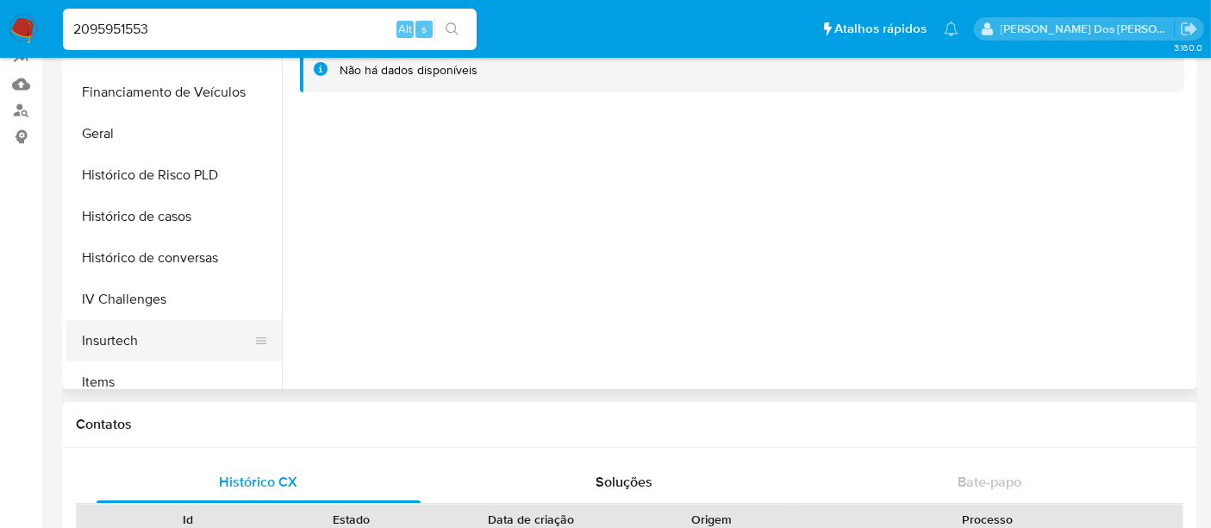
scroll to position [478, 0]
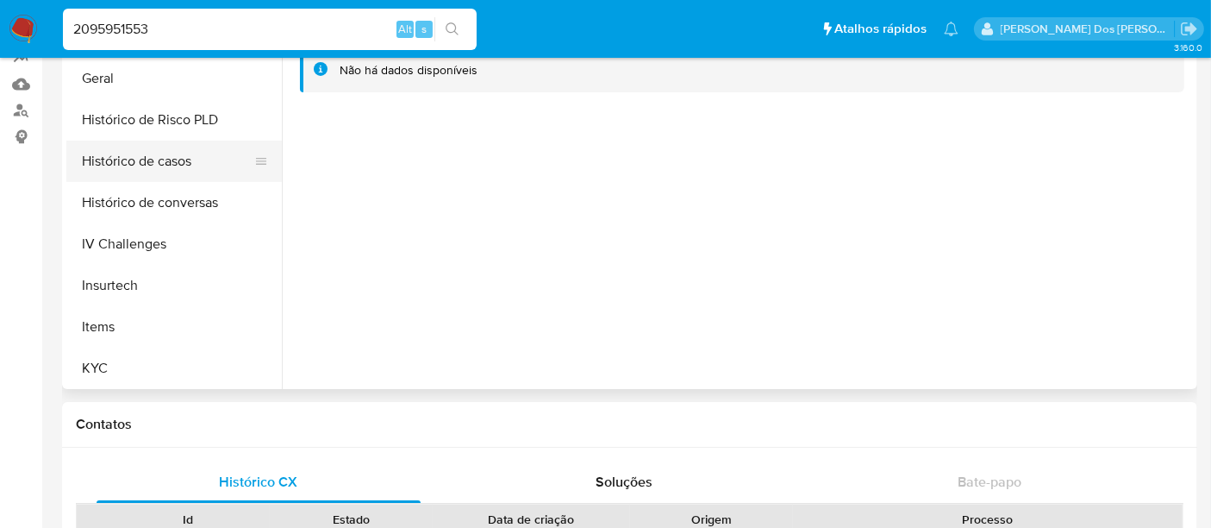
click at [156, 166] on button "Histórico de casos" at bounding box center [167, 161] width 202 height 41
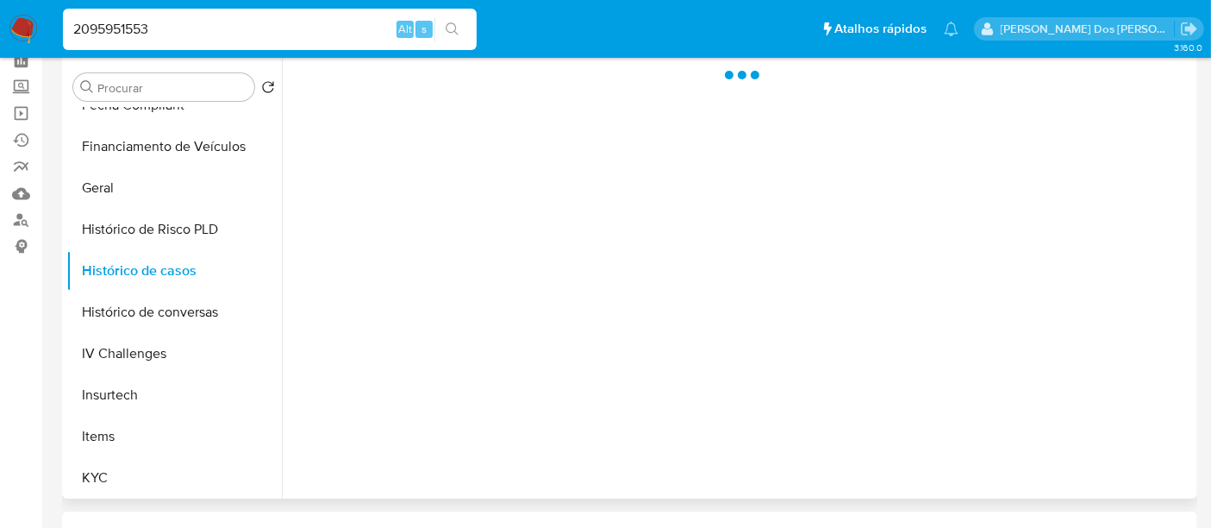
scroll to position [0, 0]
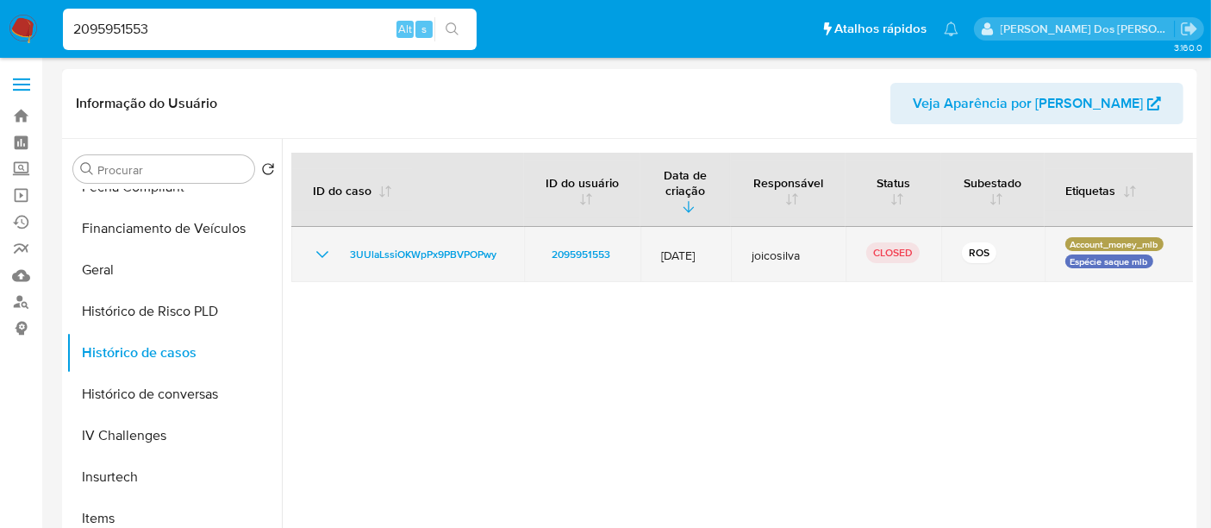
click at [317, 244] on icon "Mostrar/Ocultar" at bounding box center [322, 254] width 21 height 21
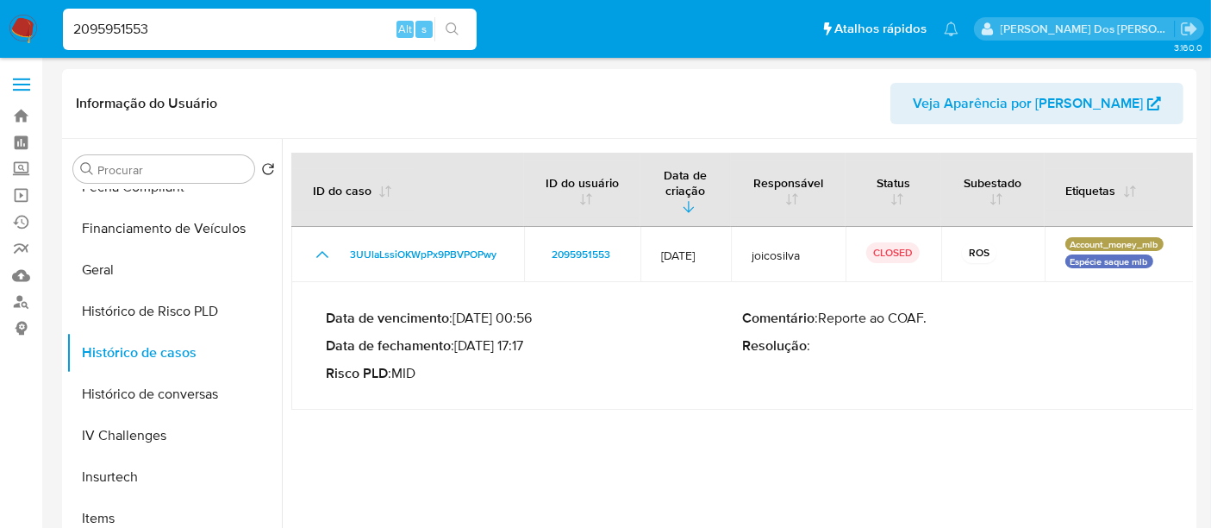
click at [249, 30] on input "2095951553" at bounding box center [270, 29] width 414 height 22
paste input "112188097"
type input "112188097"
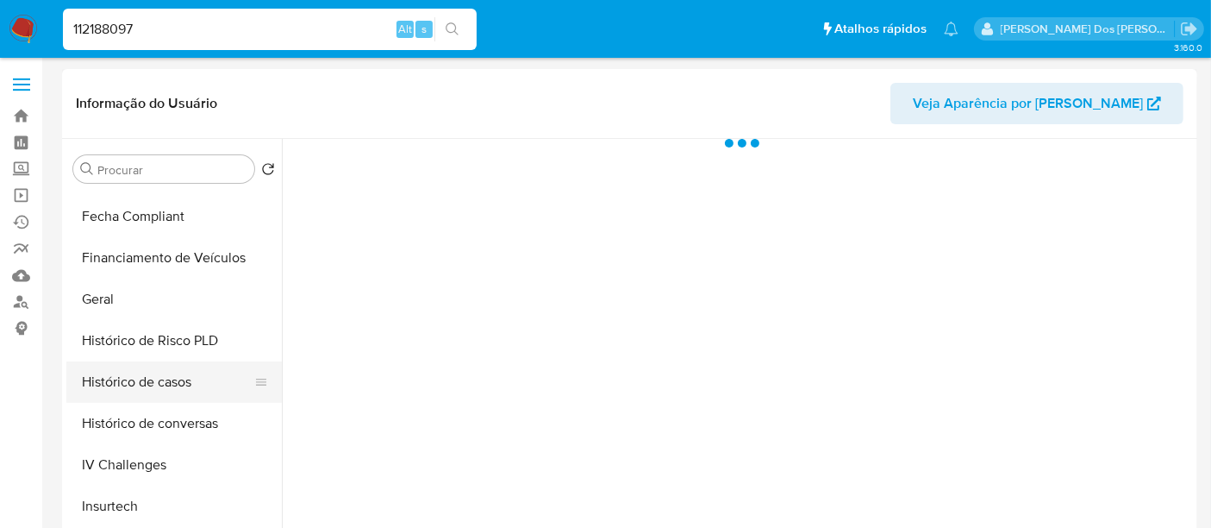
select select "10"
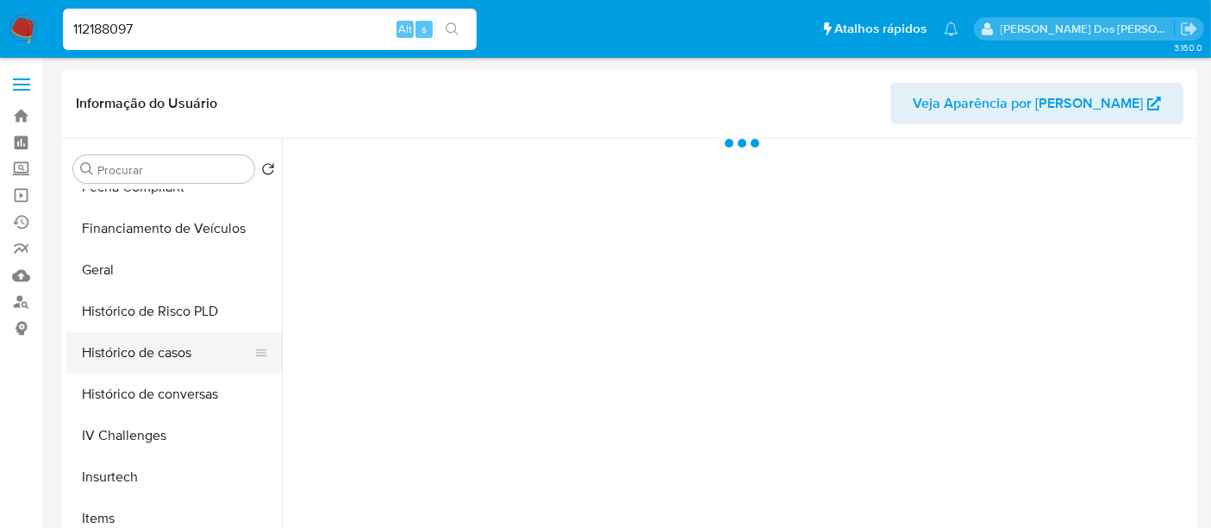
click at [182, 356] on button "Histórico de casos" at bounding box center [167, 352] width 202 height 41
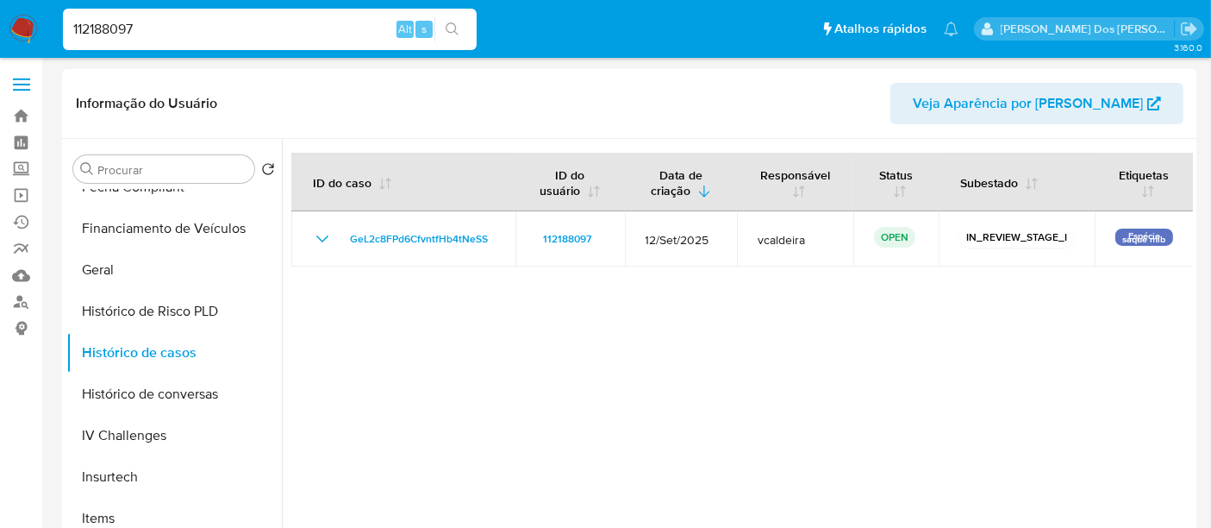
click at [216, 21] on input "112188097" at bounding box center [270, 29] width 414 height 22
paste input "291542286"
type input "291542286"
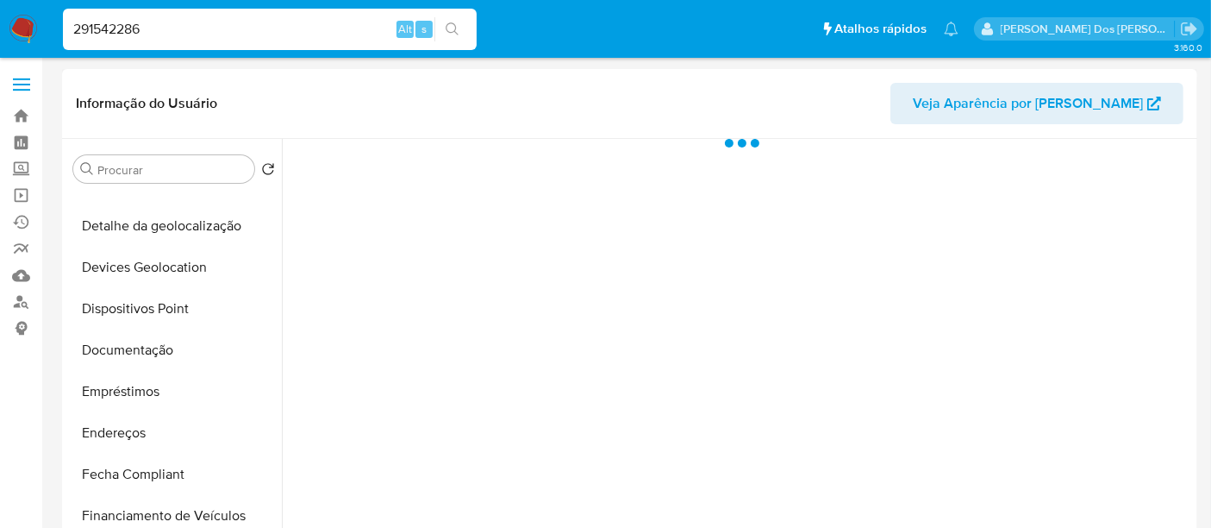
scroll to position [383, 0]
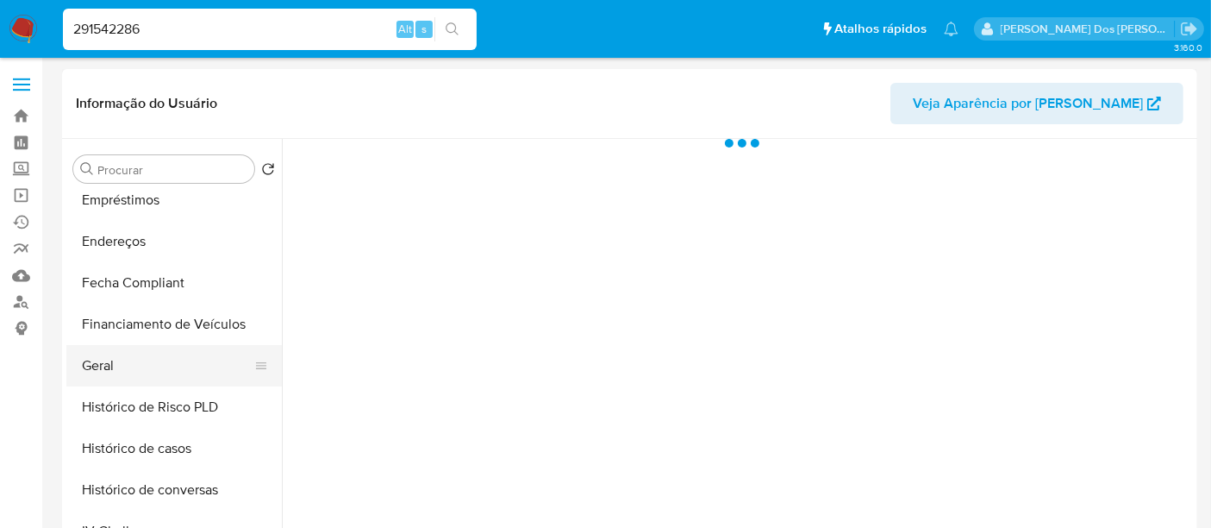
select select "10"
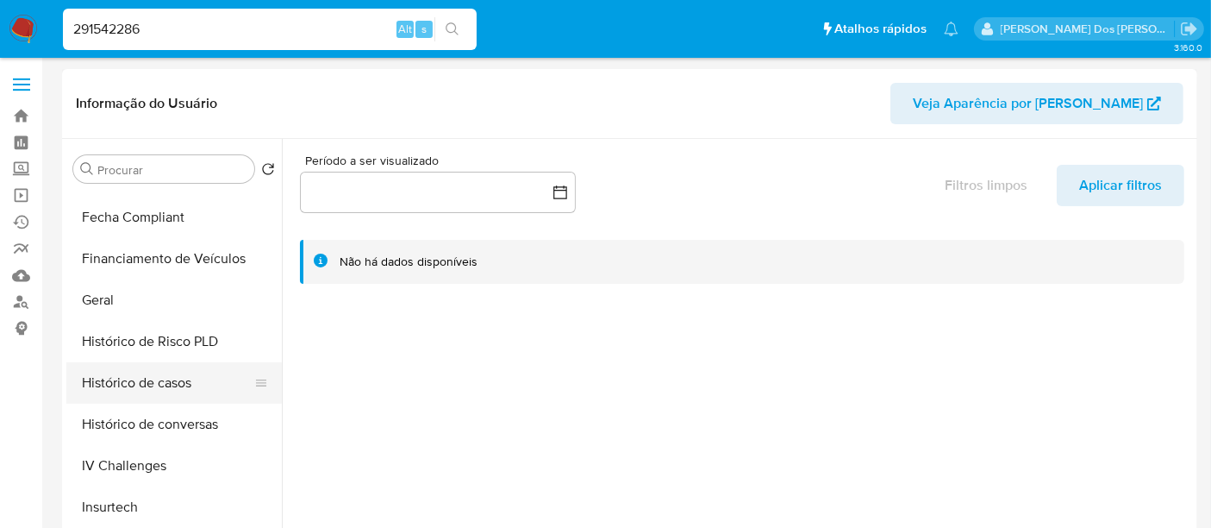
scroll to position [478, 0]
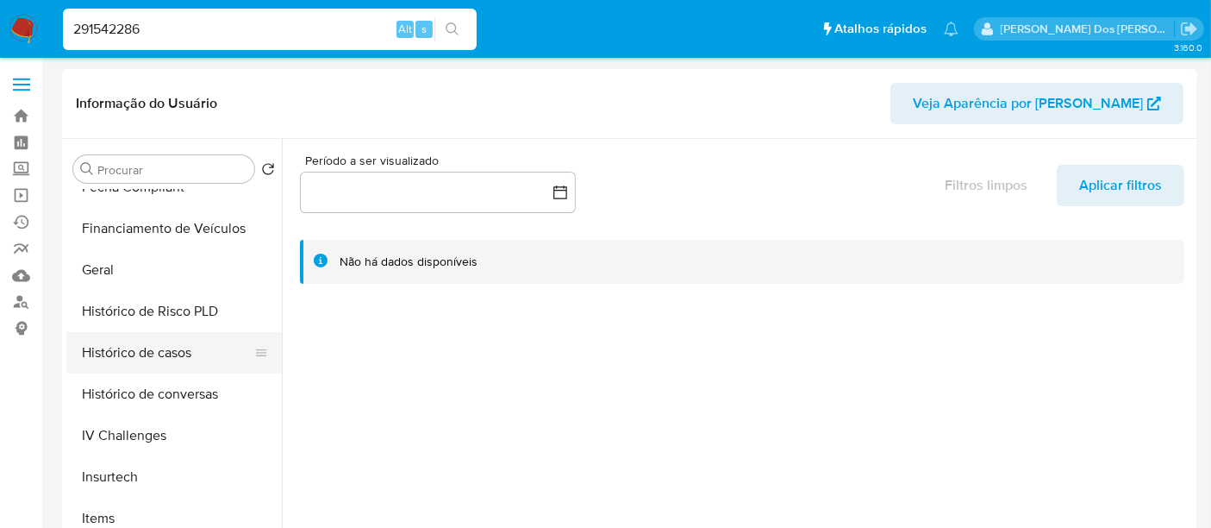
click at [135, 343] on button "Histórico de casos" at bounding box center [167, 352] width 202 height 41
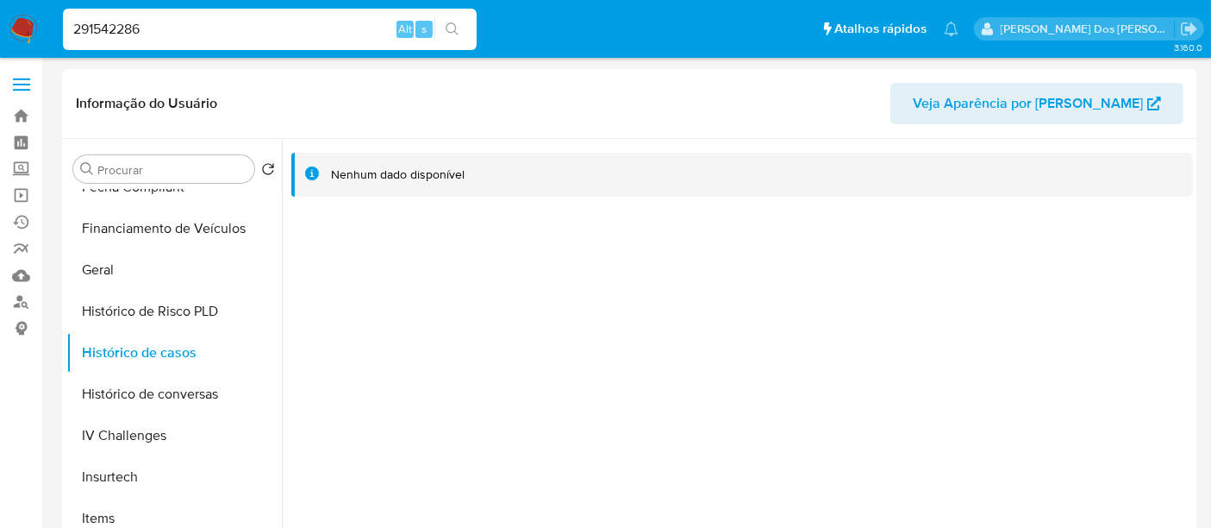
click at [259, 25] on input "291542286" at bounding box center [270, 29] width 414 height 22
paste input "003571657"
type input "2003571657"
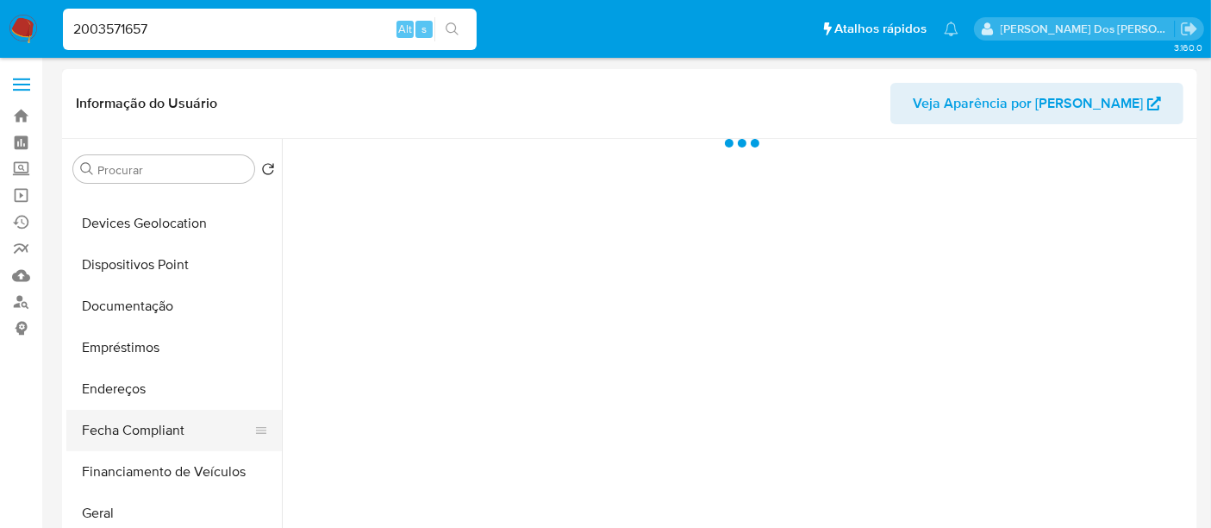
scroll to position [383, 0]
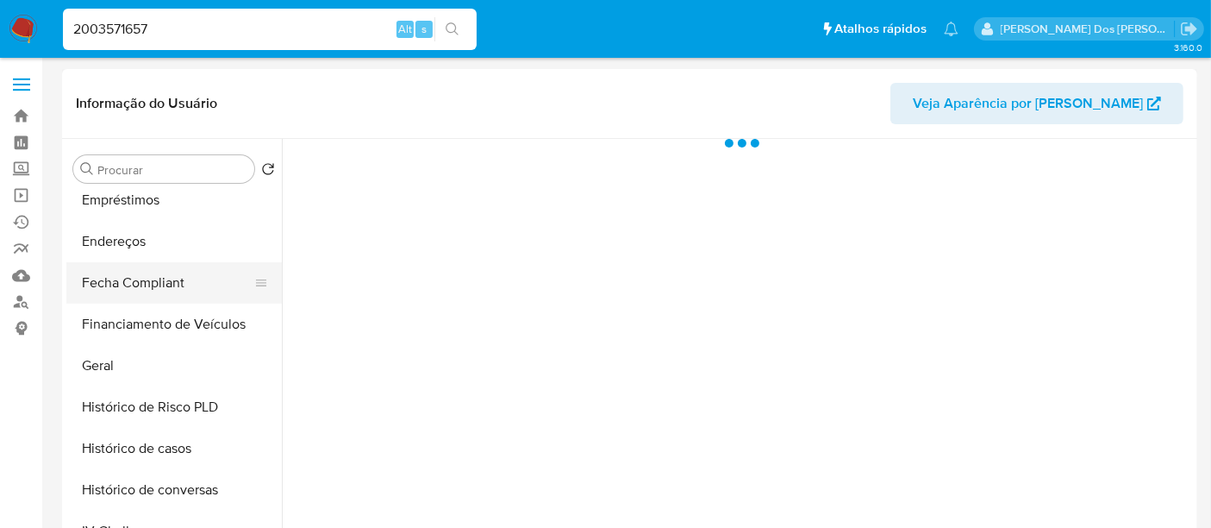
select select "10"
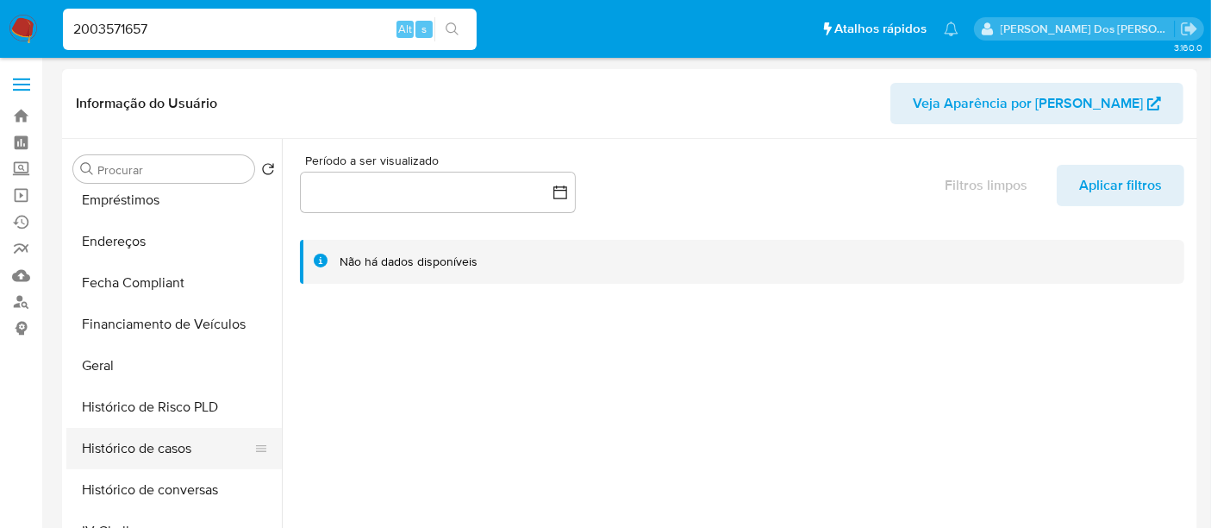
click at [170, 442] on button "Histórico de casos" at bounding box center [167, 448] width 202 height 41
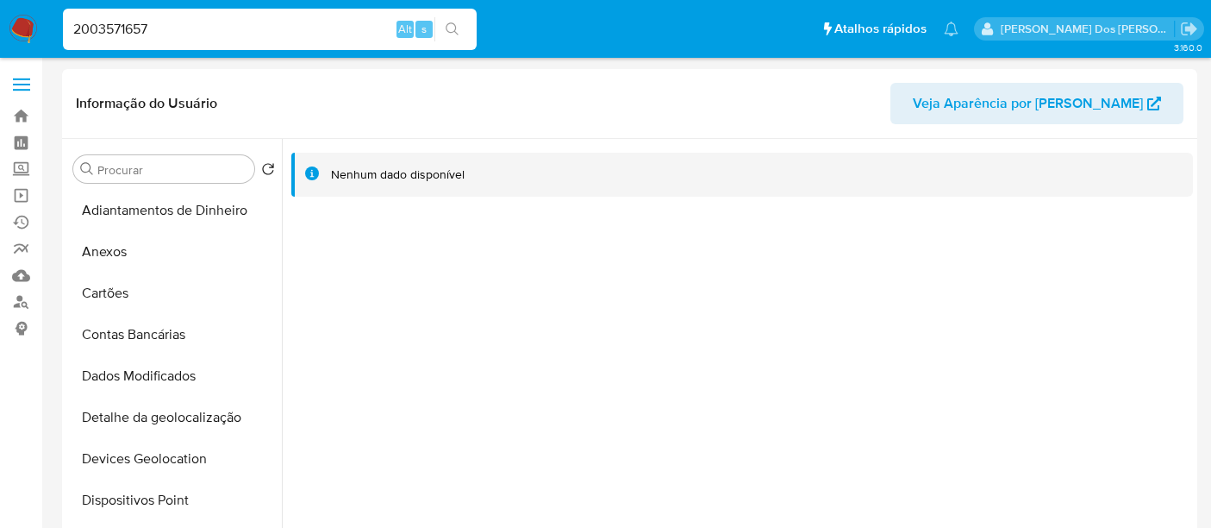
select select "10"
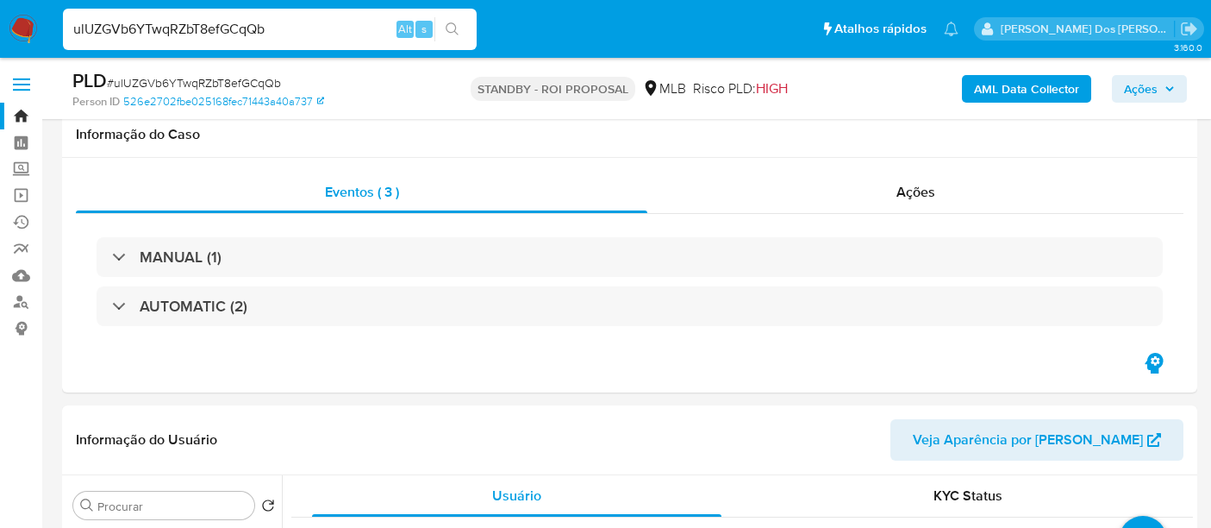
select select "10"
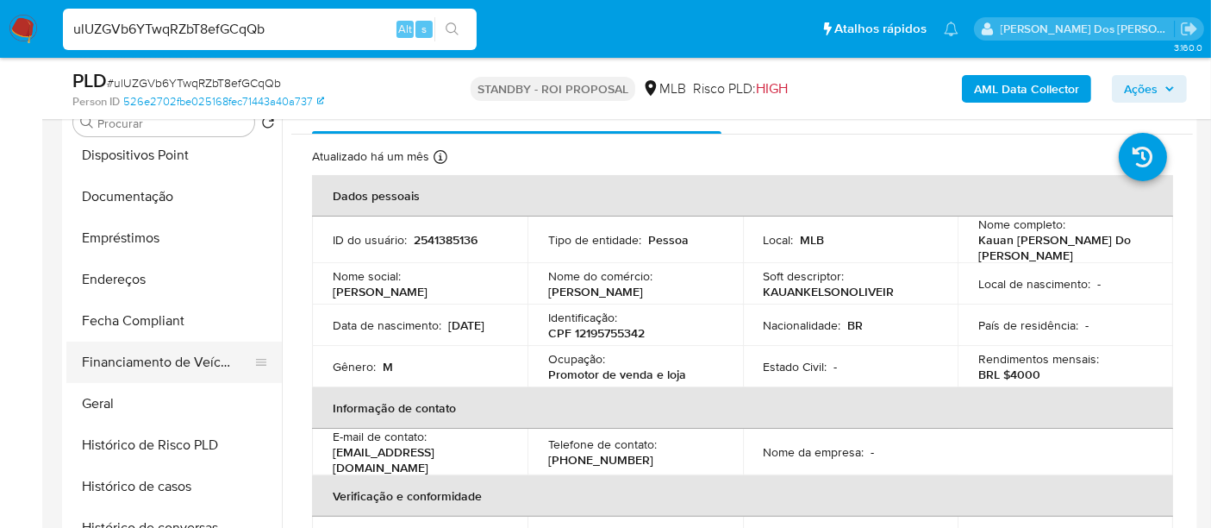
scroll to position [286, 0]
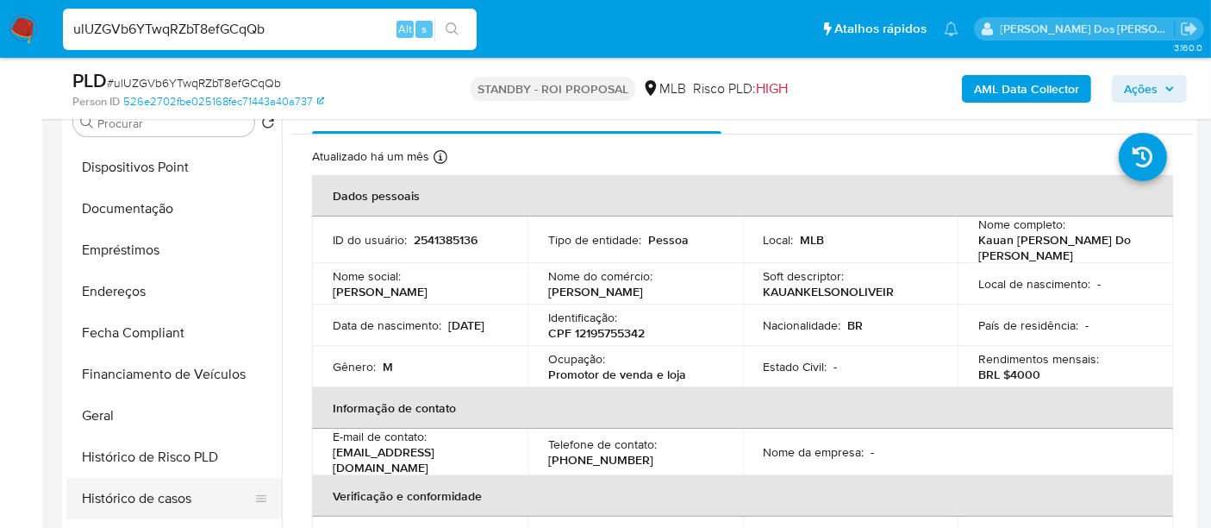
click at [143, 497] on button "Histórico de casos" at bounding box center [167, 498] width 202 height 41
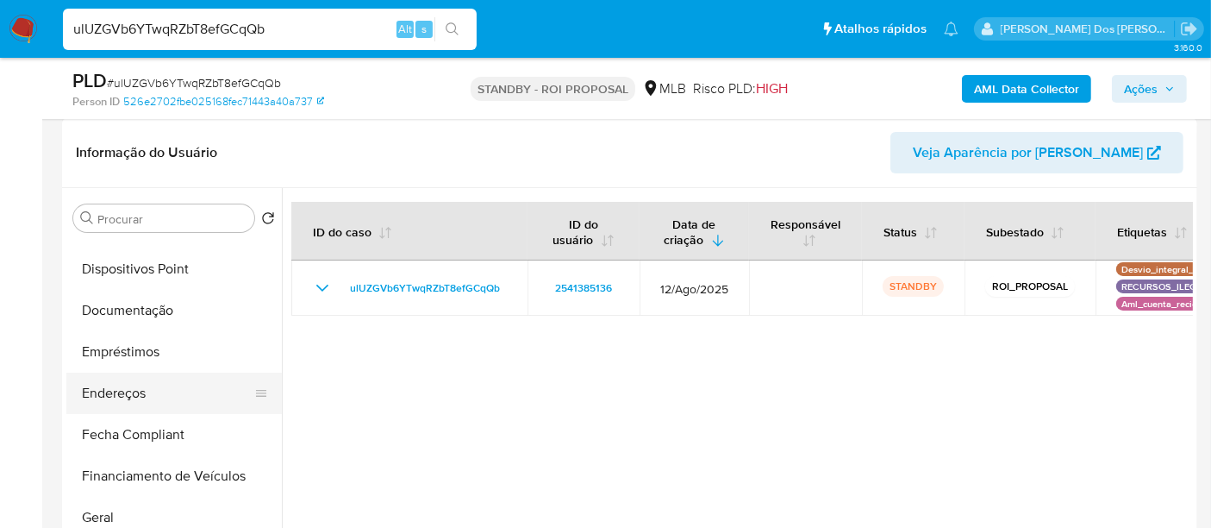
scroll to position [287, 0]
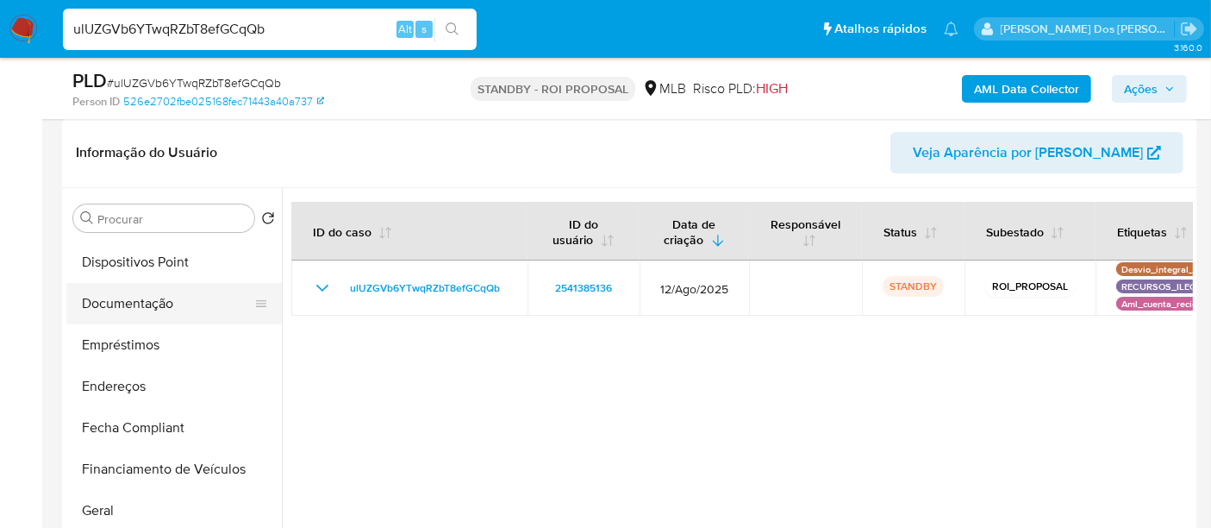
click at [142, 309] on button "Documentação" at bounding box center [167, 303] width 202 height 41
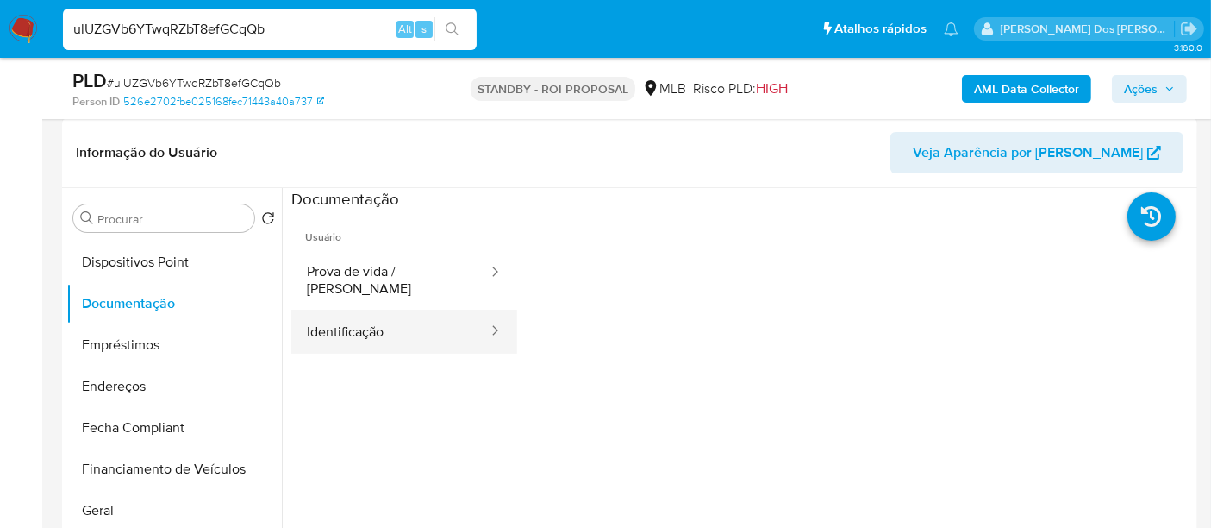
drag, startPoint x: 354, startPoint y: 310, endPoint x: 494, endPoint y: 303, distance: 139.9
click at [356, 311] on button "Identificação" at bounding box center [390, 332] width 198 height 44
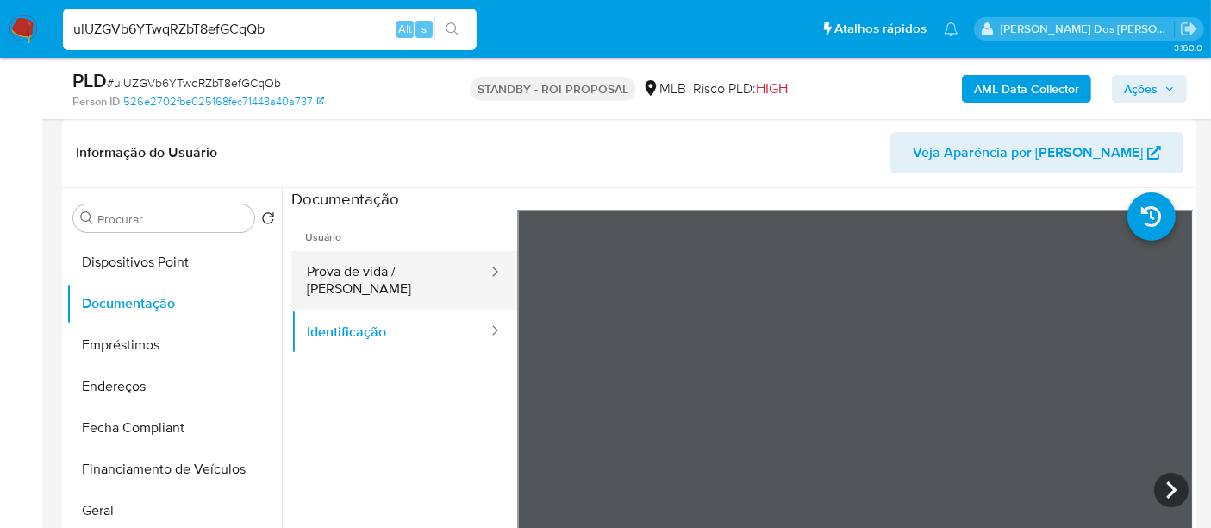
click at [430, 274] on button "Prova de vida / [PERSON_NAME]" at bounding box center [390, 280] width 198 height 59
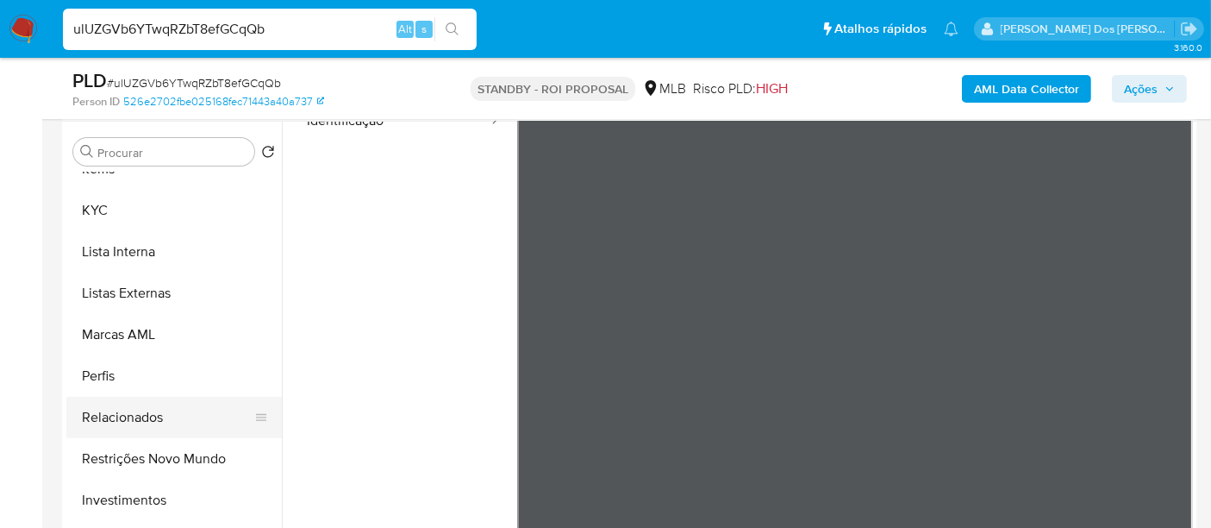
scroll to position [383, 0]
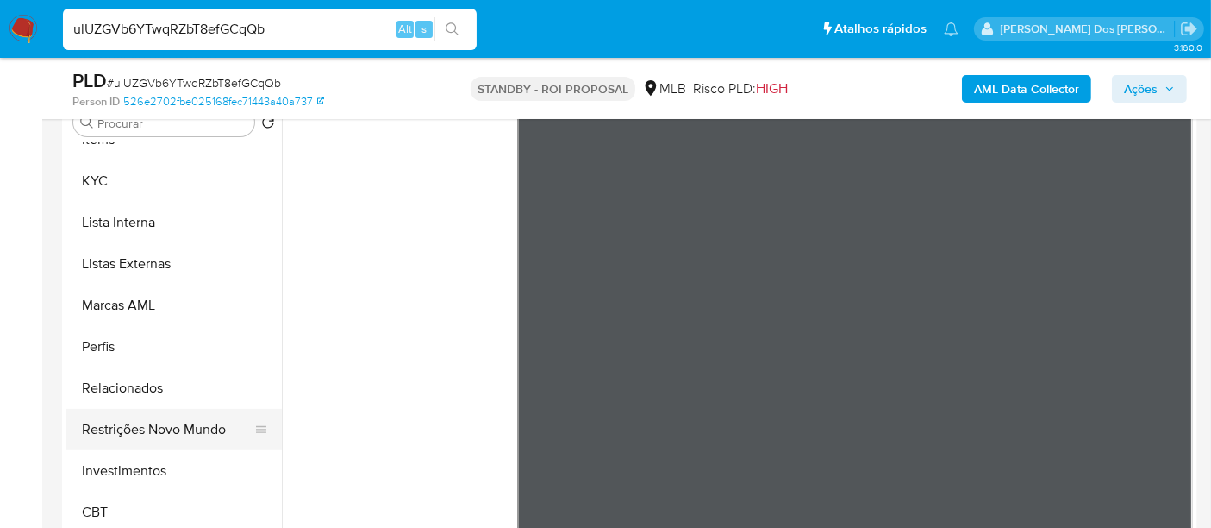
click at [191, 430] on button "Restrições Novo Mundo" at bounding box center [167, 429] width 202 height 41
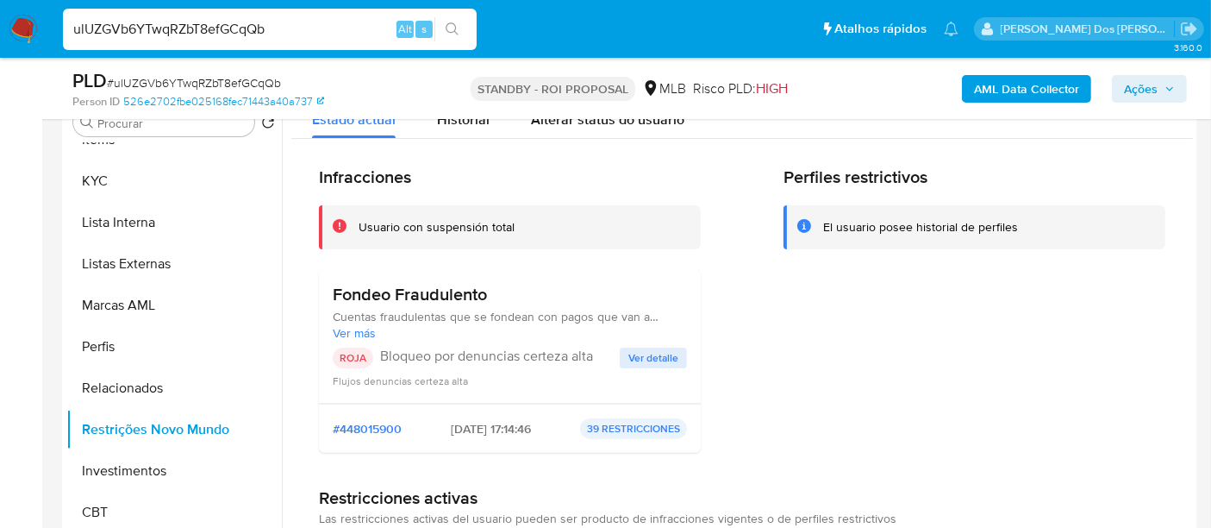
click at [638, 354] on span "Ver detalle" at bounding box center [654, 357] width 50 height 17
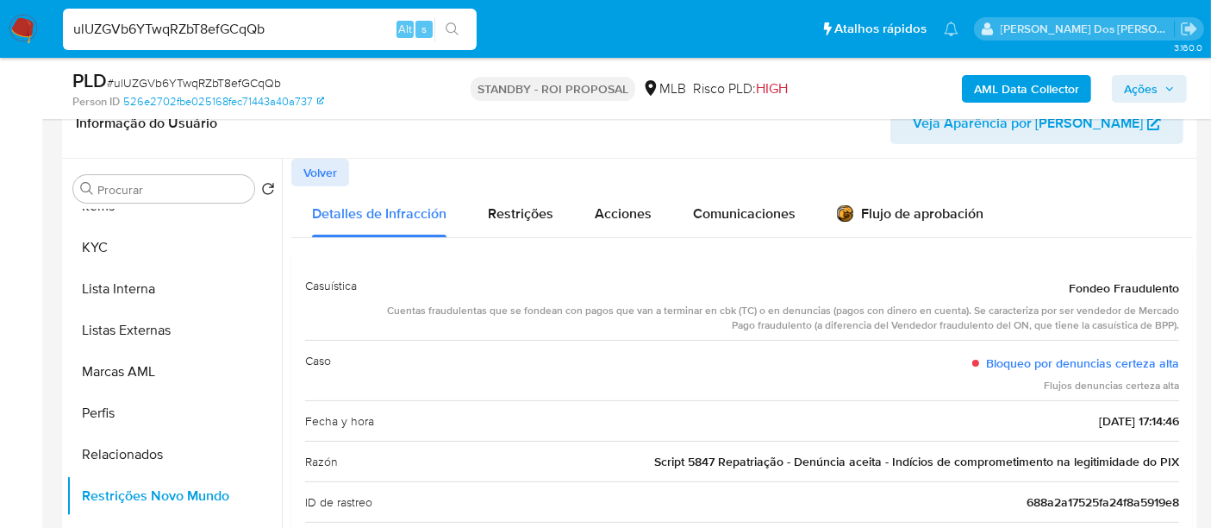
scroll to position [287, 0]
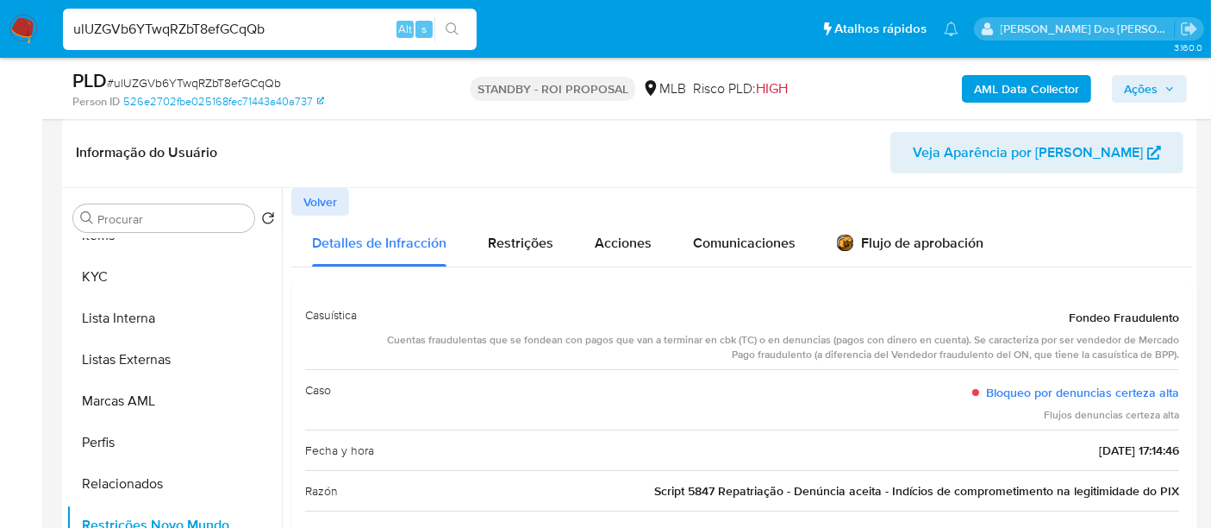
click at [329, 202] on span "Volver" at bounding box center [320, 202] width 34 height 24
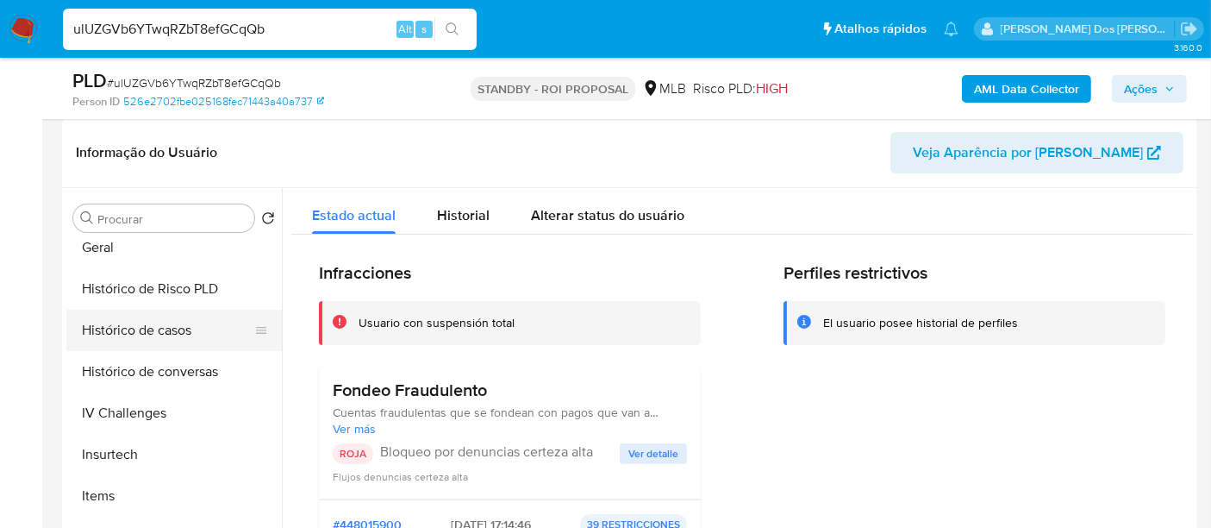
scroll to position [523, 0]
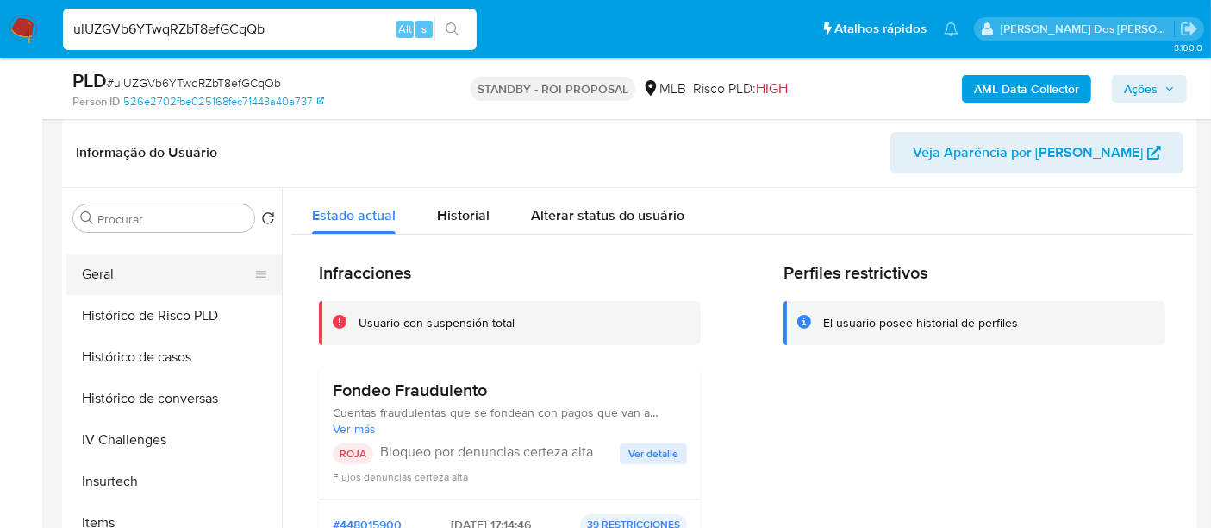
click at [106, 279] on button "Geral" at bounding box center [167, 273] width 202 height 41
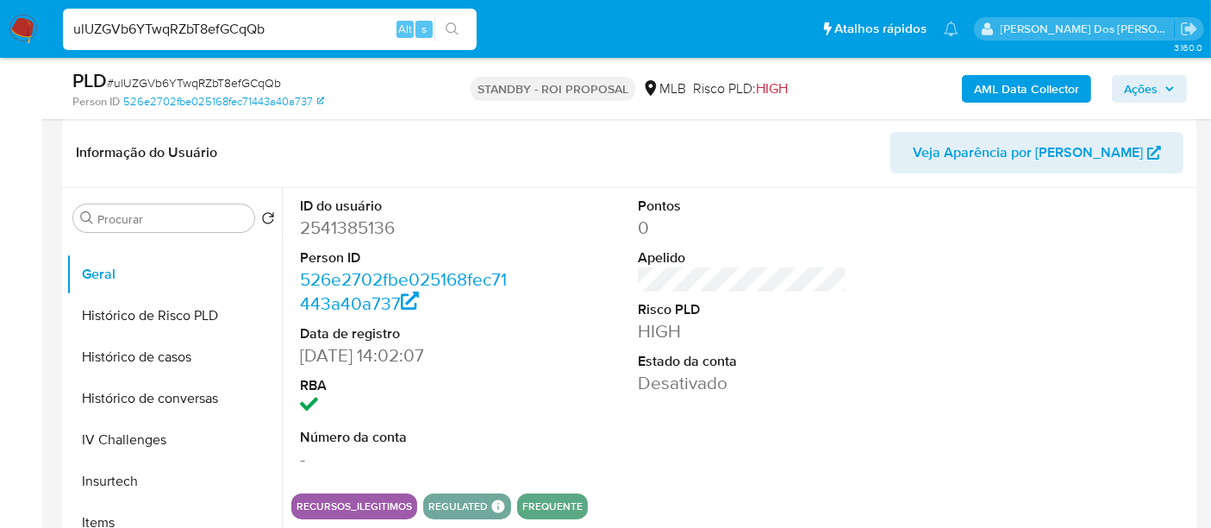
click at [168, 21] on input "ulUZGVb6YTwqRZbT8efGCqQb" at bounding box center [270, 29] width 414 height 22
paste input "dMoLHVWN3ZfucbMkWC8aOWUz"
type input "dMoLHVWN3ZfucbMkWC8aOWUz"
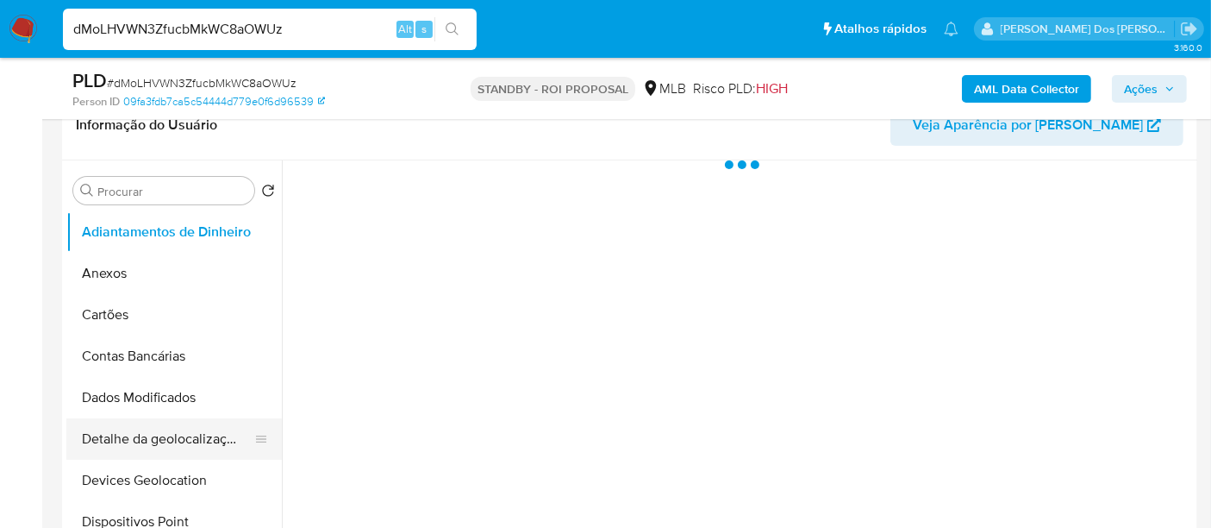
scroll to position [383, 0]
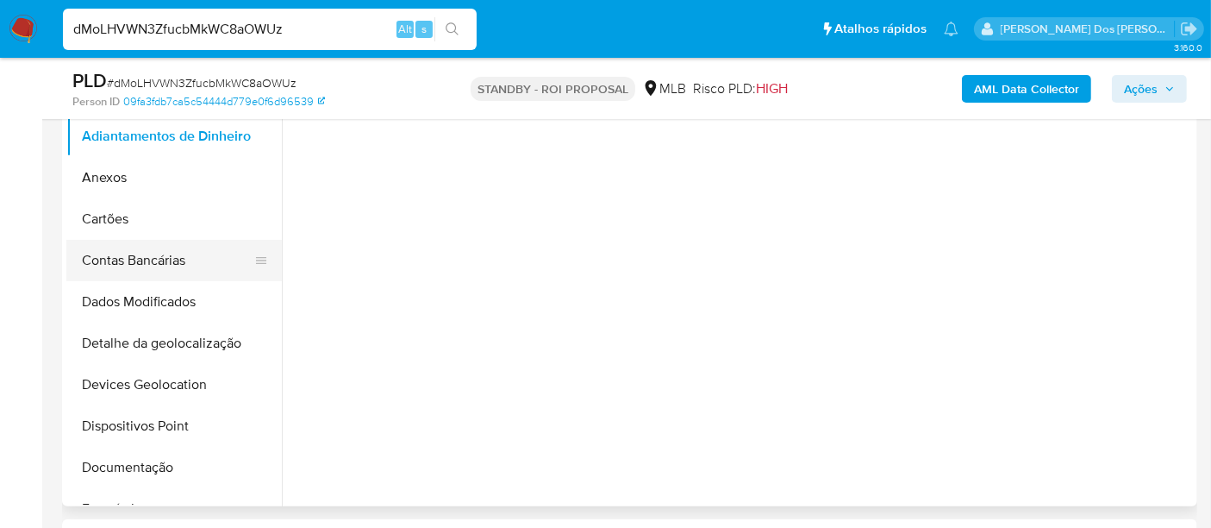
select select "10"
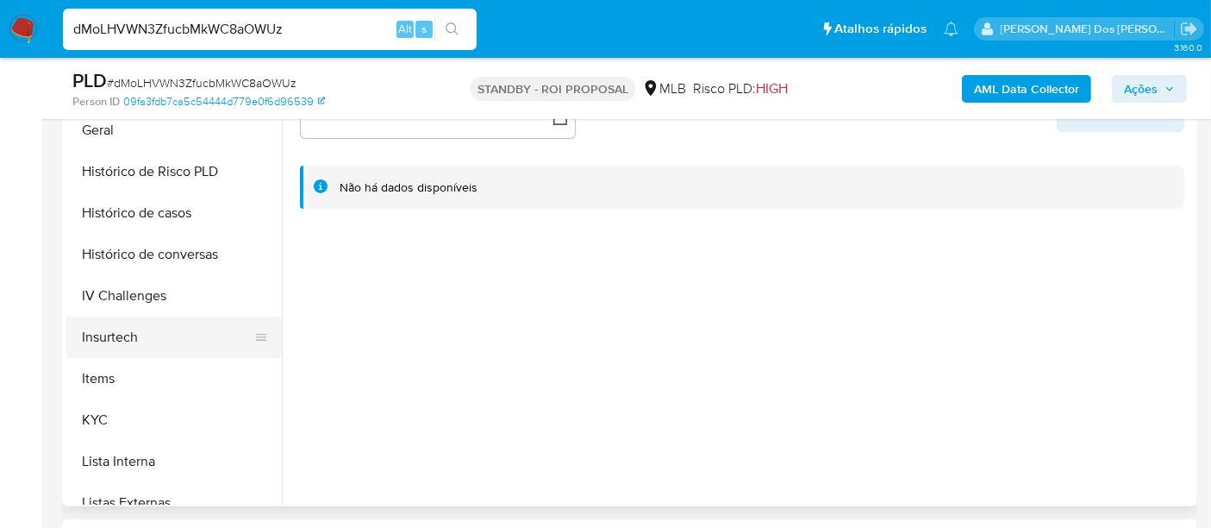
scroll to position [574, 0]
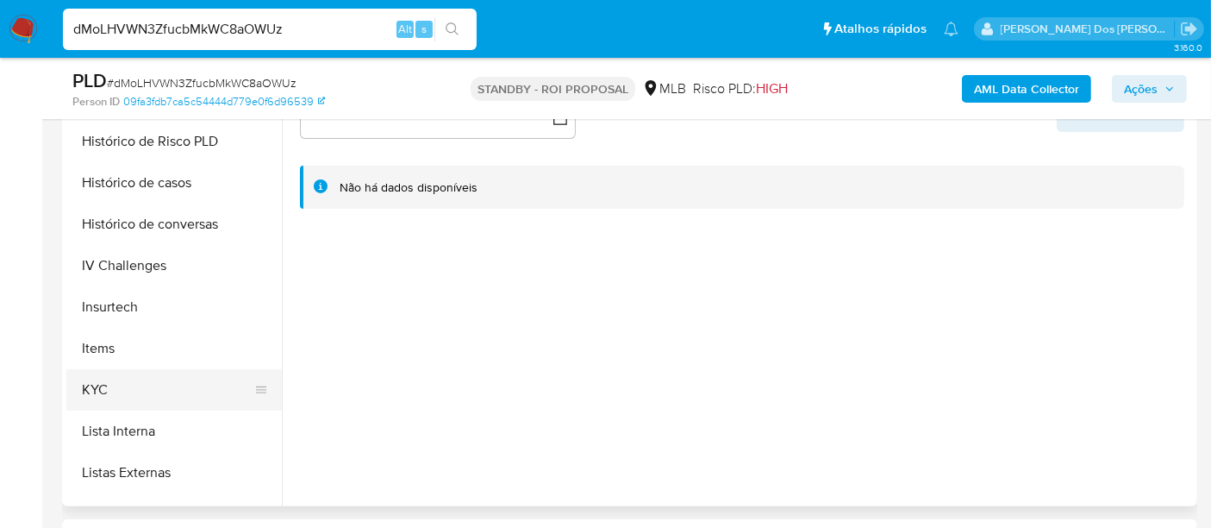
drag, startPoint x: 79, startPoint y: 390, endPoint x: 128, endPoint y: 389, distance: 48.3
click at [79, 391] on button "KYC" at bounding box center [167, 389] width 202 height 41
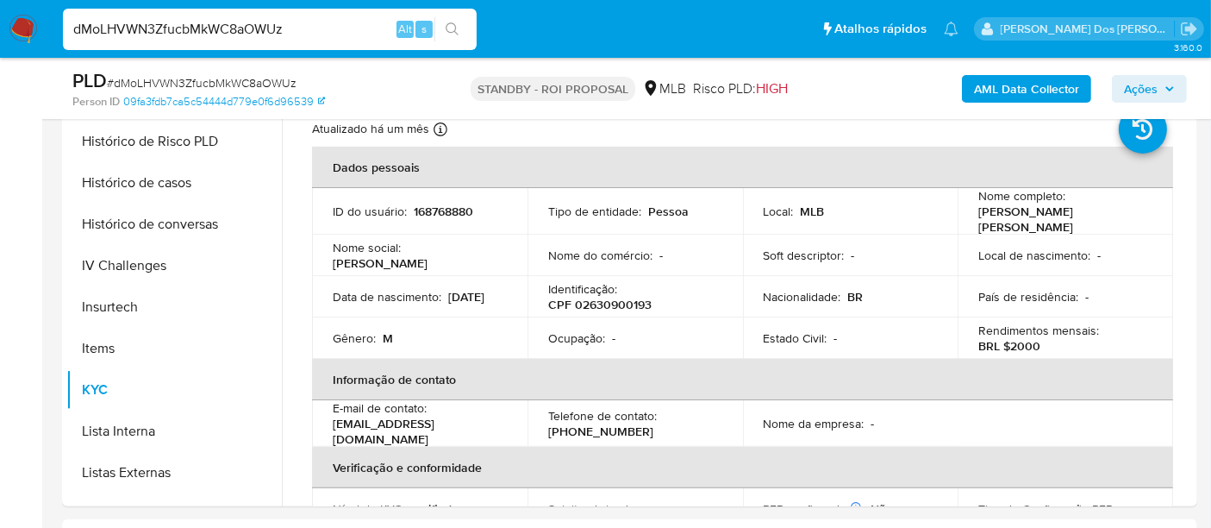
click at [268, 40] on input "dMoLHVWN3ZfucbMkWC8aOWUz" at bounding box center [270, 29] width 414 height 22
paste input "jMHdGMD0UyKdPUU9m7726v6W"
type input "jMHdGMD0UyKdPUU9m7726v6W"
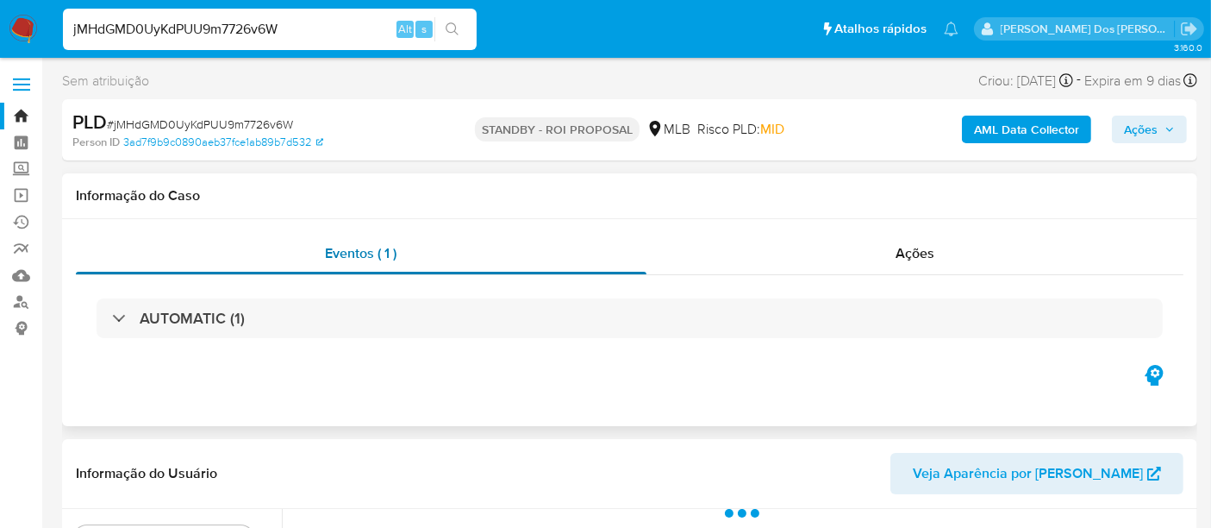
select select "10"
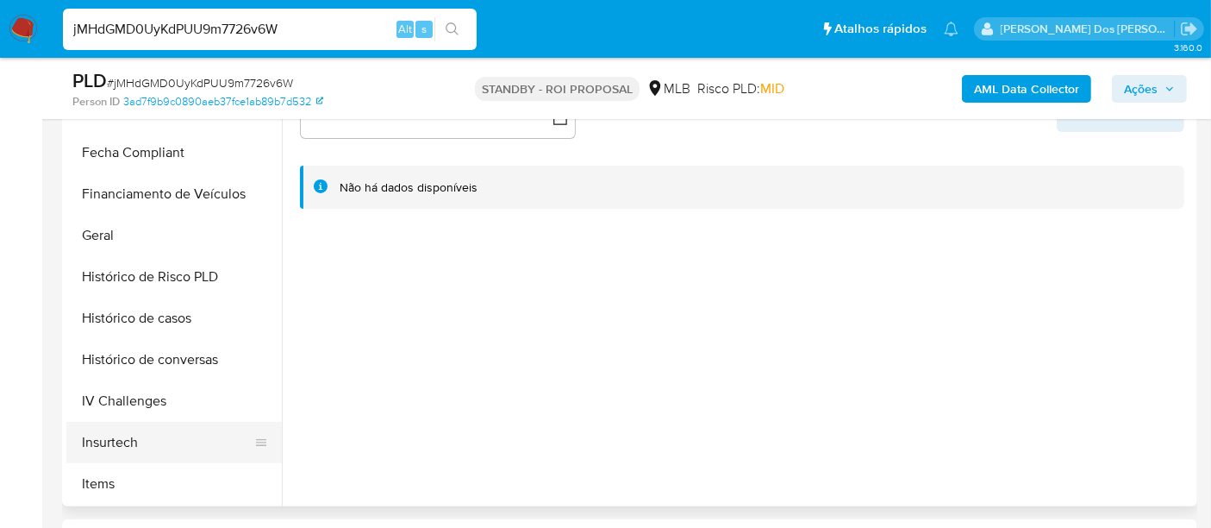
scroll to position [478, 0]
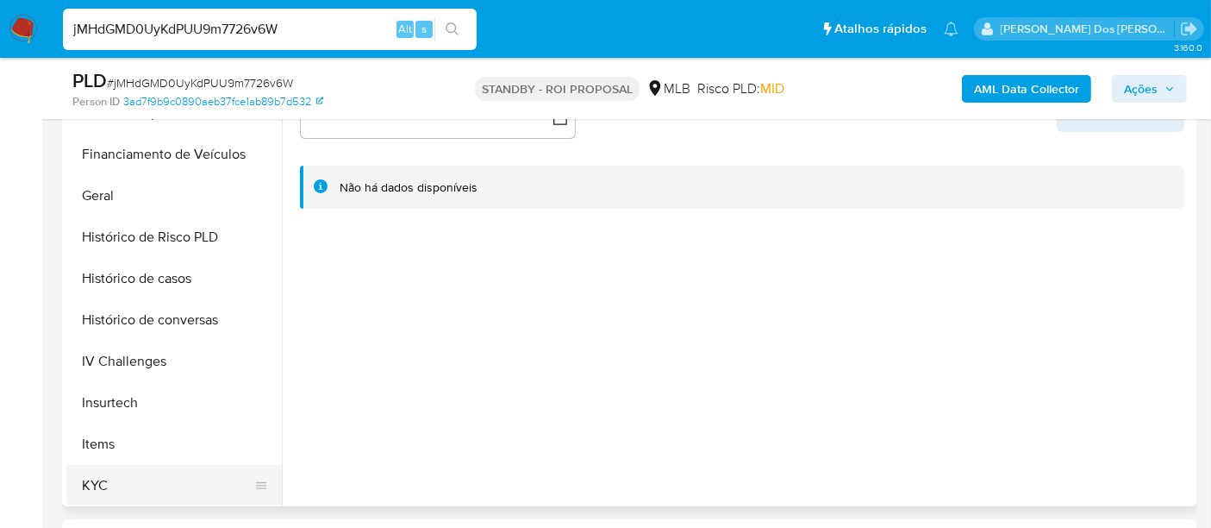
click at [107, 476] on button "KYC" at bounding box center [167, 485] width 202 height 41
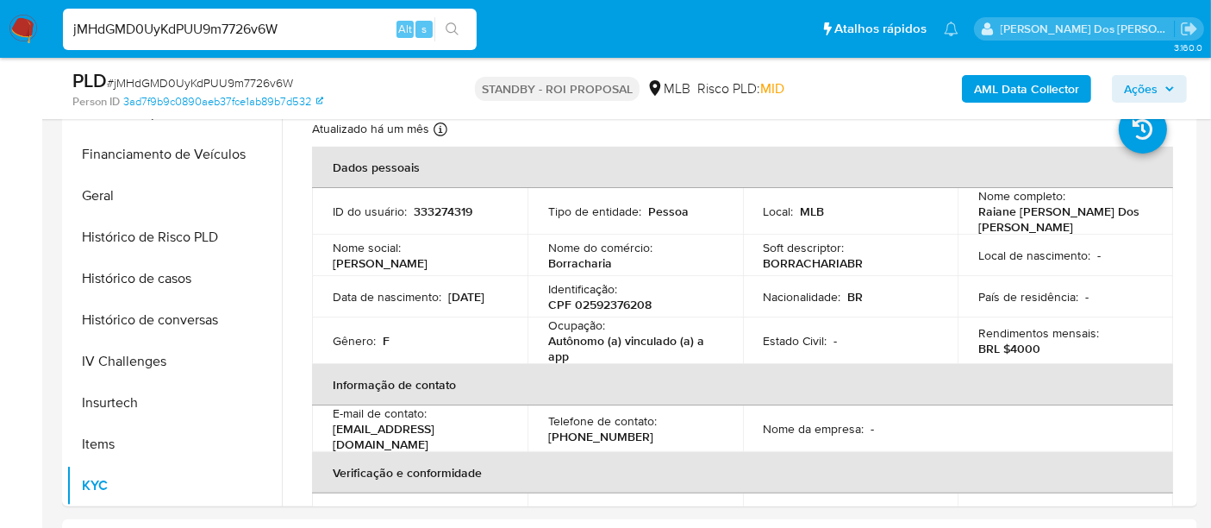
click at [154, 28] on input "jMHdGMD0UyKdPUU9m7726v6W" at bounding box center [270, 29] width 414 height 22
paste input "mLboHY3qhTQ8apVVawfkLfWJ"
type input "mLboHY3qhTQ8apVVawfkLfWJ"
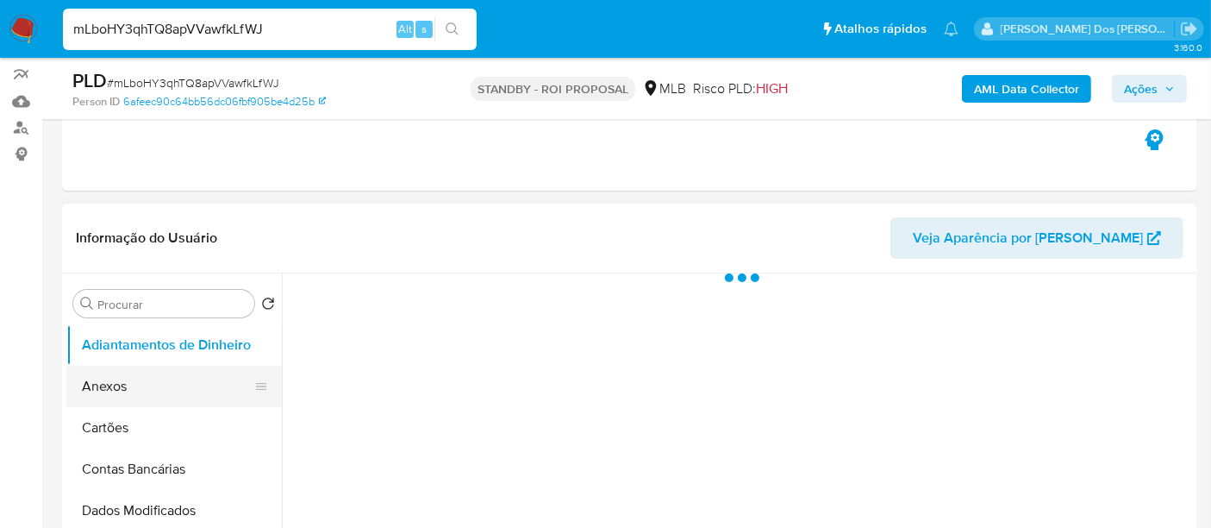
scroll to position [287, 0]
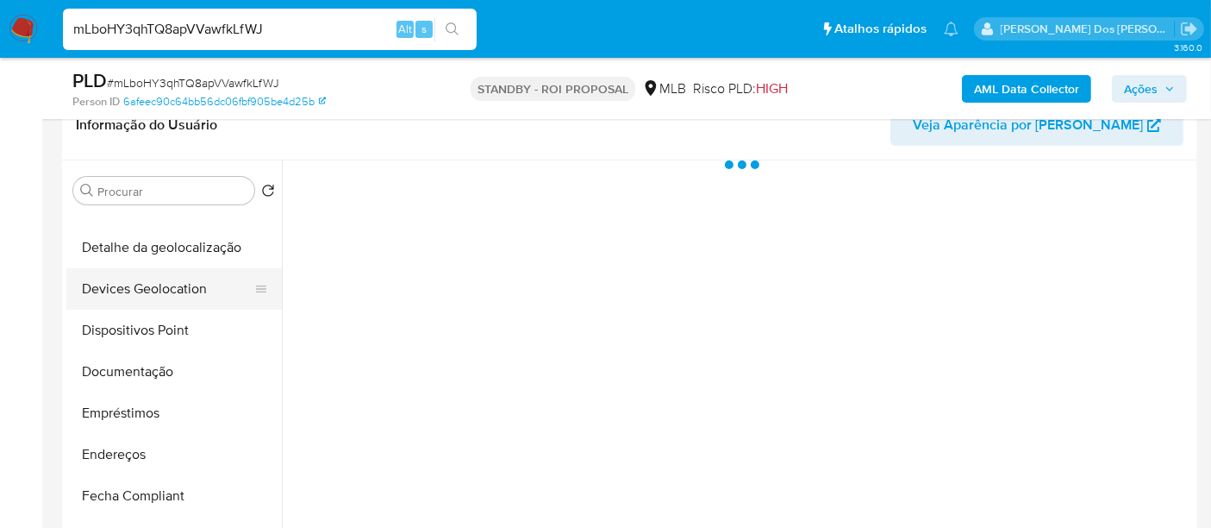
select select "10"
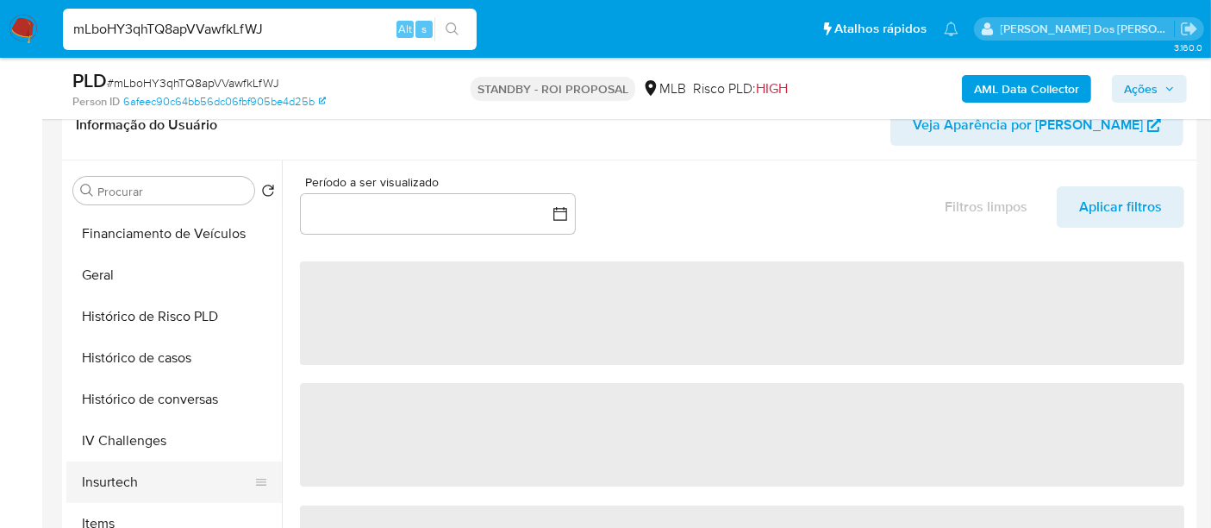
scroll to position [670, 0]
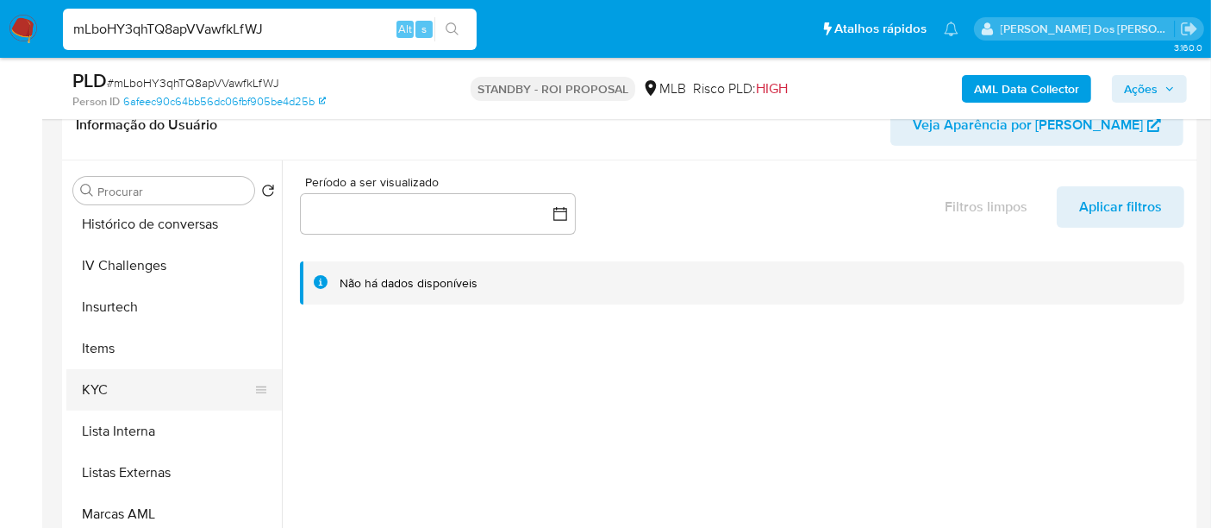
click at [103, 387] on button "KYC" at bounding box center [167, 389] width 202 height 41
